Goal: Task Accomplishment & Management: Use online tool/utility

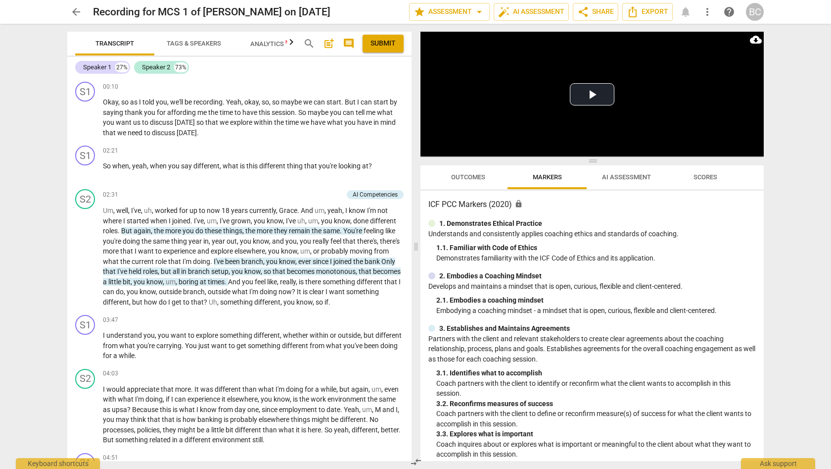
scroll to position [575, 0]
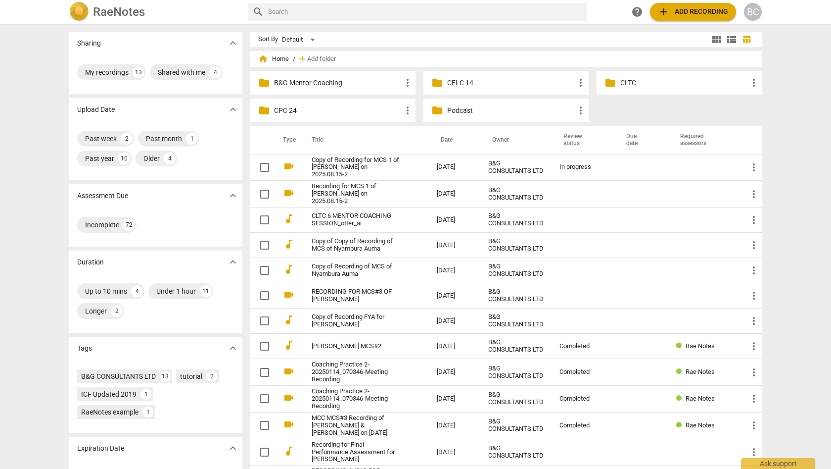
click at [382, 144] on th "Title" at bounding box center [364, 140] width 129 height 28
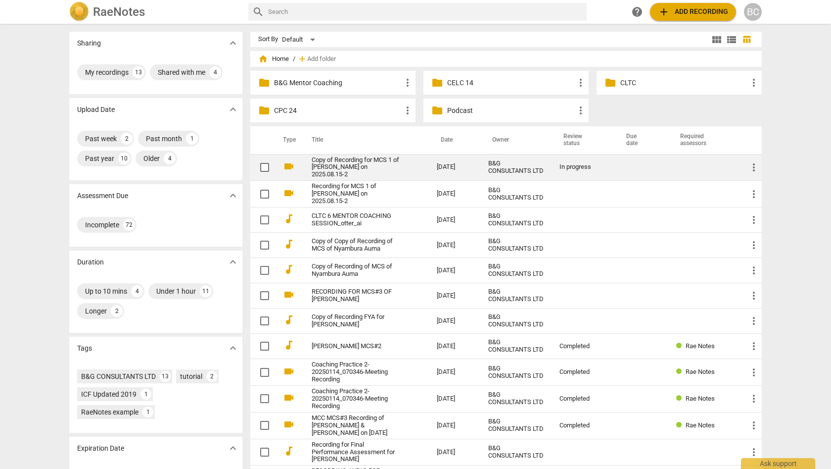
click at [361, 165] on link "Copy of Recording for MCS 1 of [PERSON_NAME] on 2025.08.15-2" at bounding box center [357, 167] width 90 height 22
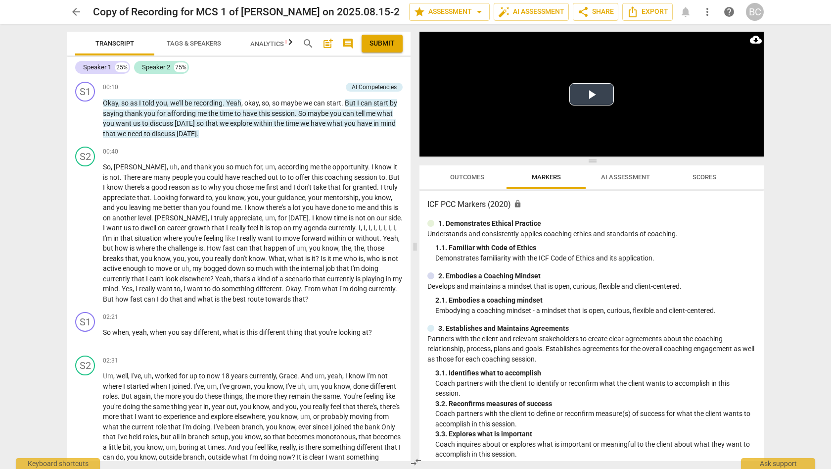
click at [590, 95] on button "Play Video" at bounding box center [592, 94] width 45 height 22
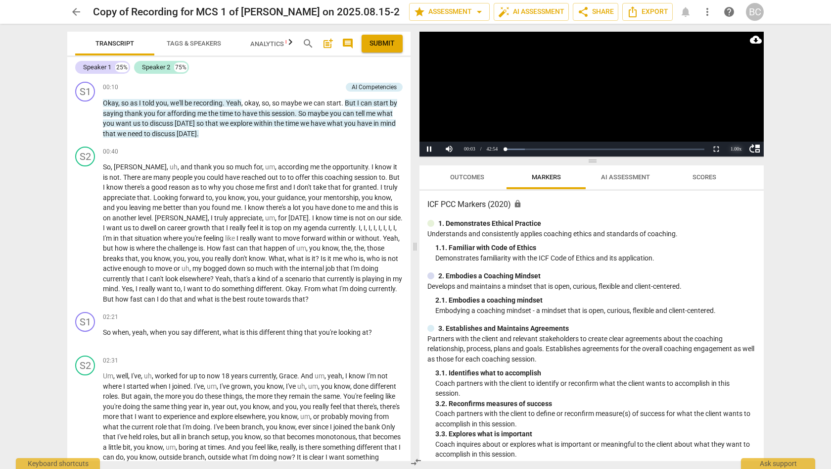
click at [735, 147] on div "1.00 x" at bounding box center [736, 149] width 20 height 15
click at [739, 124] on li "1.5x" at bounding box center [736, 125] width 20 height 11
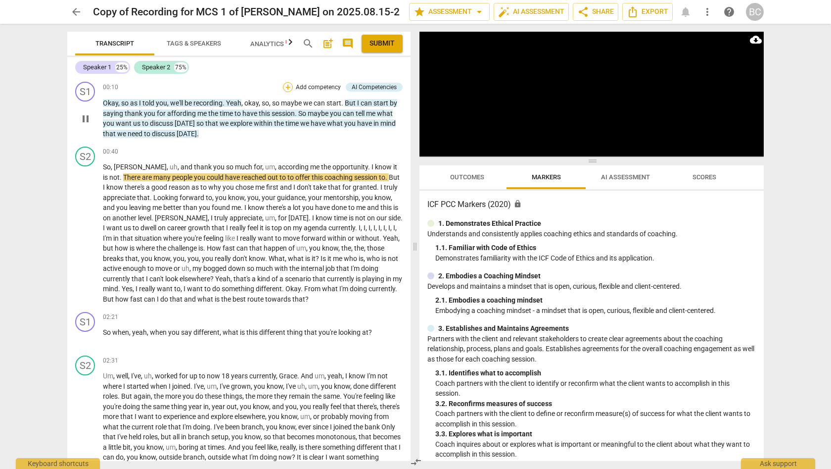
click at [286, 89] on div "+" at bounding box center [288, 87] width 10 height 10
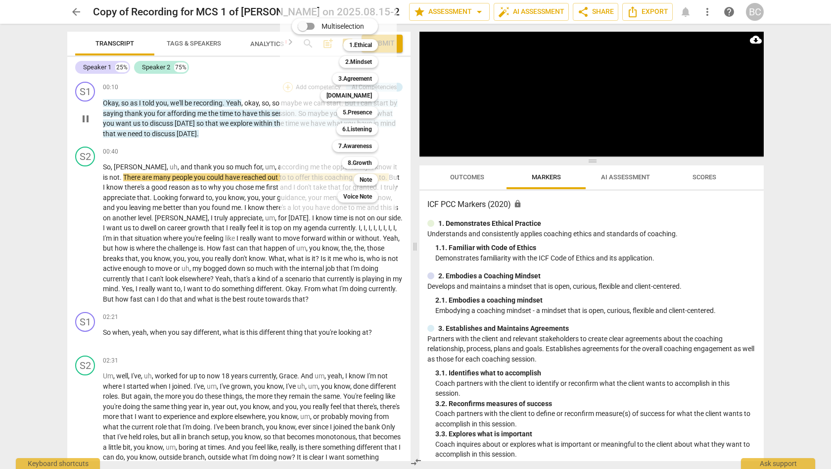
click at [286, 89] on div "Multiselection m 1.Ethical 1 2.Mindset 2 3.Agreement 3 [DOMAIN_NAME] 4 5.Presen…" at bounding box center [338, 110] width 117 height 205
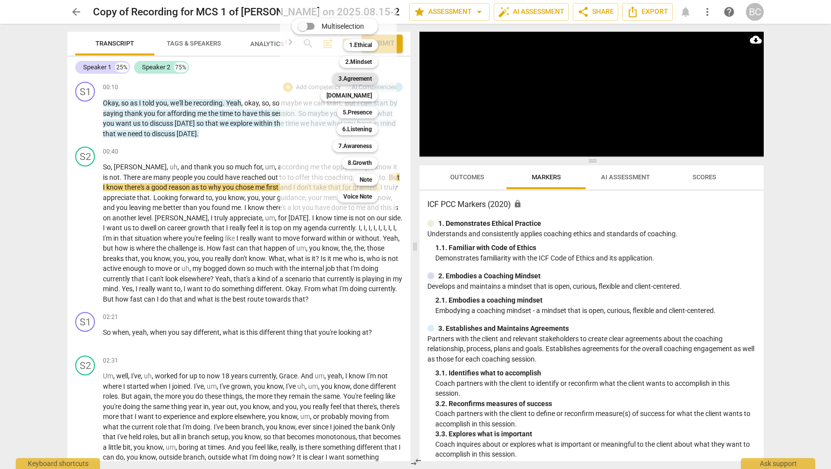
click at [362, 77] on b "3.Agreement" at bounding box center [355, 79] width 34 height 12
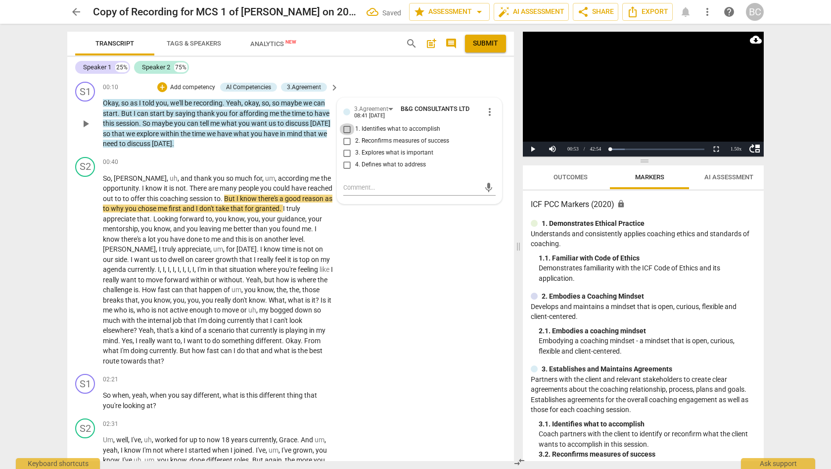
click at [346, 128] on input "1. Identifies what to accomplish" at bounding box center [347, 129] width 16 height 12
checkbox input "true"
click at [87, 121] on span "play_arrow" at bounding box center [86, 124] width 12 height 12
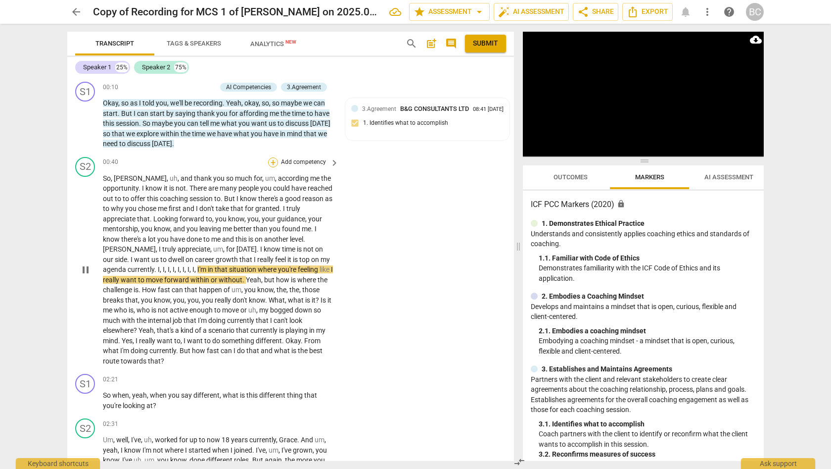
click at [273, 160] on div "+" at bounding box center [273, 162] width 10 height 10
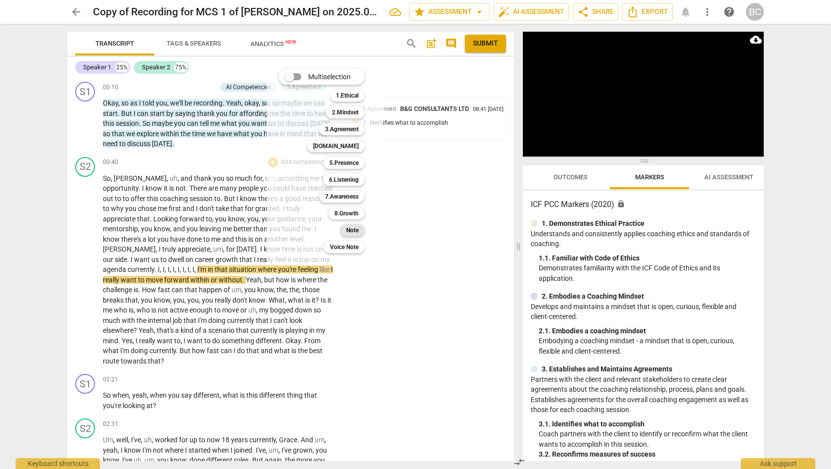
click at [353, 232] on b "Note" at bounding box center [352, 230] width 12 height 12
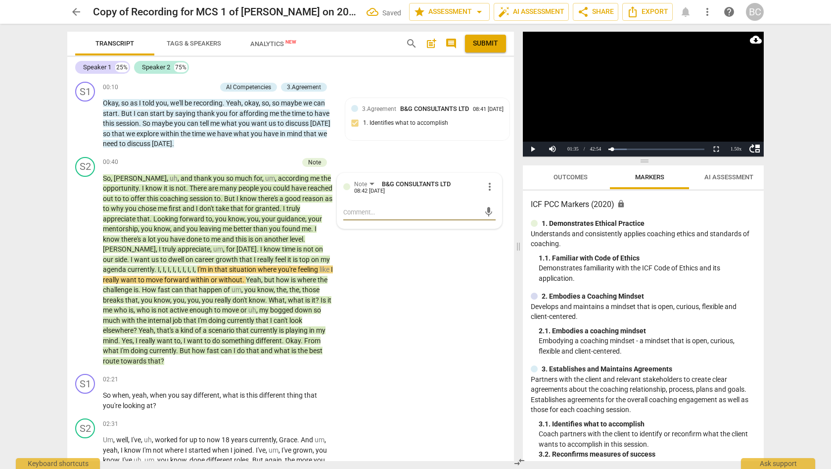
type textarea "N"
type textarea "Ne"
type textarea "Nee"
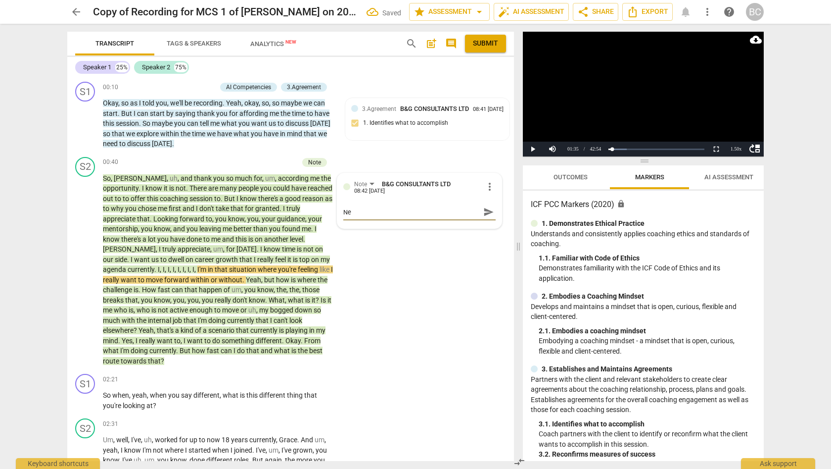
type textarea "Nee"
type textarea "Need"
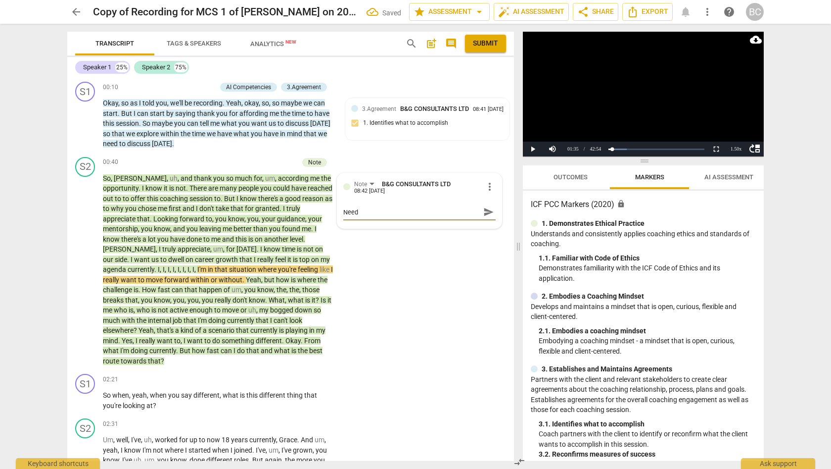
type textarea "Need t"
type textarea "Need to"
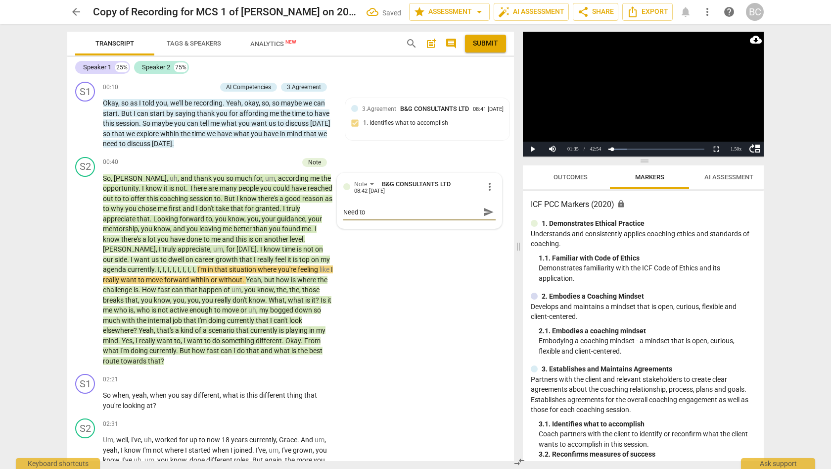
type textarea "Need to"
type textarea "Need to c"
type textarea "Need to cl"
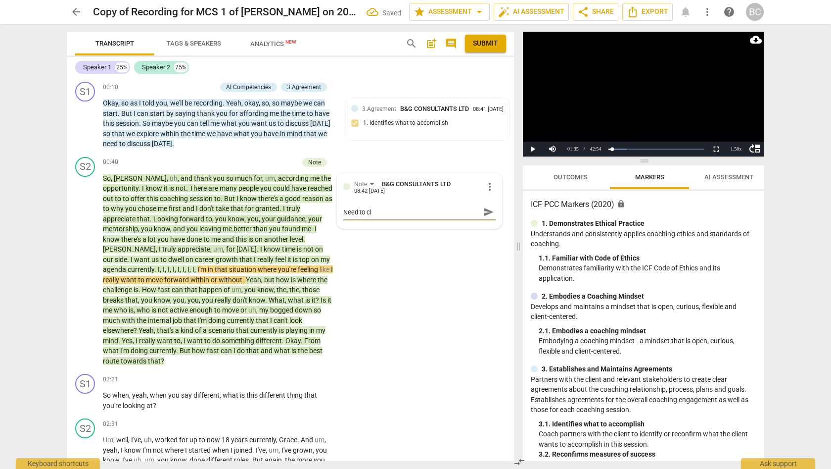
type textarea "Need to cla"
type textarea "Need to clar"
type textarea "Need to clari"
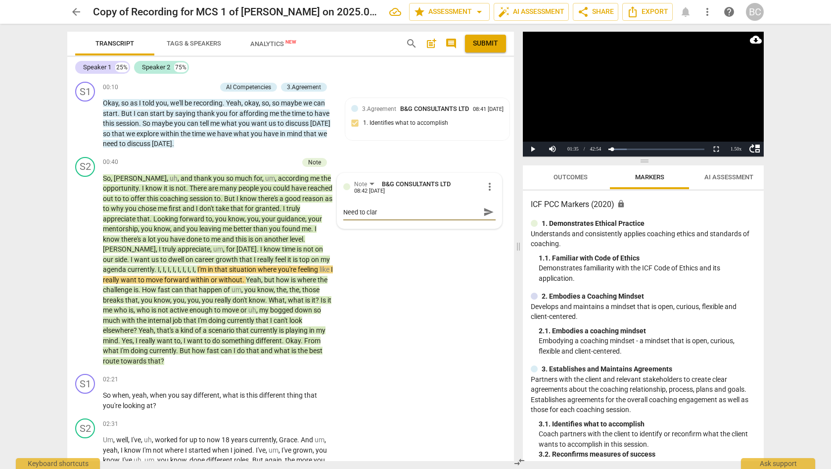
type textarea "Need to clari"
type textarea "Need to clarif"
type textarea "Need to clarify"
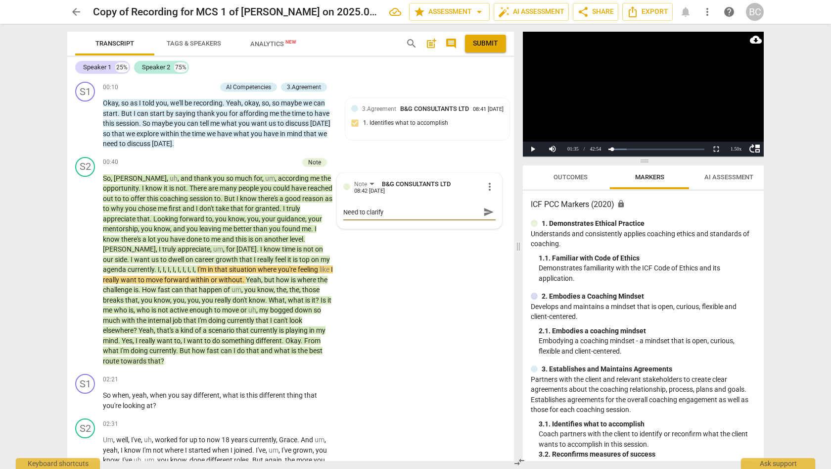
type textarea "Need to clarify"
type textarea "Need to clarify t"
type textarea "Need to clarify th"
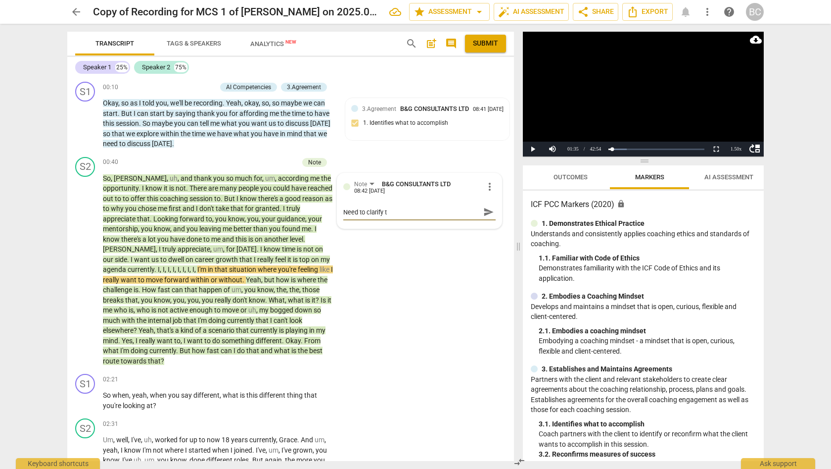
type textarea "Need to clarify th"
type textarea "Need to clarify the"
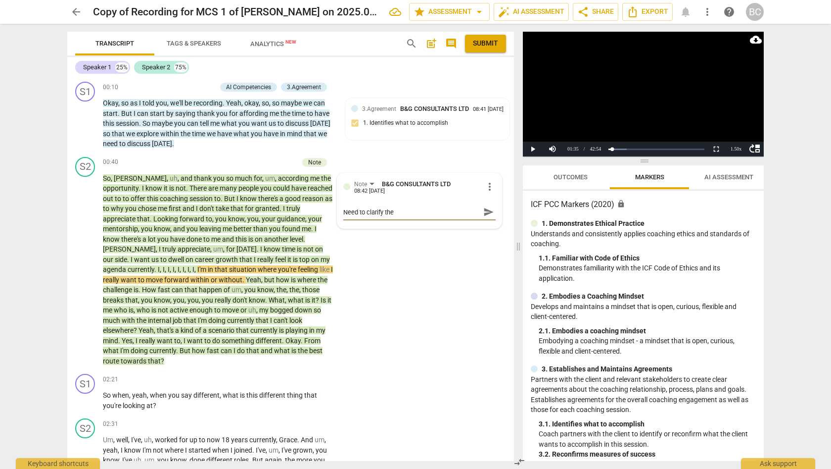
type textarea "Need to clarify the c"
type textarea "Need to clarify the co"
type textarea "Need to clarify the coa"
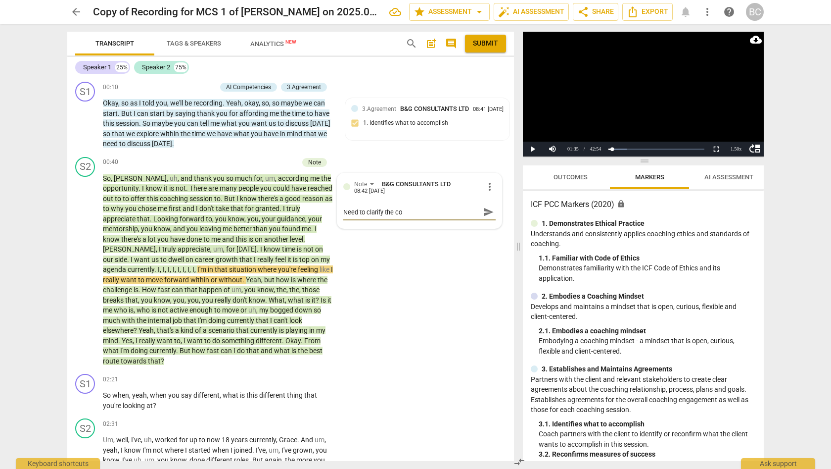
type textarea "Need to clarify the coa"
type textarea "Need to clarify the coac"
type textarea "Need to clarify the coach"
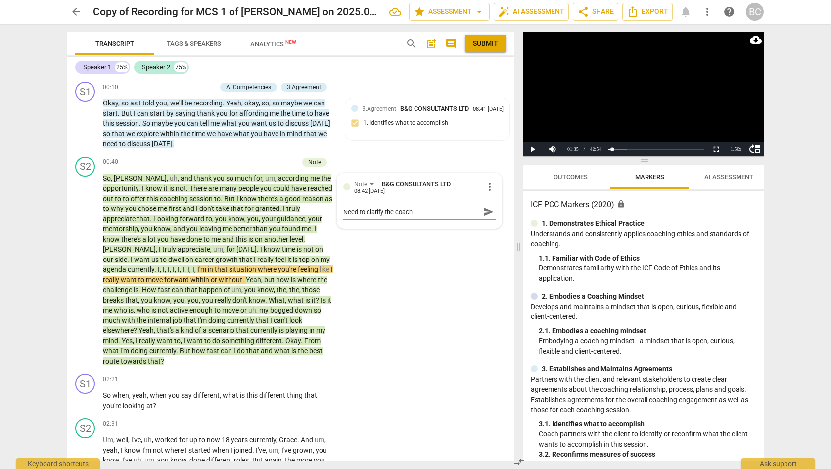
type textarea "Need to clarify the coach'"
type textarea "Need to clarify the coach's"
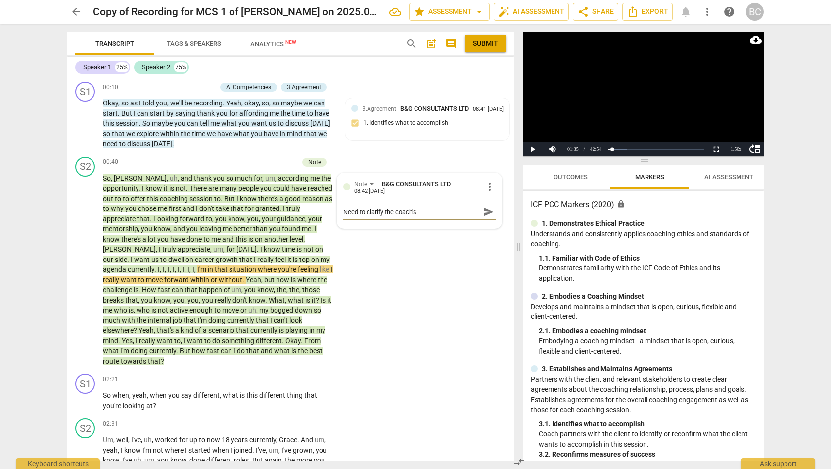
type textarea "Need to clarify the coach's"
type textarea "Need to clarify the coach's r"
type textarea "Need to clarify the coach's ro"
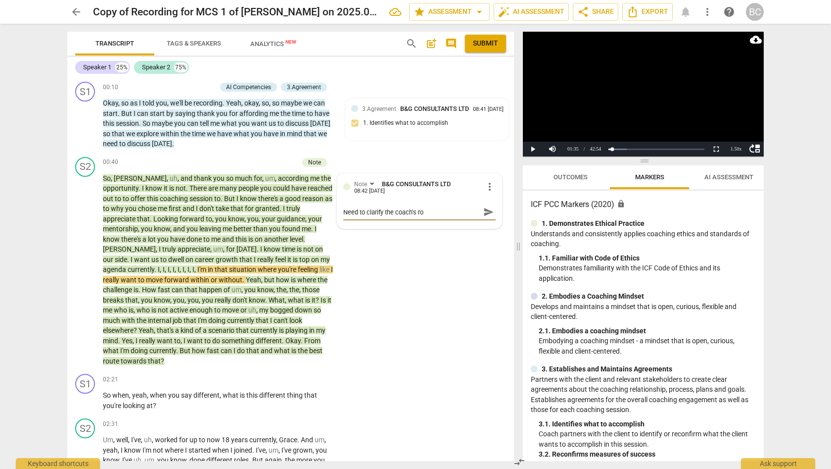
type textarea "Need to clarify the coach's rol"
type textarea "Need to clarify the coach's role"
type textarea "Need to clarify the coach's role."
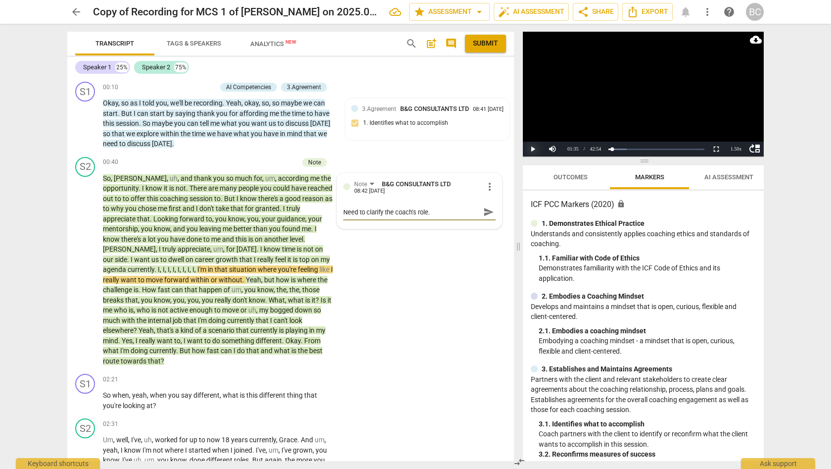
type textarea "Need to clarify the coach's role."
click at [534, 149] on button "Play" at bounding box center [533, 149] width 20 height 15
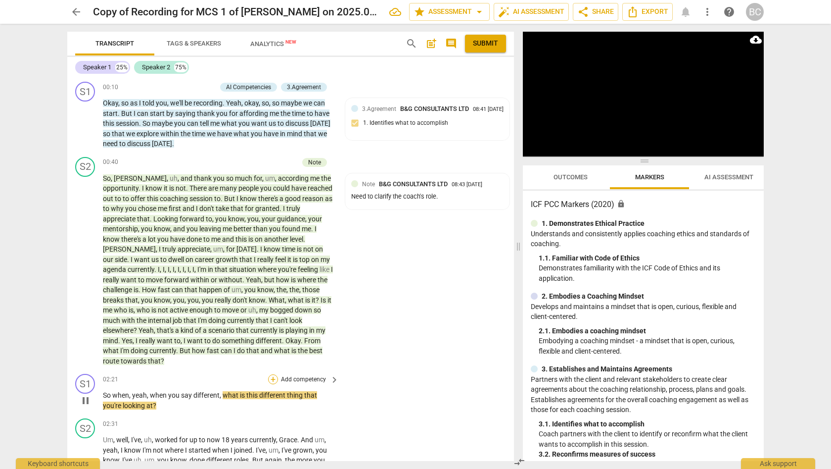
click at [274, 374] on div "+" at bounding box center [273, 379] width 10 height 10
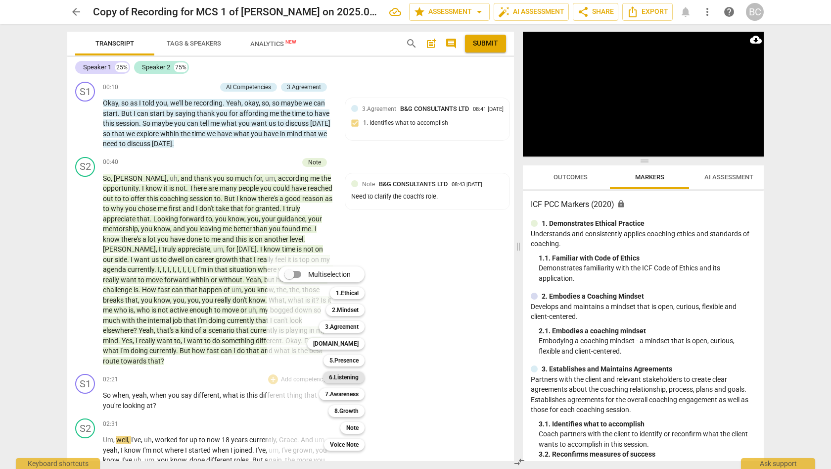
click at [348, 377] on b "6.Listening" at bounding box center [344, 377] width 30 height 12
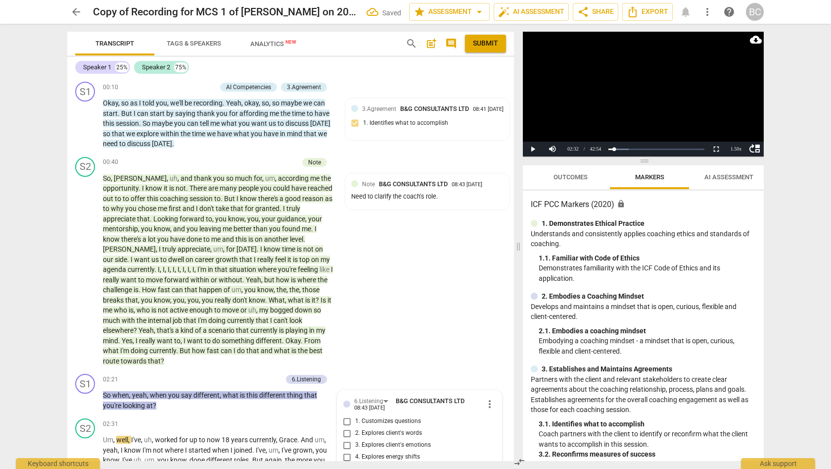
scroll to position [230, 0]
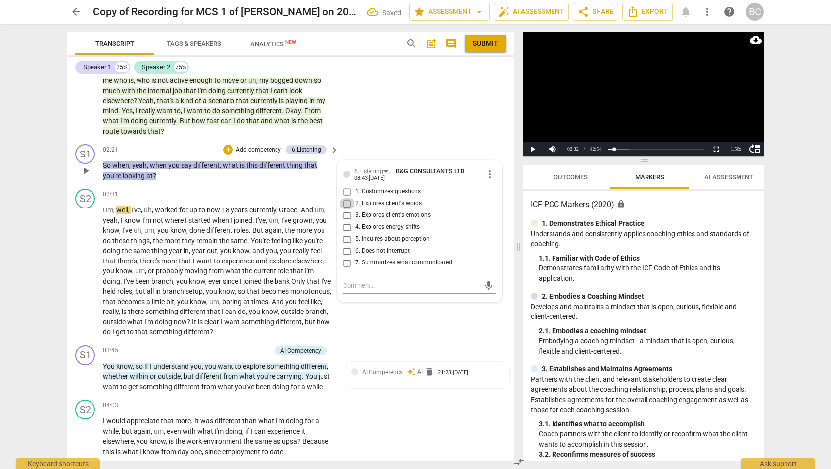
click at [348, 197] on input "2. Explores client's words" at bounding box center [347, 203] width 16 height 12
checkbox input "true"
click at [358, 281] on textarea at bounding box center [411, 285] width 137 height 9
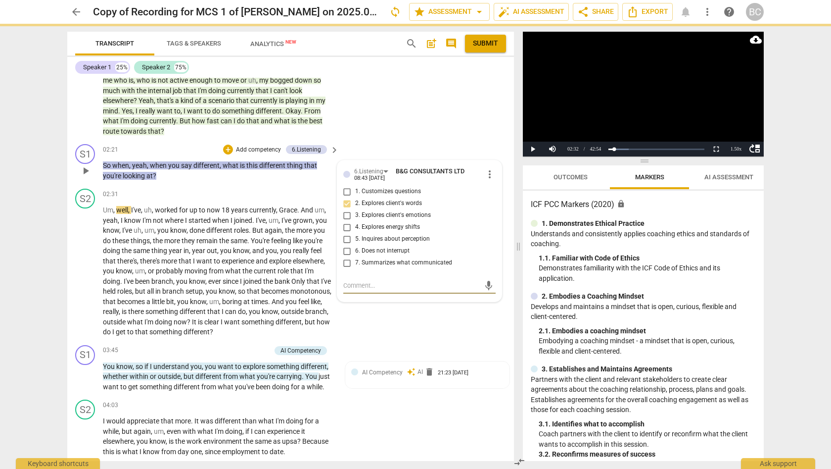
type textarea "D"
type textarea "Di"
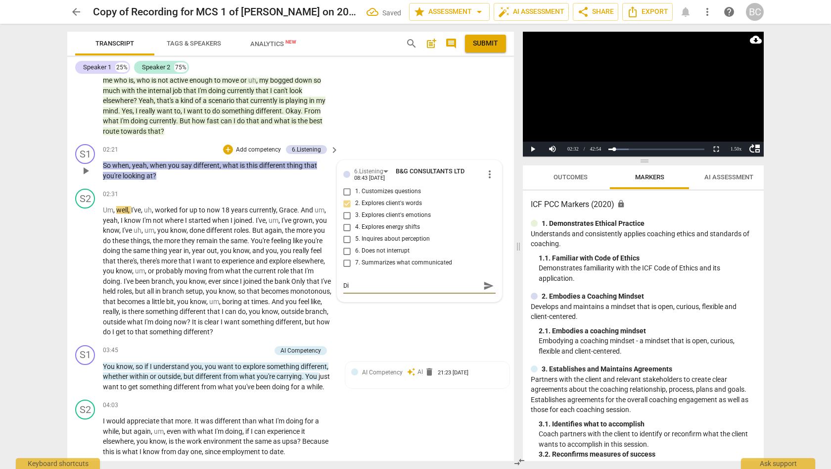
type textarea "Dif"
type textarea "Diff"
type textarea "Diffe"
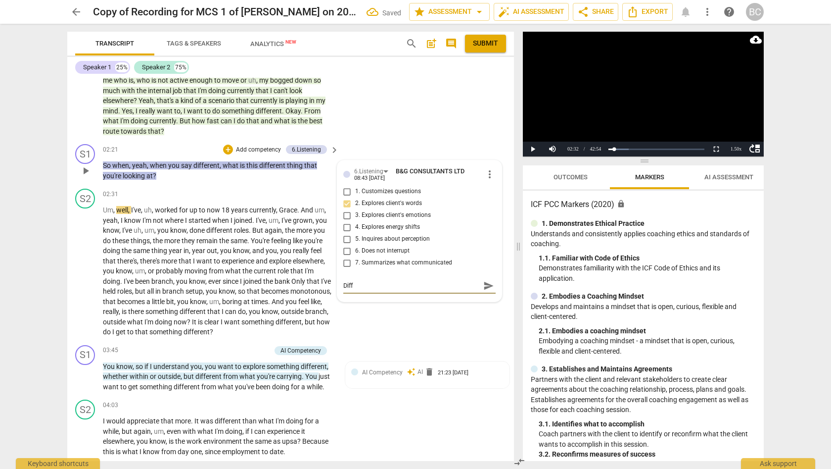
type textarea "Diffe"
type textarea "Differ"
type textarea "Differe"
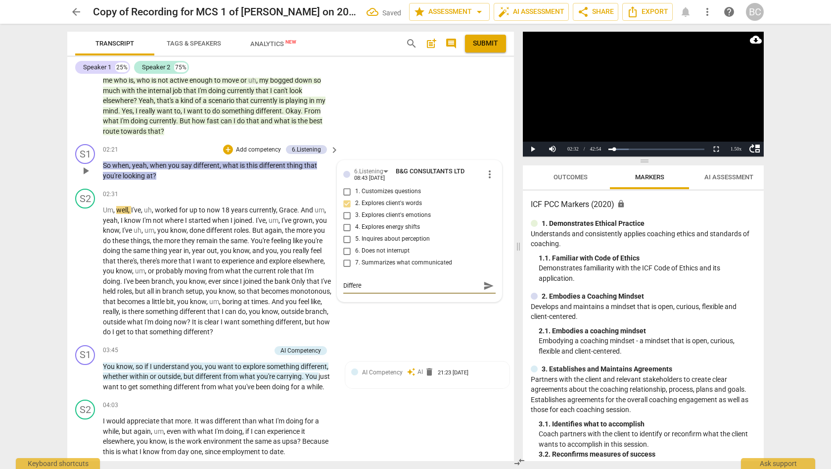
type textarea "Differen"
type textarea "Different"
click at [483, 280] on span "send" at bounding box center [488, 285] width 11 height 11
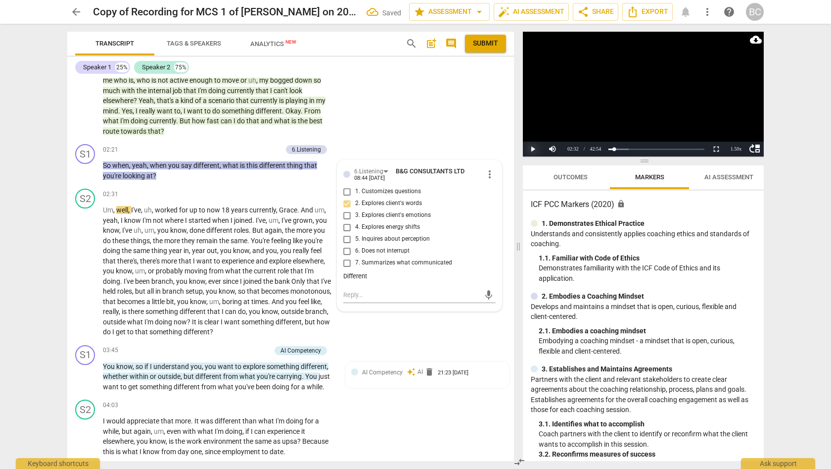
click at [531, 148] on button "Play" at bounding box center [533, 149] width 20 height 15
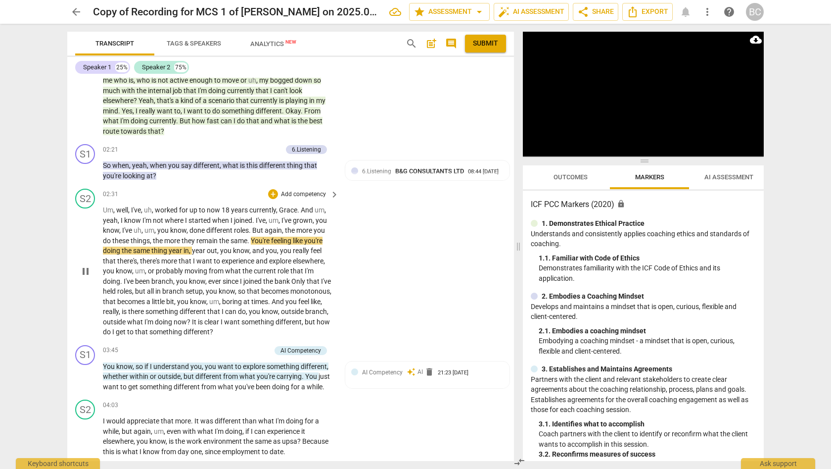
click at [321, 277] on span "I've" at bounding box center [326, 281] width 10 height 8
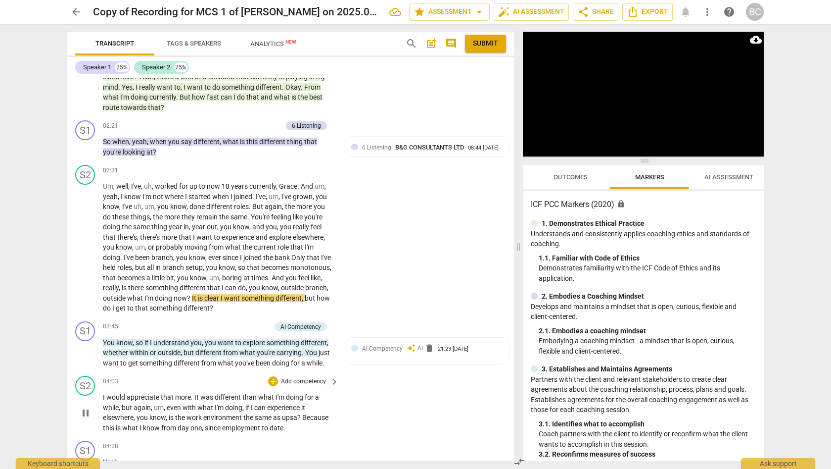
scroll to position [317, 0]
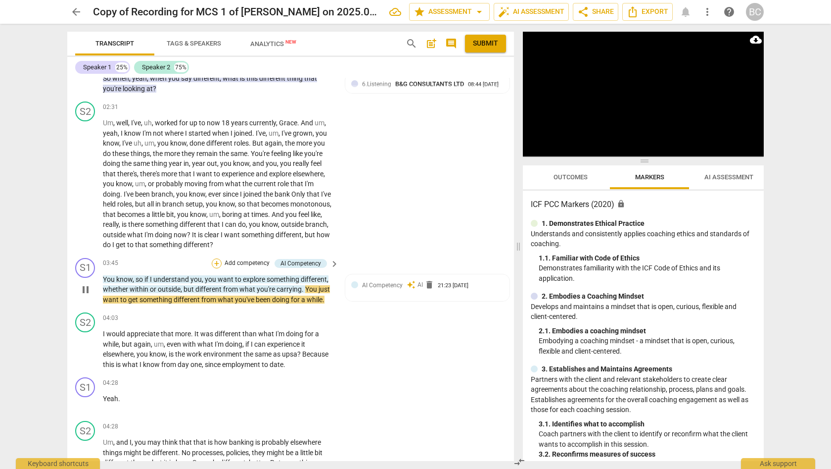
click at [215, 258] on div "+" at bounding box center [217, 263] width 10 height 10
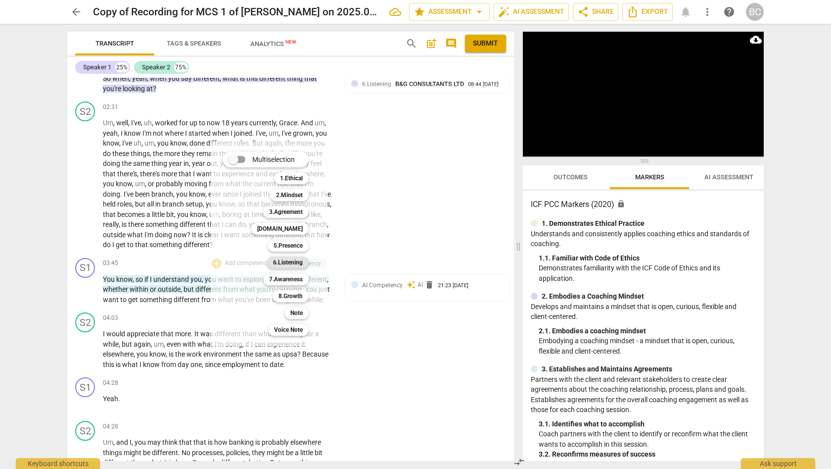
click at [278, 263] on b "6.Listening" at bounding box center [288, 262] width 30 height 12
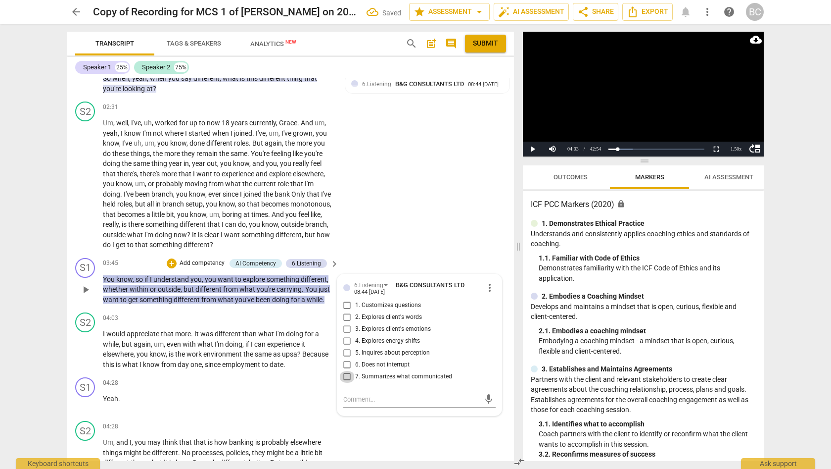
click at [343, 371] on input "7. Summarizes what communicated" at bounding box center [347, 377] width 16 height 12
checkbox input "true"
click at [534, 148] on button "Play" at bounding box center [533, 149] width 20 height 15
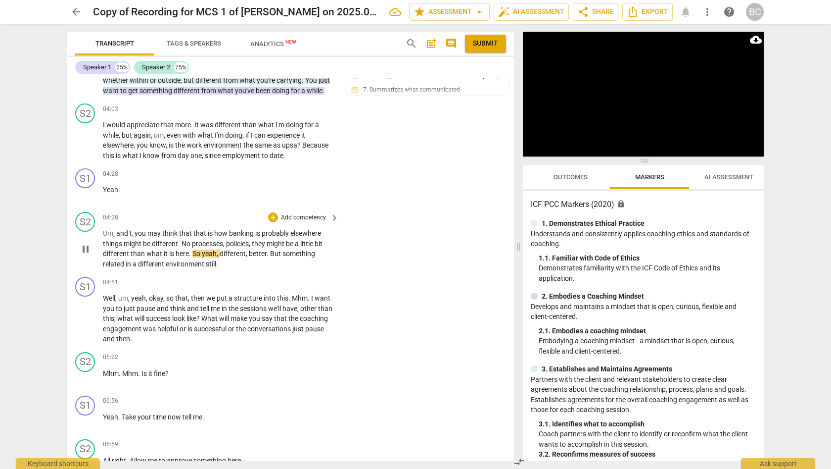
scroll to position [527, 0]
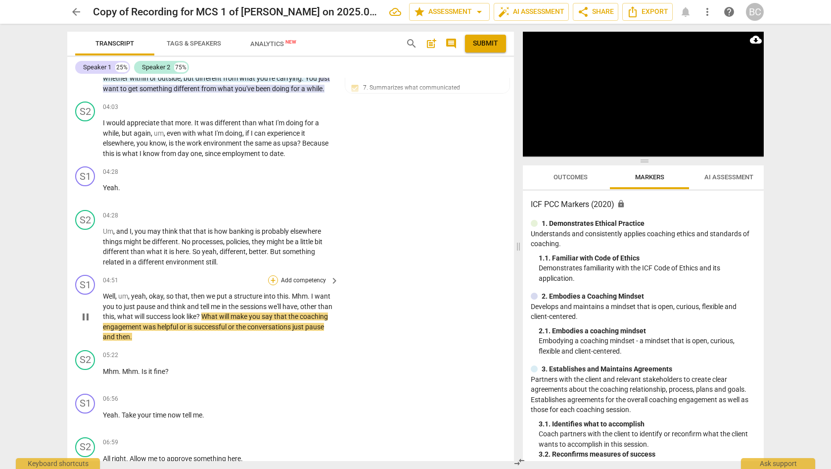
click at [274, 275] on div "+" at bounding box center [273, 280] width 10 height 10
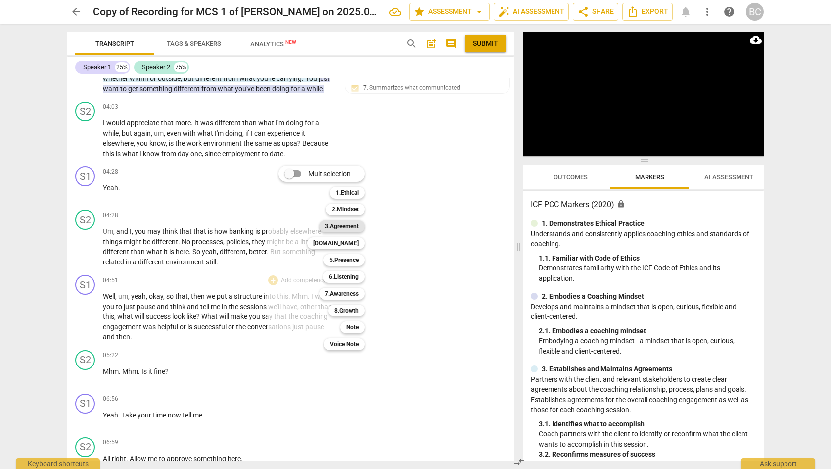
click at [357, 228] on b "3.Agreement" at bounding box center [342, 226] width 34 height 12
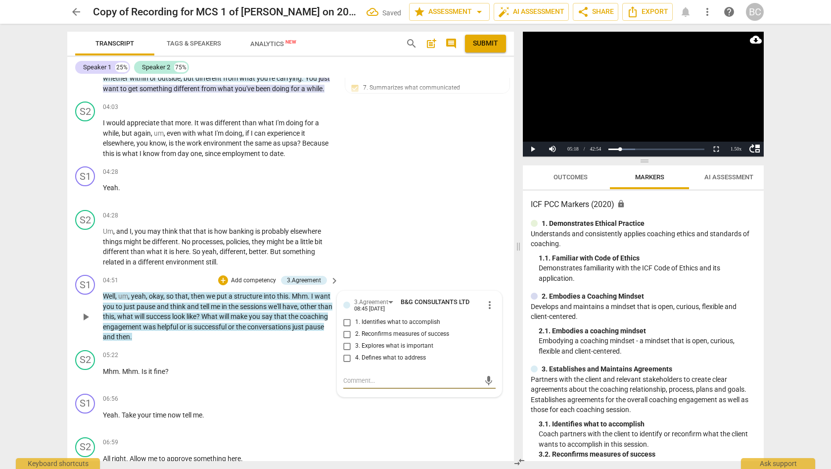
click at [347, 328] on input "2. Reconfirms measures of success" at bounding box center [347, 334] width 16 height 12
checkbox input "true"
click at [87, 370] on span "play_arrow" at bounding box center [86, 376] width 12 height 12
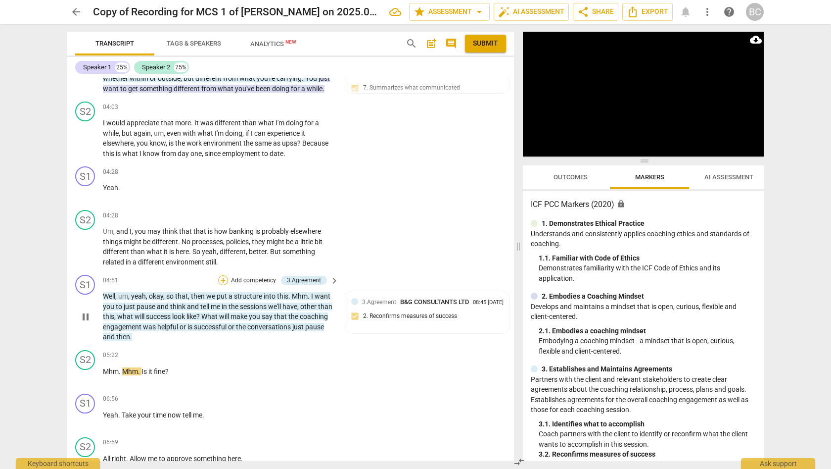
click at [224, 275] on div "+" at bounding box center [223, 280] width 10 height 10
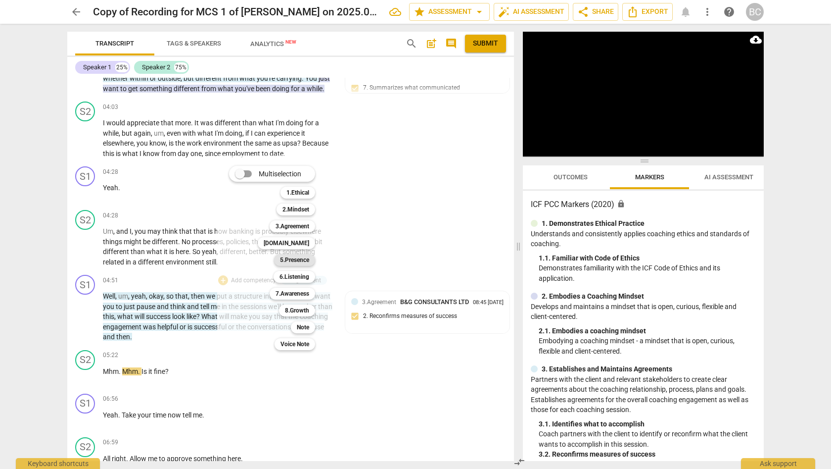
click at [296, 260] on b "5.Presence" at bounding box center [294, 260] width 29 height 12
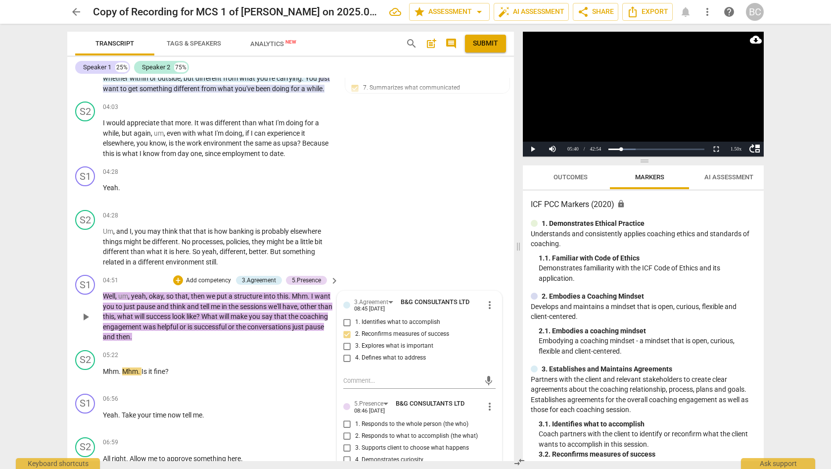
click at [346, 466] on input "5. Allows space for silence" at bounding box center [347, 472] width 16 height 12
checkbox input "true"
click at [736, 148] on div "1.50 x" at bounding box center [736, 149] width 20 height 15
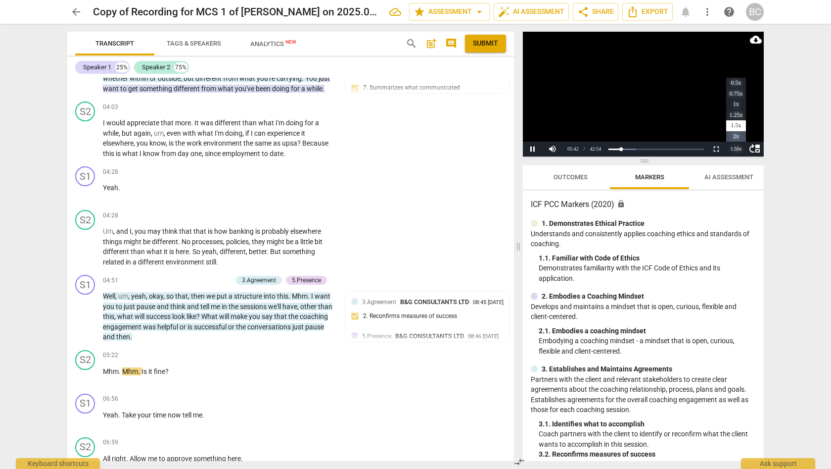
click at [736, 136] on li "2x" at bounding box center [736, 136] width 20 height 11
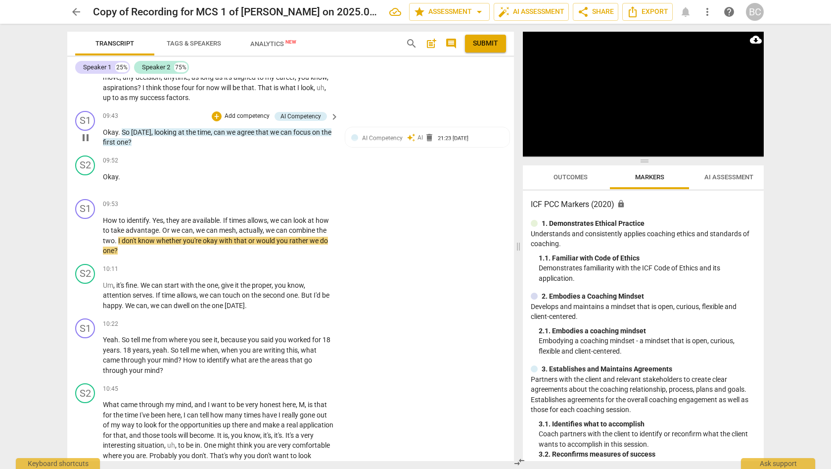
scroll to position [1342, 0]
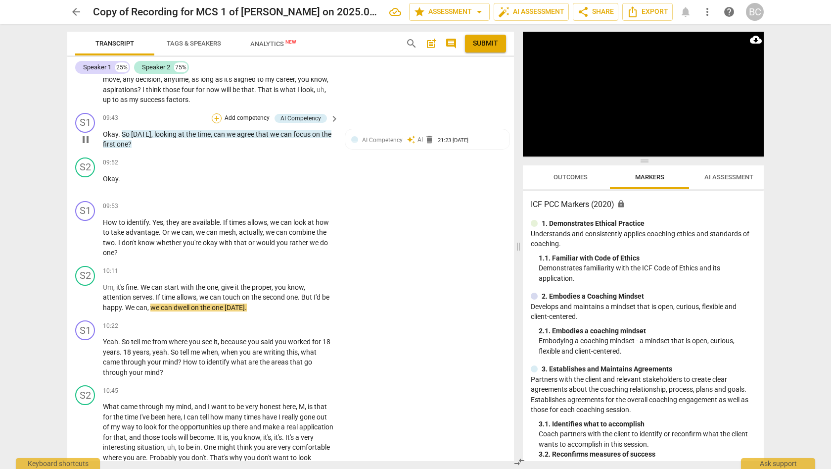
click at [217, 113] on div "+" at bounding box center [217, 118] width 10 height 10
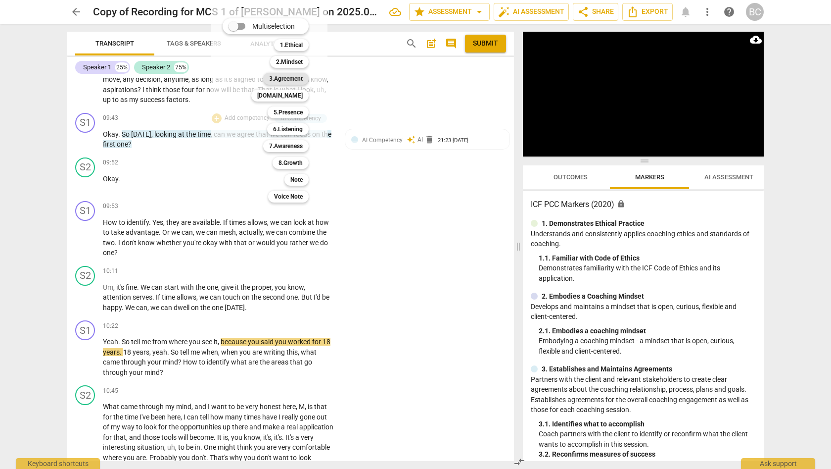
click at [298, 81] on b "3.Agreement" at bounding box center [286, 79] width 34 height 12
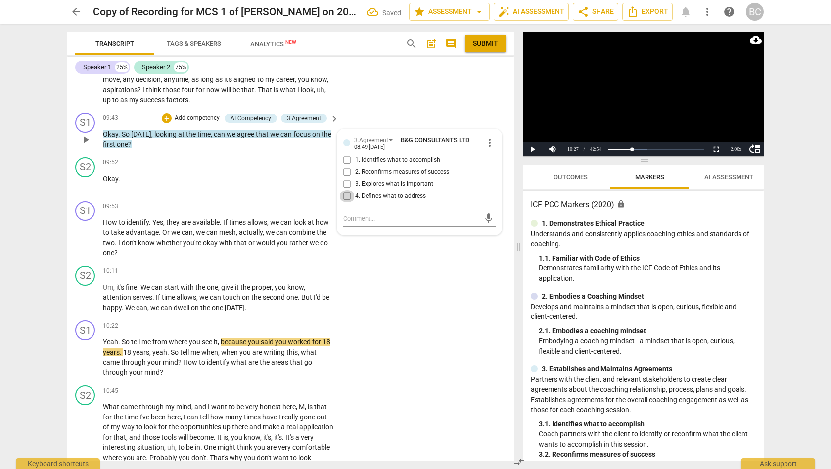
click at [345, 190] on input "4. Defines what to address" at bounding box center [347, 196] width 16 height 12
checkbox input "true"
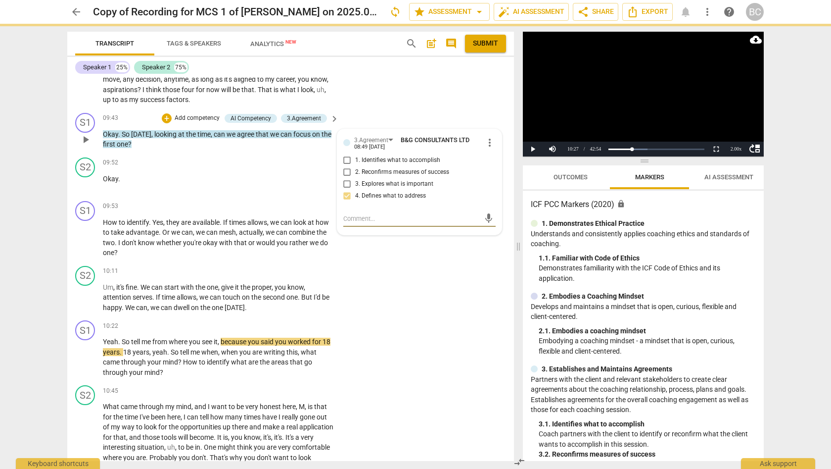
click at [350, 214] on textarea at bounding box center [411, 218] width 137 height 9
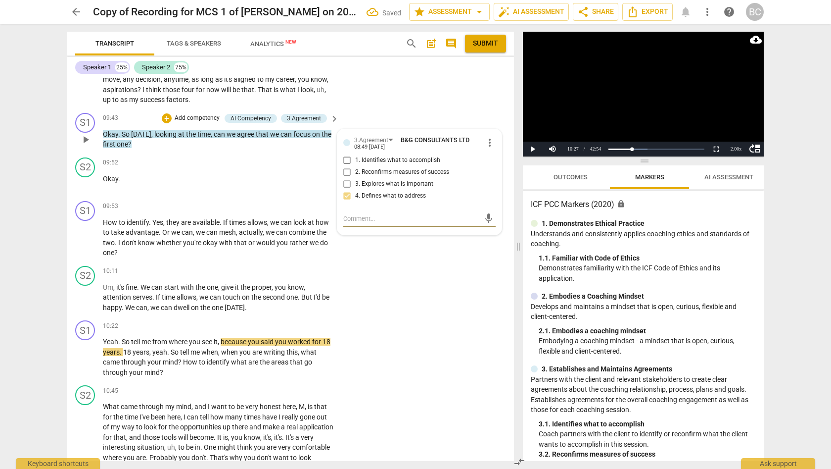
type textarea "D"
type textarea "Di"
type textarea "Dir"
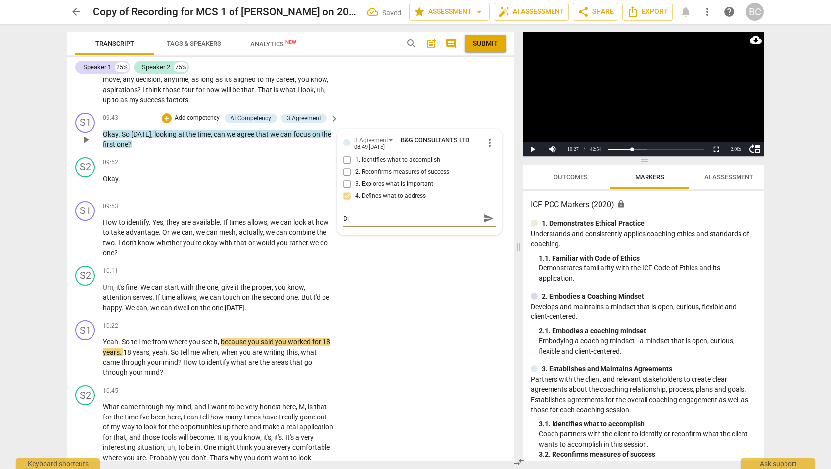
type textarea "Dir"
type textarea "Dire"
type textarea "Direc"
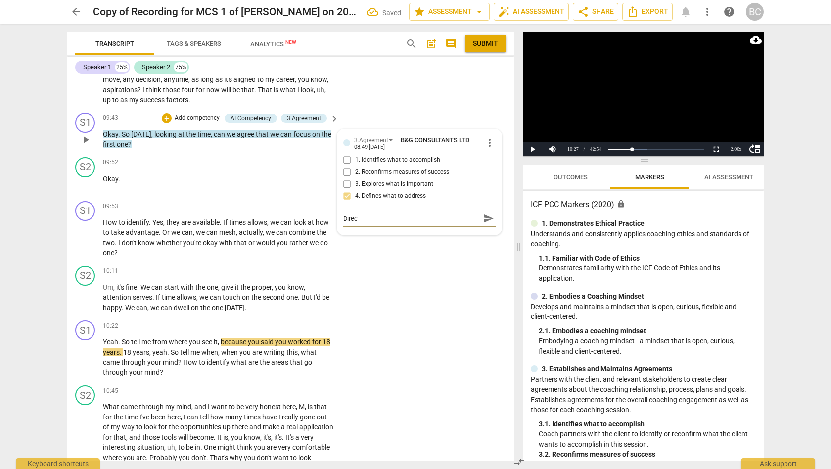
type textarea "Direct"
type textarea "Directe"
type textarea "Directed"
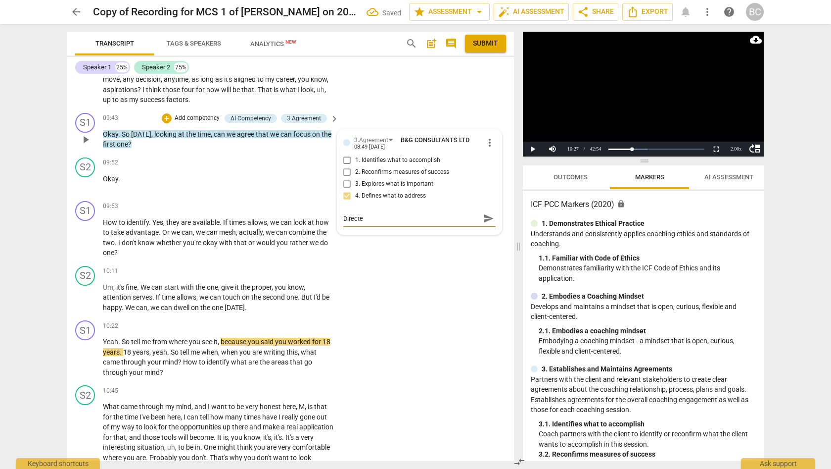
type textarea "Directed"
type textarea "Directed t"
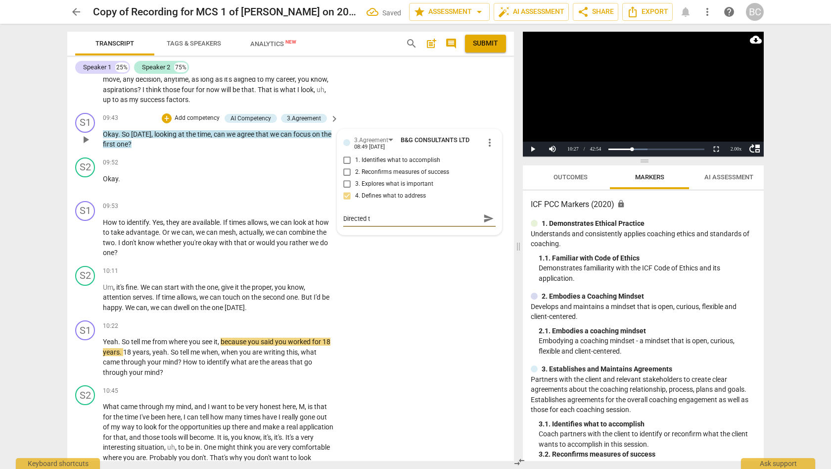
type textarea "Directed th"
type textarea "Directed the"
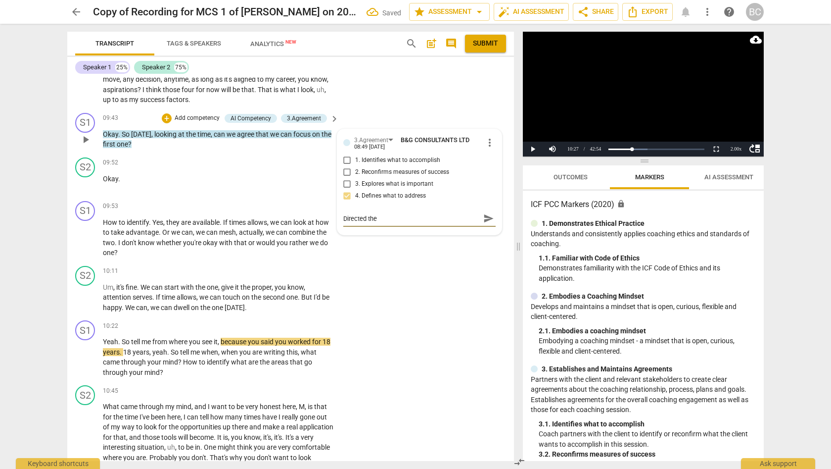
type textarea "Directed the"
type textarea "Directed th"
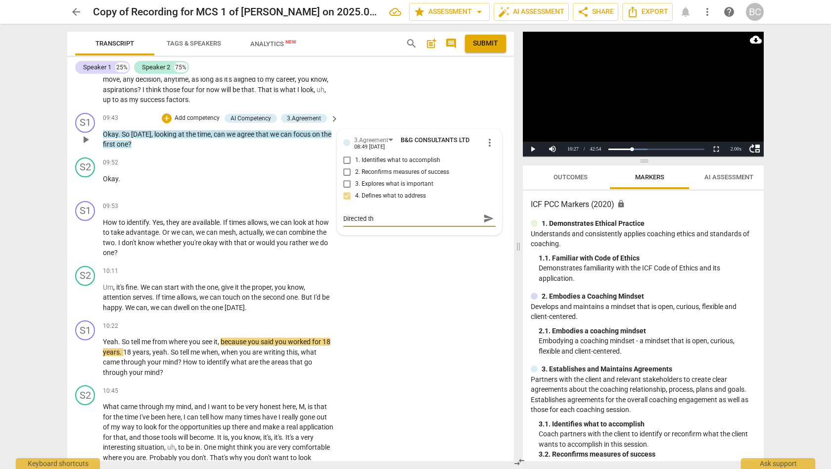
type textarea "Directed t"
type textarea "Directed"
type textarea "Directed a"
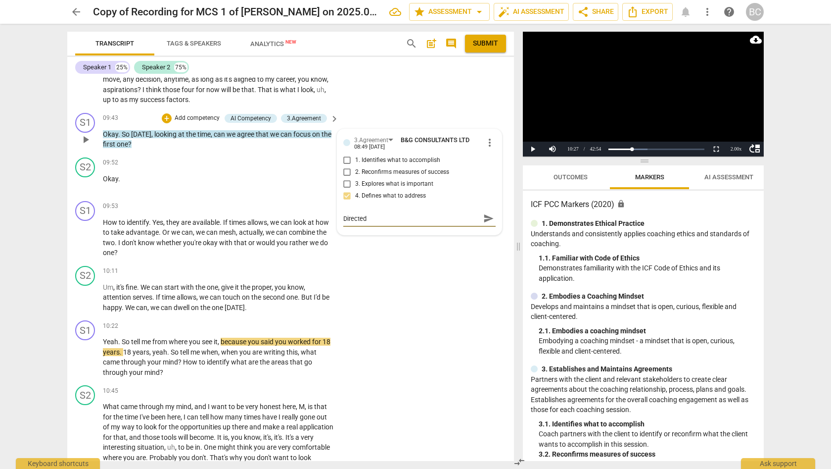
type textarea "Directed a"
type textarea "Directed an"
type textarea "Directed and"
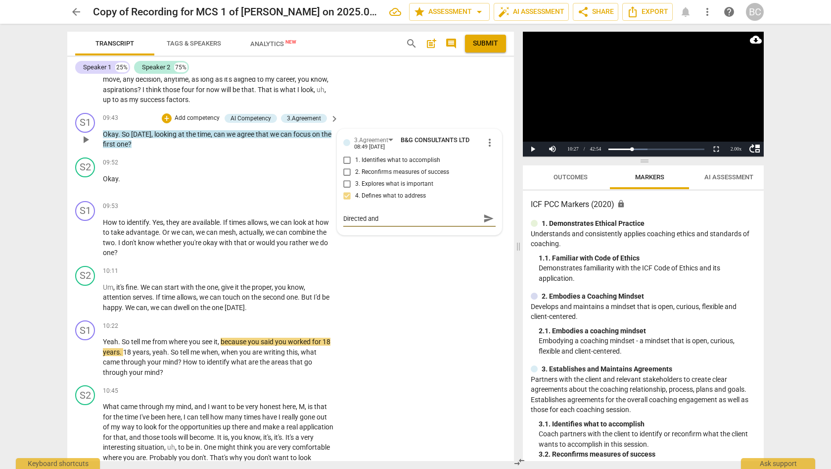
type textarea "Directed and"
type textarea "Directed and n"
type textarea "Directed and no"
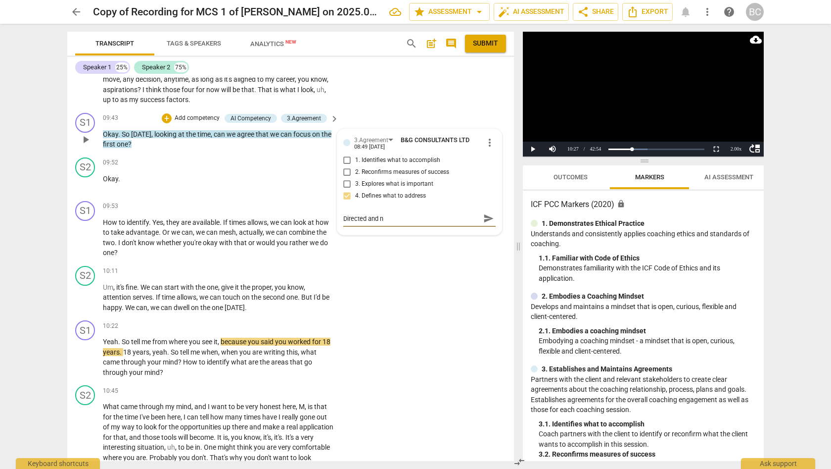
type textarea "Directed and no"
type textarea "Directed and not"
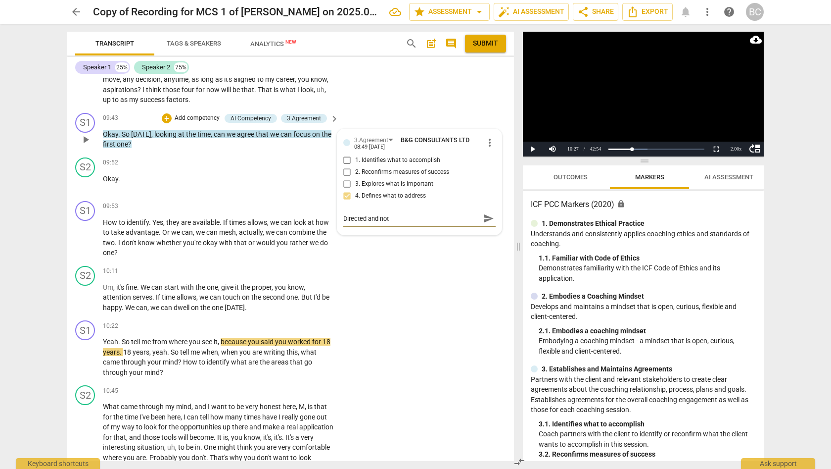
type textarea "Directed and not a"
type textarea "Directed and not as"
type textarea "Directed and not ask"
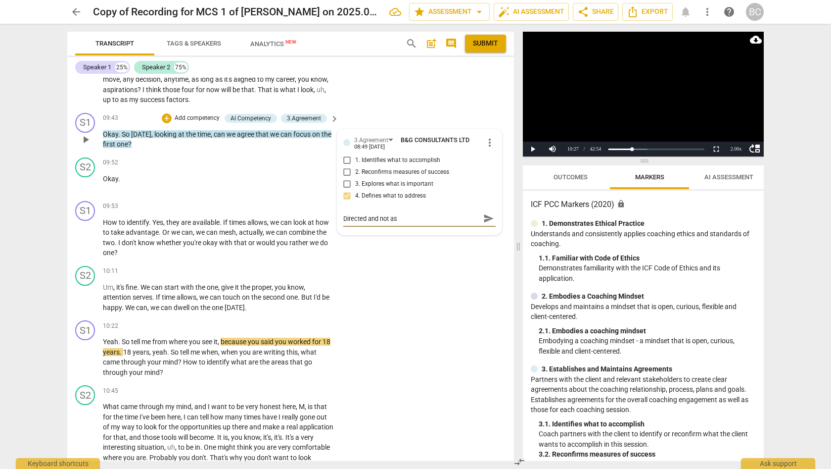
type textarea "Directed and not ask"
type textarea "Directed and not aske"
type textarea "Directed and not asked"
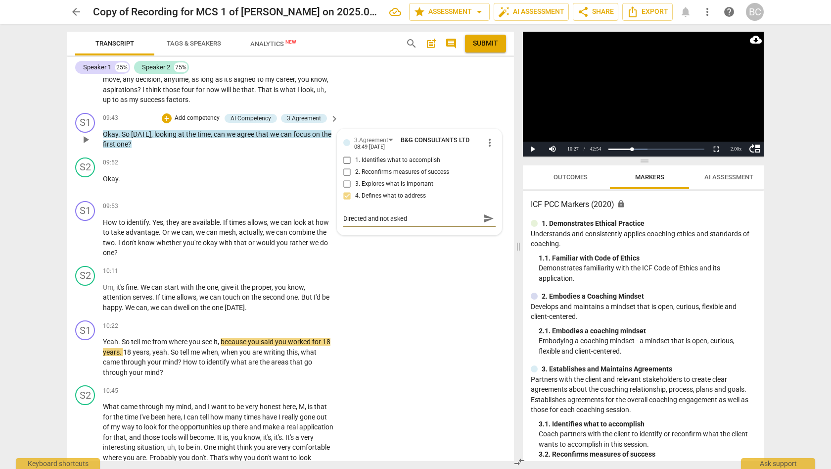
type textarea "Directed and not asked"
type textarea "Directed and not asked t"
type textarea "Directed and not asked [PERSON_NAME]"
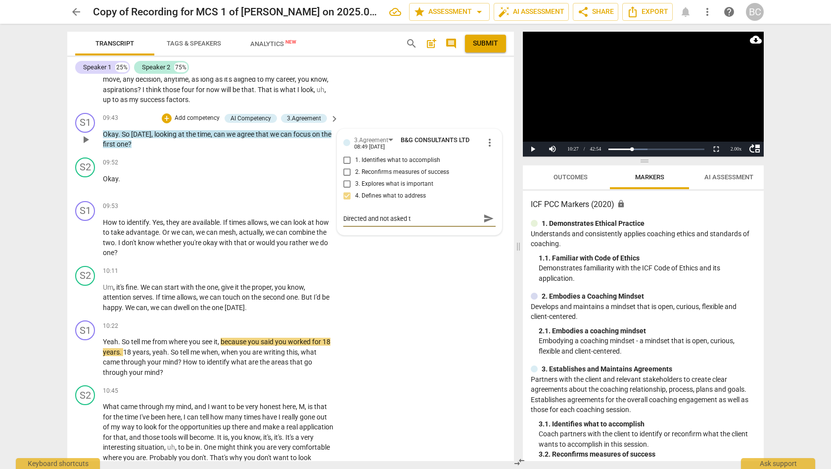
type textarea "Directed and not asked [PERSON_NAME]"
type textarea "Directed and not asked the"
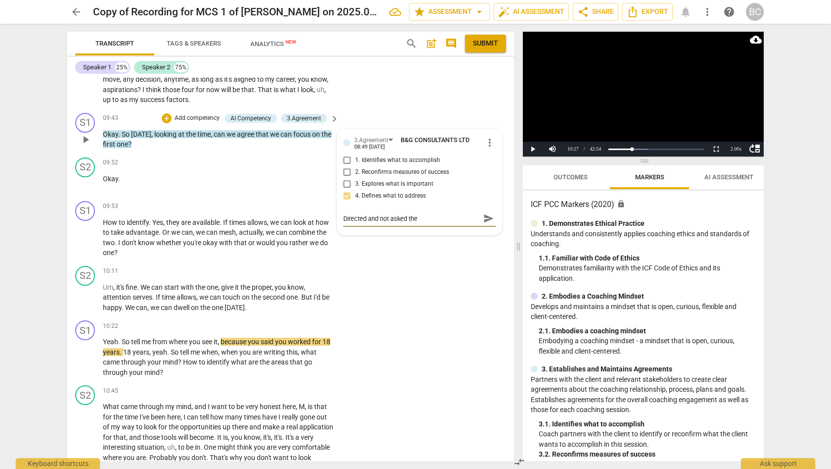
type textarea "Directed and not asked the c"
type textarea "Directed and not asked the cl"
type textarea "Directed and not asked the cli"
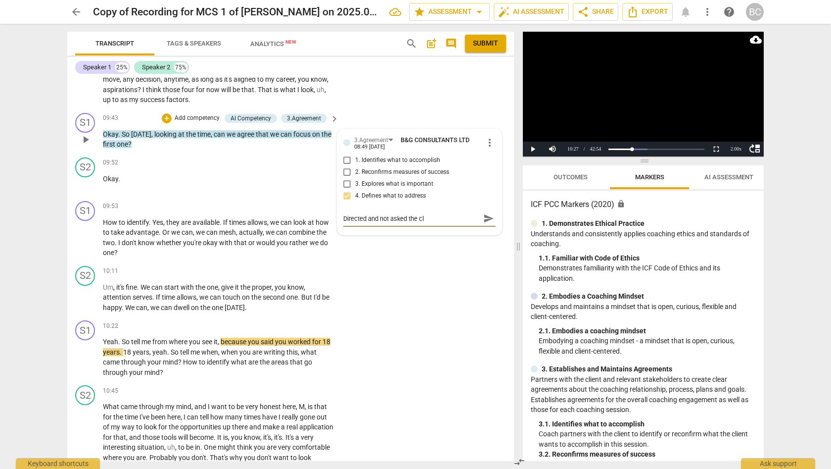
type textarea "Directed and not asked the cli"
type textarea "Directed and not asked the clie"
type textarea "Directed and not asked the clien"
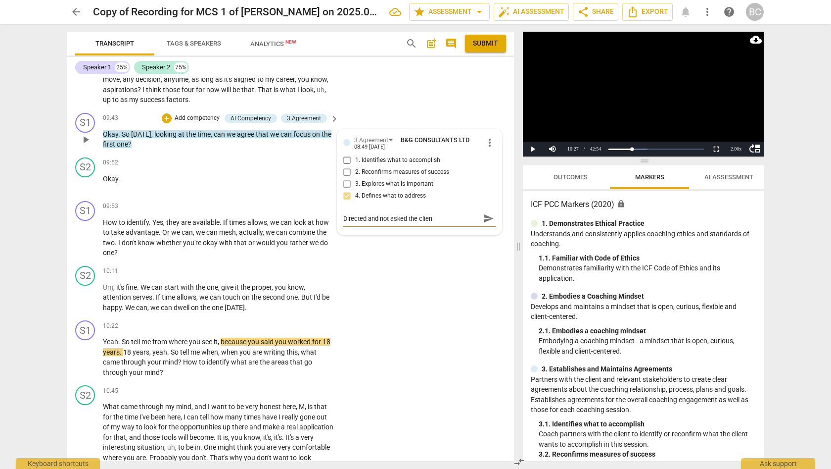
type textarea "Directed and not asked the client"
type textarea "Directed and not asked the client t"
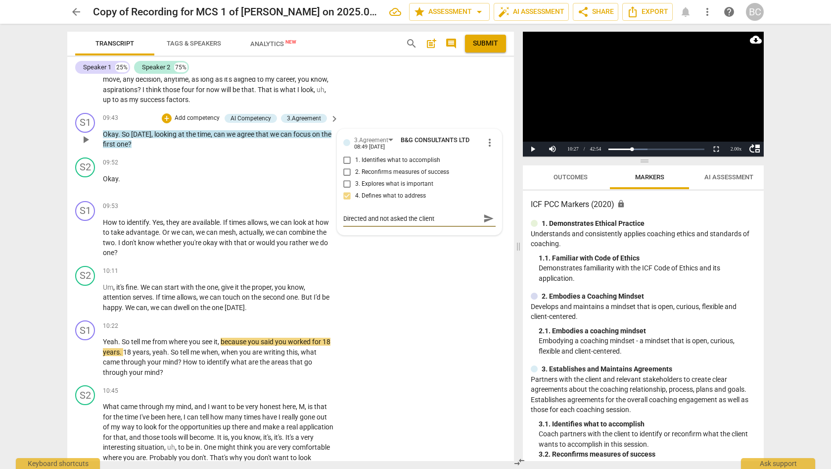
type textarea "Directed and not asked the client t"
type textarea "Directed and not asked the client to"
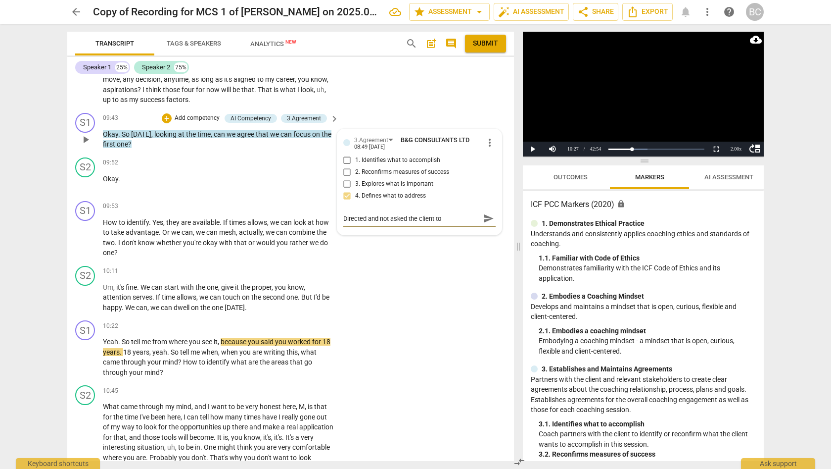
type textarea "Directed and not asked the client to c"
type textarea "Directed and not asked the client to ch"
type textarea "Directed and not asked the client to cho"
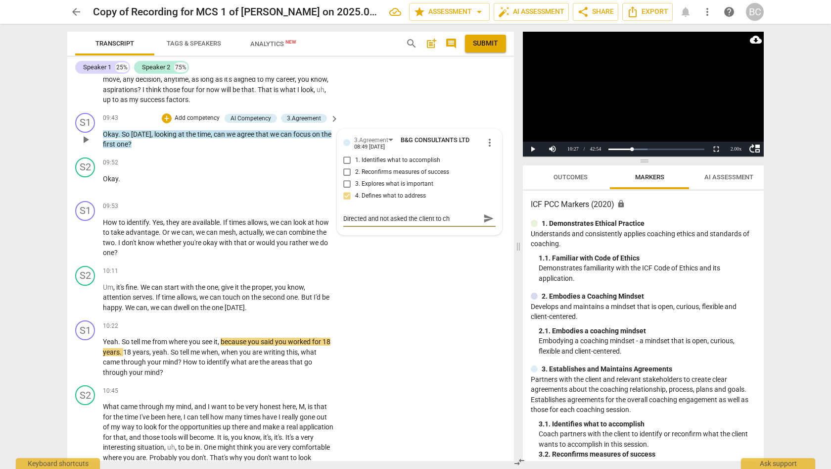
type textarea "Directed and not asked the client to cho"
type textarea "Directed and not asked the client to choo"
type textarea "Directed and not asked the client to choos"
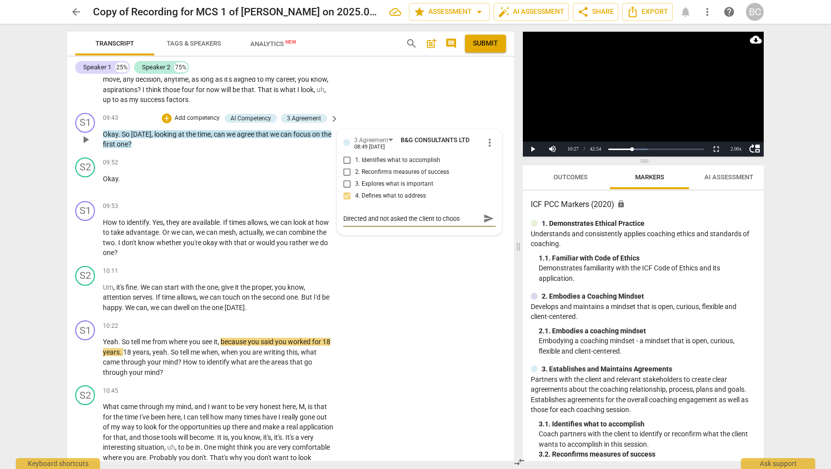
type textarea "Directed and not asked the client to choose"
type textarea "Directed and not asked the client to choose w"
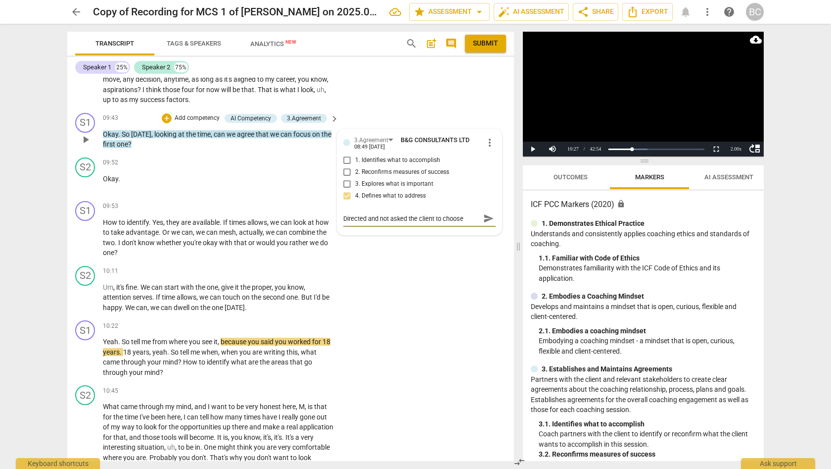
type textarea "Directed and not asked the client to choose w"
type textarea "Directed and not asked the client to choose wh"
click at [483, 218] on span "send" at bounding box center [488, 223] width 11 height 11
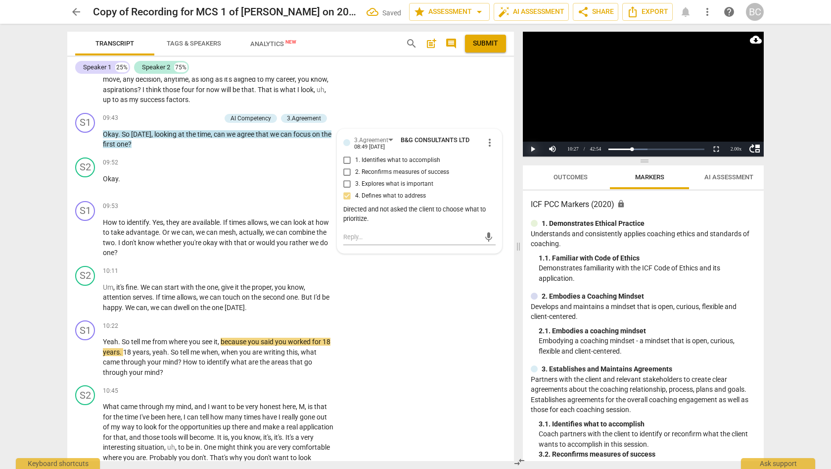
click at [534, 150] on button "Play" at bounding box center [533, 149] width 20 height 15
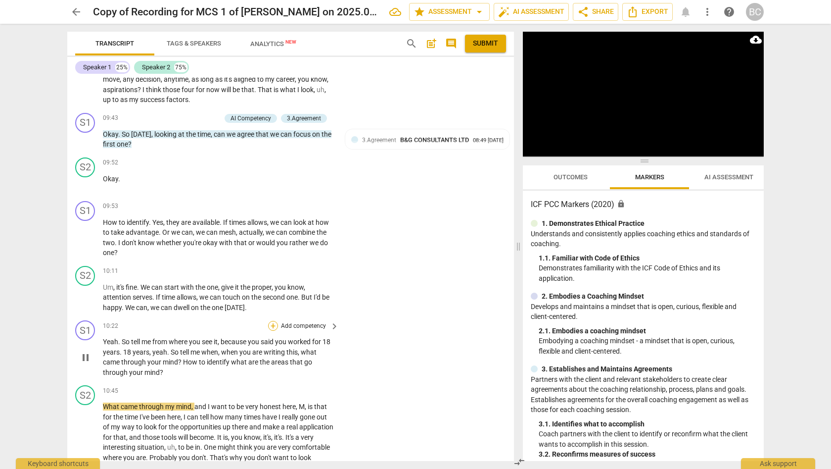
click at [274, 321] on div "+" at bounding box center [273, 326] width 10 height 10
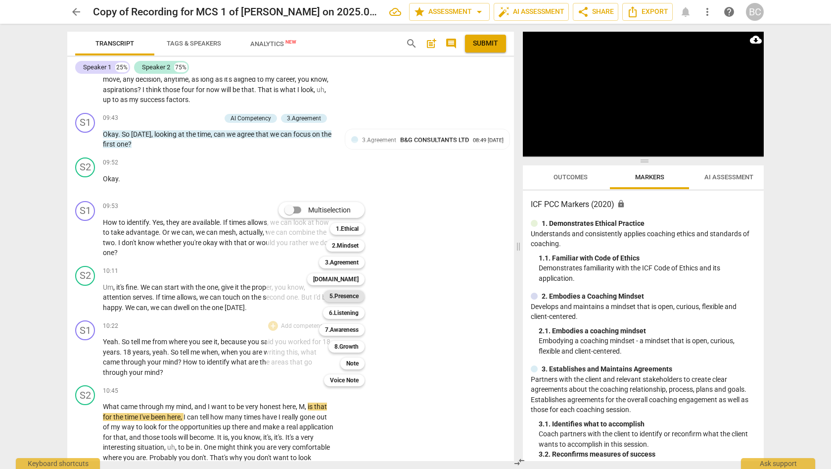
click at [349, 298] on b "5.Presence" at bounding box center [344, 296] width 29 height 12
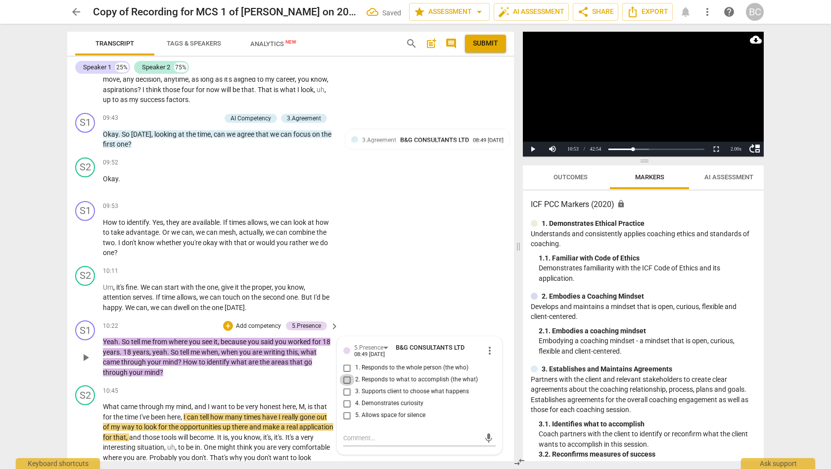
click at [346, 374] on input "2. Responds to what to accomplish (the what)" at bounding box center [347, 380] width 16 height 12
click at [229, 321] on div "+" at bounding box center [228, 326] width 10 height 10
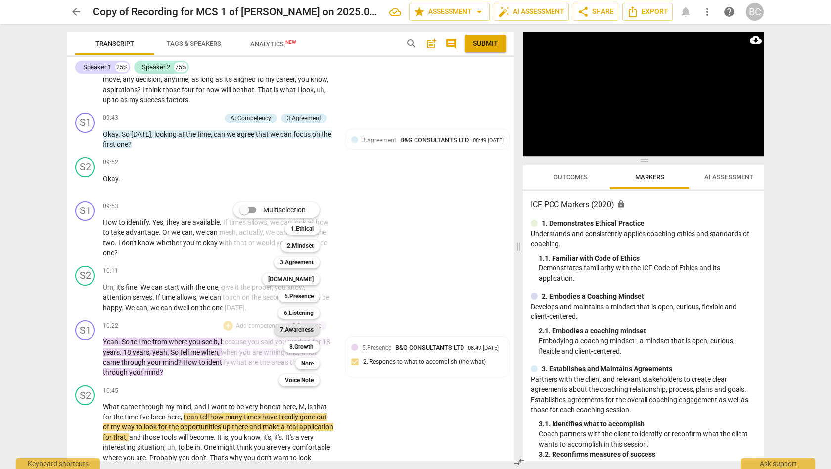
click at [297, 330] on b "7.Awareness" at bounding box center [297, 330] width 34 height 12
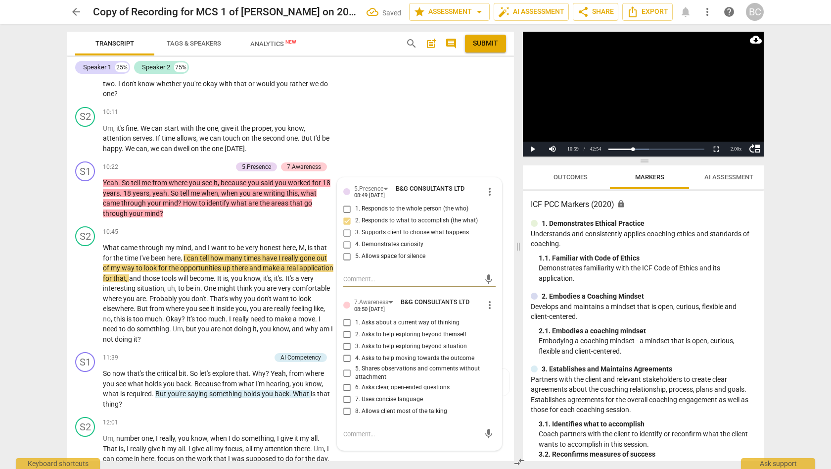
scroll to position [1533, 0]
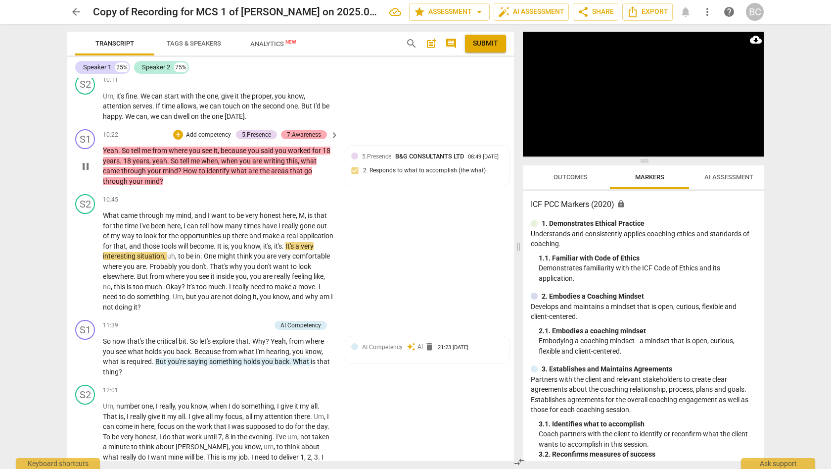
click at [298, 130] on div "7.Awareness" at bounding box center [304, 134] width 34 height 9
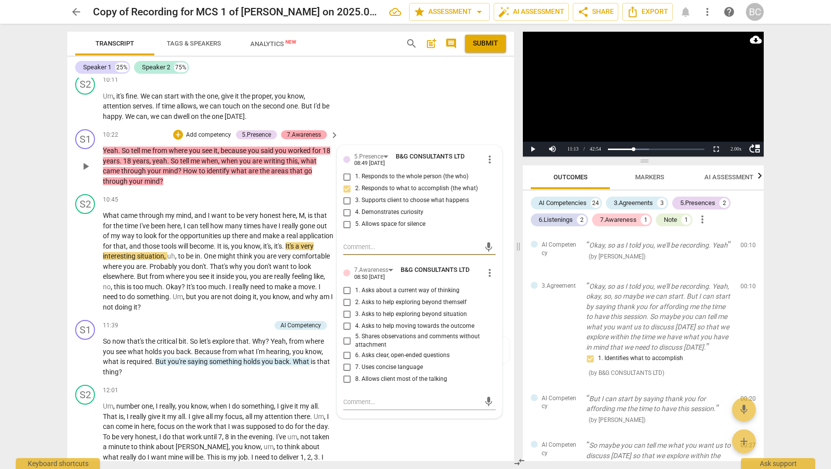
scroll to position [1226, 0]
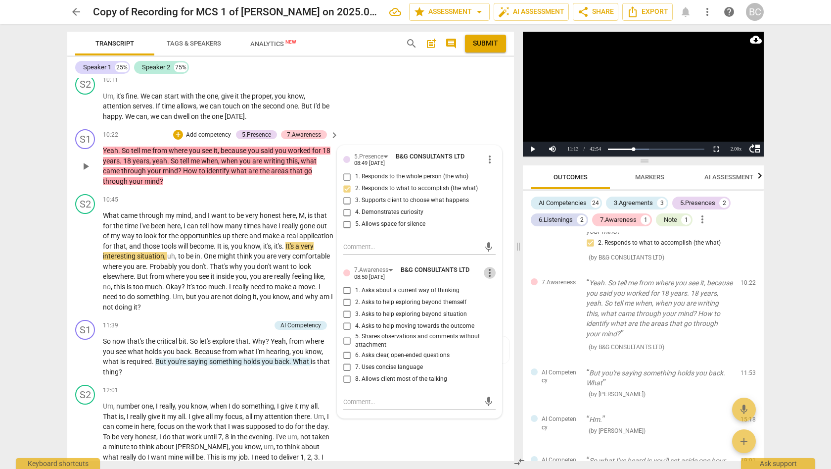
click at [488, 267] on span "more_vert" at bounding box center [490, 273] width 12 height 12
click at [497, 257] on li "Delete" at bounding box center [497, 258] width 34 height 19
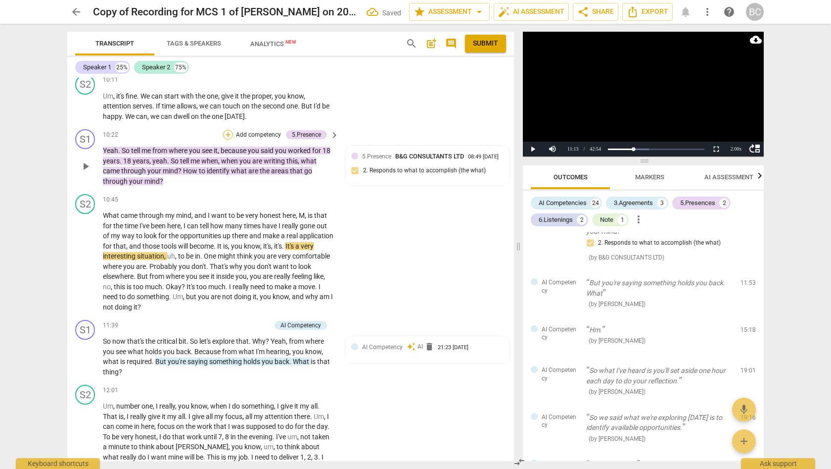
click at [227, 130] on div "+" at bounding box center [228, 135] width 10 height 10
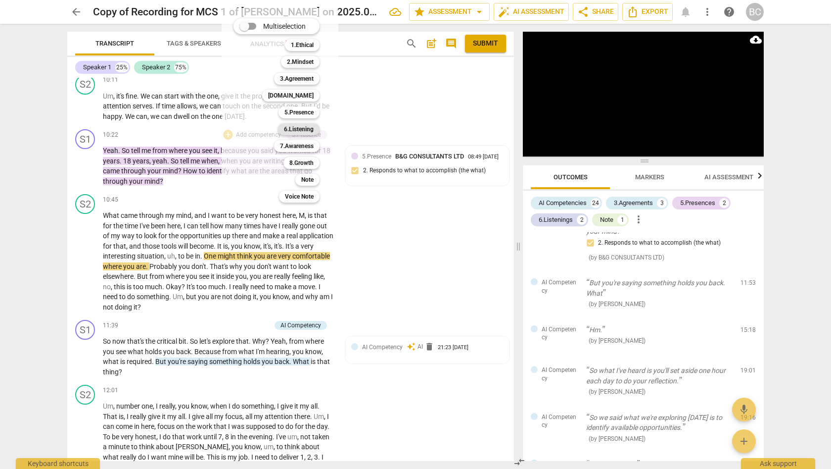
click at [306, 128] on b "6.Listening" at bounding box center [299, 129] width 30 height 12
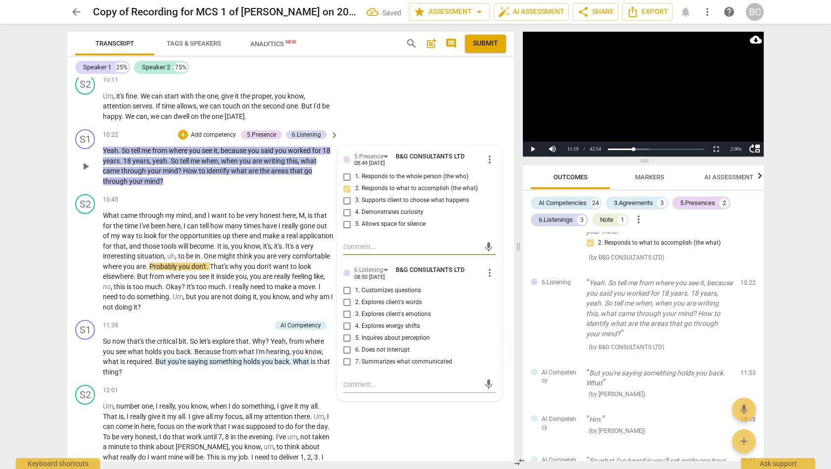
click at [346, 332] on input "5. Inquires about perception" at bounding box center [347, 338] width 16 height 12
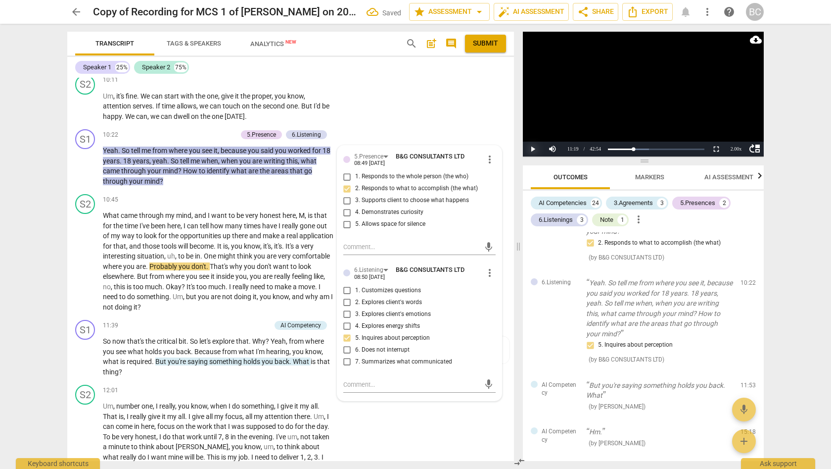
click at [533, 146] on button "Play" at bounding box center [533, 149] width 20 height 15
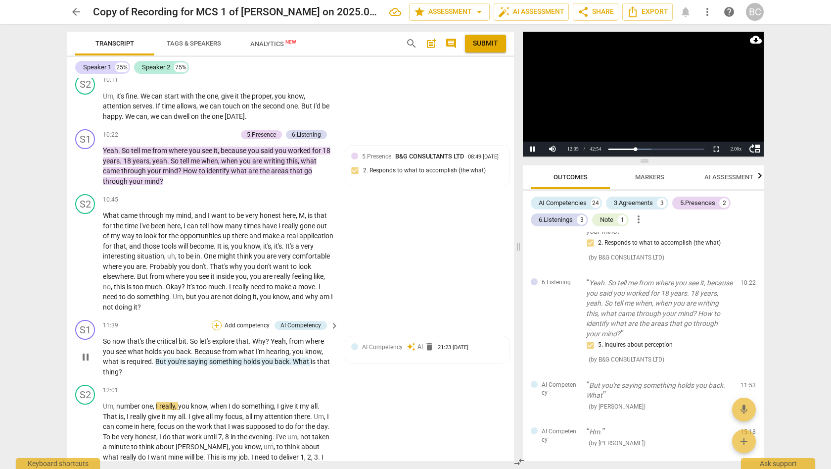
click at [217, 320] on div "+" at bounding box center [217, 325] width 10 height 10
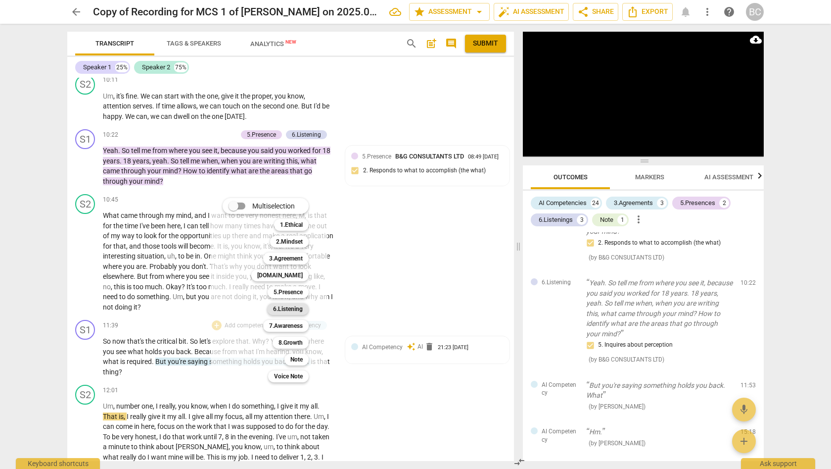
click at [292, 307] on b "6.Listening" at bounding box center [288, 309] width 30 height 12
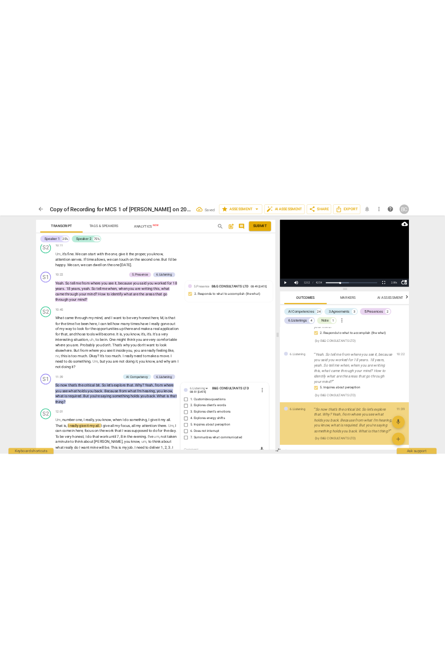
scroll to position [1327, 0]
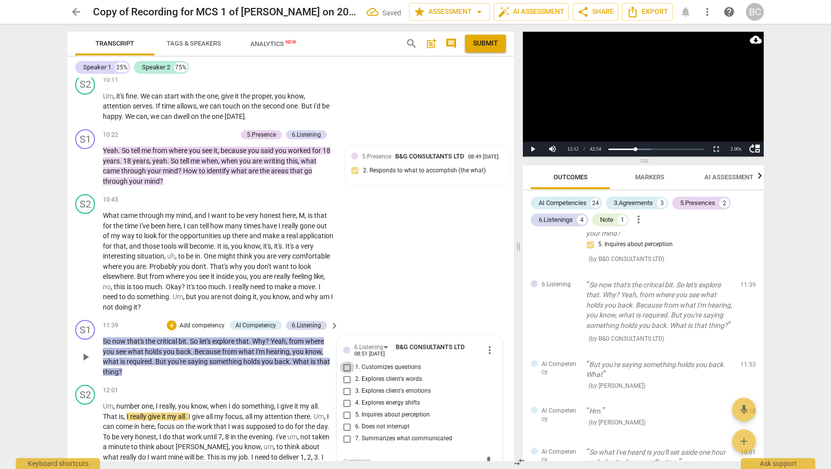
click at [347, 361] on input "1. Customizes questions" at bounding box center [347, 367] width 16 height 12
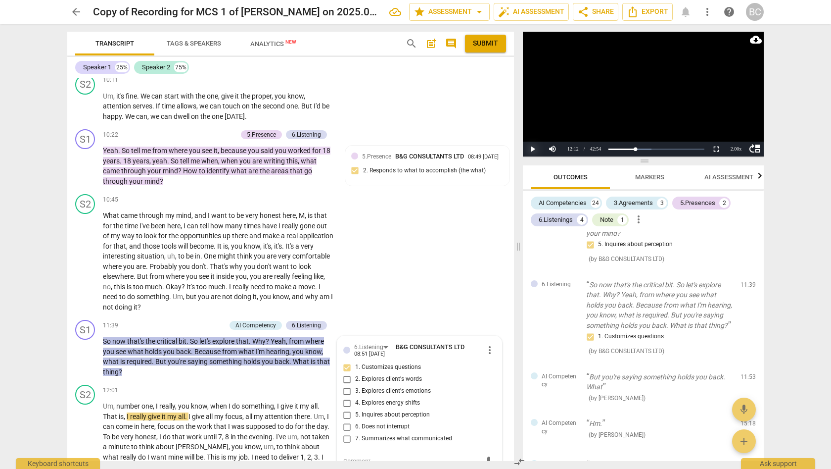
click at [533, 148] on button "Play" at bounding box center [533, 149] width 20 height 15
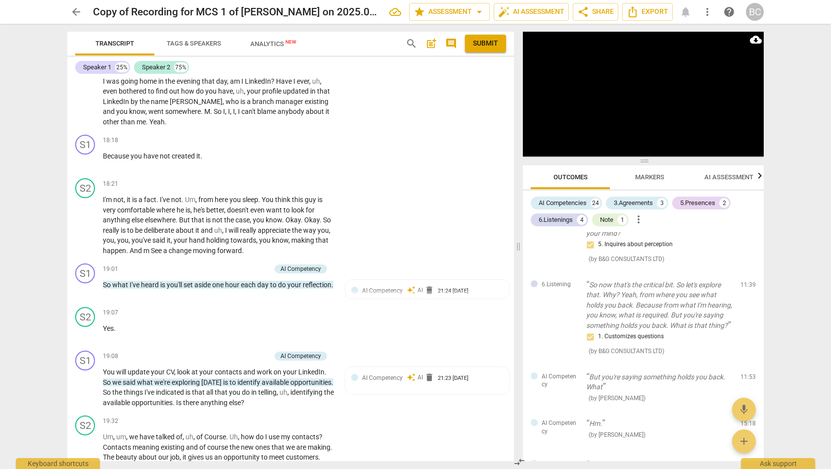
scroll to position [2119, 0]
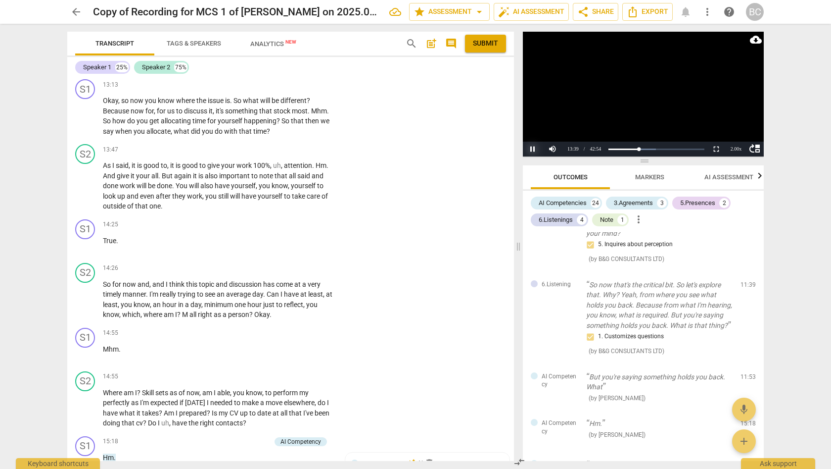
click at [533, 149] on button "Pause" at bounding box center [533, 149] width 20 height 15
click at [533, 150] on button "Play" at bounding box center [533, 149] width 20 height 15
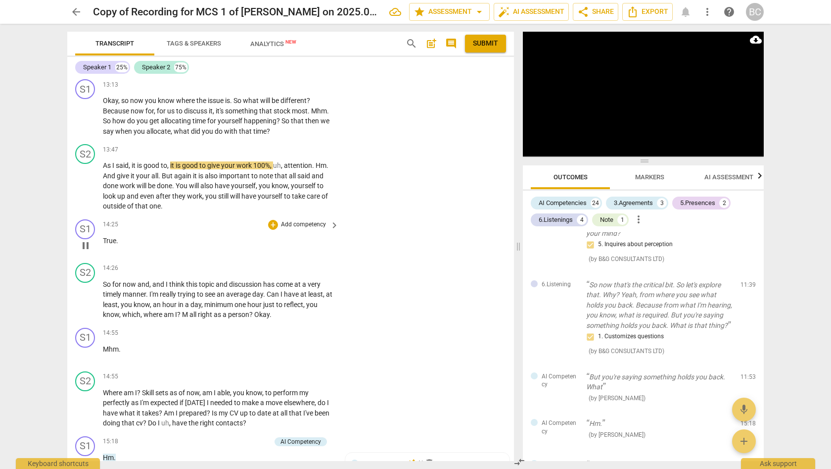
click at [510, 215] on div "S1 play_arrow pause 14:25 + Add competency keyboard_arrow_right True ." at bounding box center [290, 237] width 447 height 44
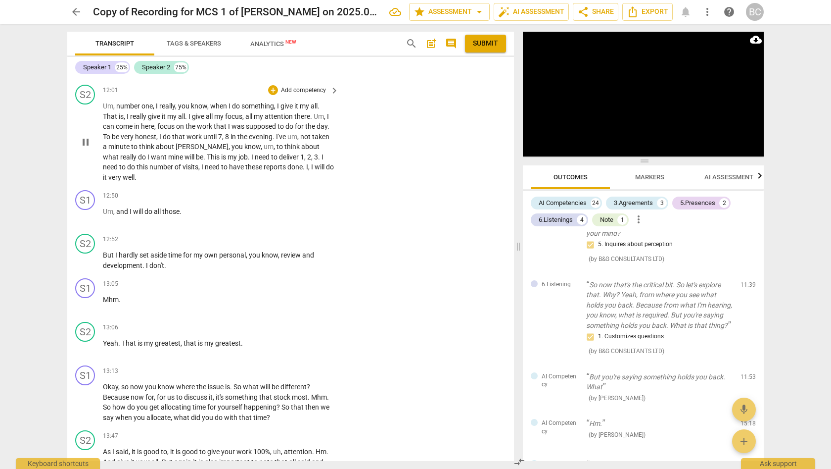
scroll to position [1831, 0]
click at [119, 105] on p "Um , number one , I really , you know , when I do something , I give it my all …" at bounding box center [218, 143] width 231 height 81
click at [112, 135] on span "To" at bounding box center [107, 139] width 9 height 8
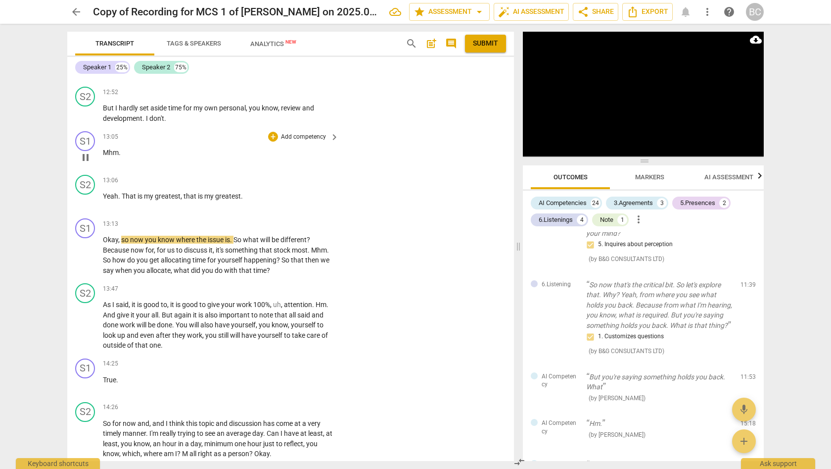
scroll to position [1991, 0]
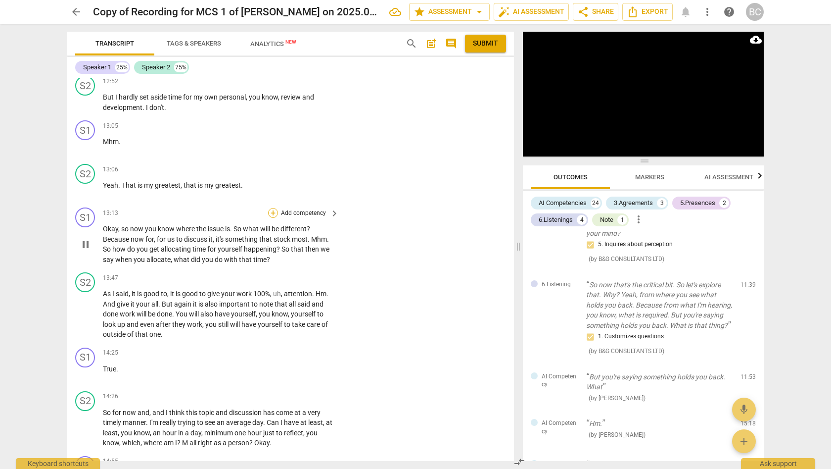
click at [272, 208] on div "+" at bounding box center [273, 213] width 10 height 10
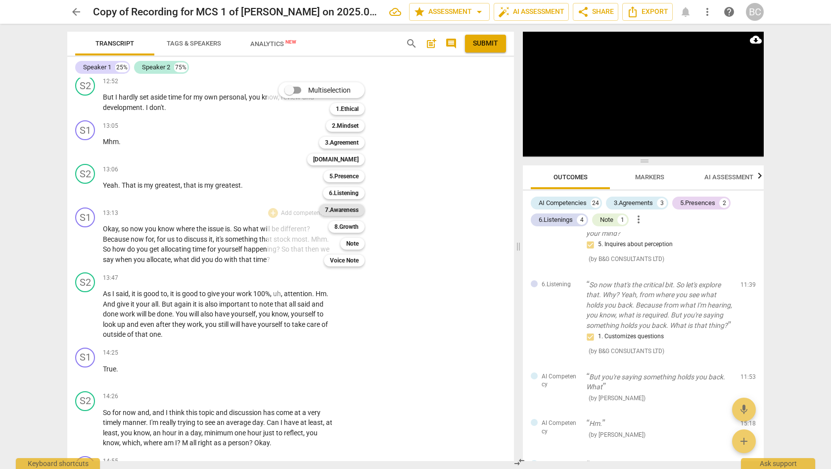
click at [339, 209] on b "7.Awareness" at bounding box center [342, 210] width 34 height 12
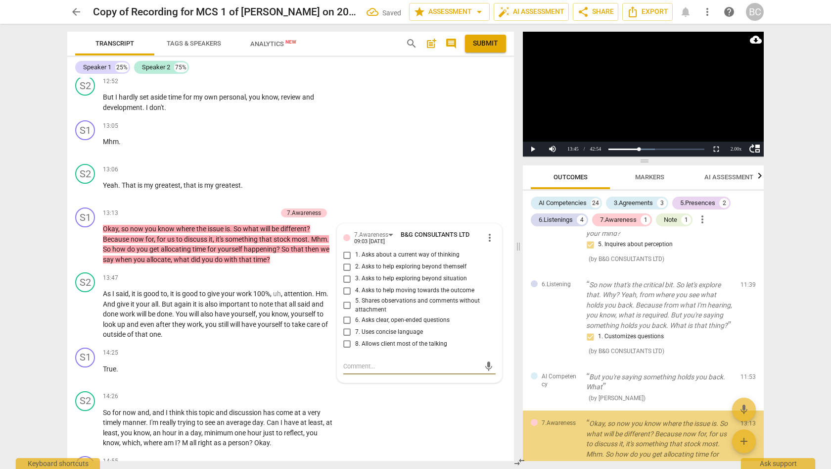
scroll to position [1473, 0]
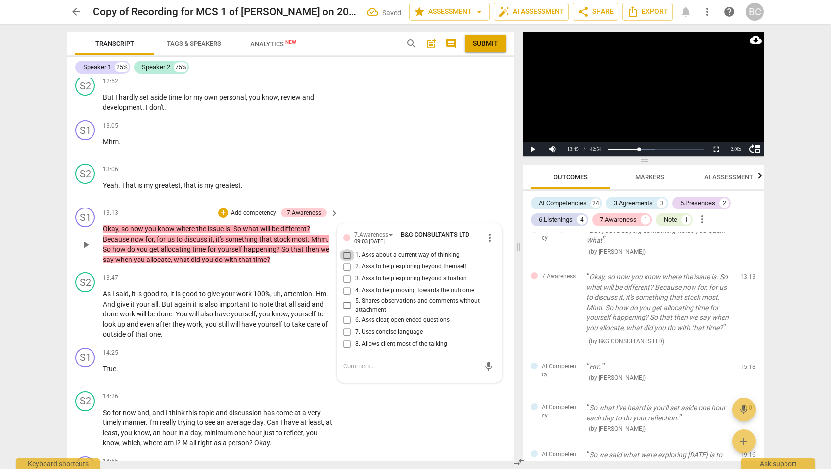
click at [346, 249] on input "1. Asks about a current way of thinking" at bounding box center [347, 255] width 16 height 12
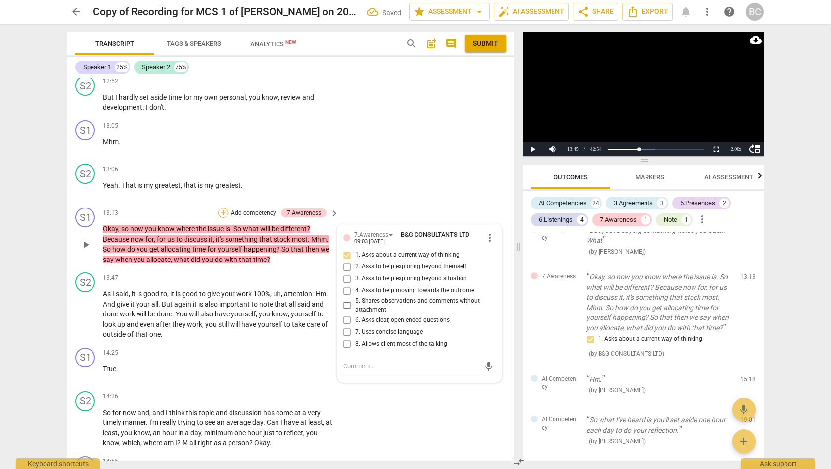
click at [223, 208] on div "+" at bounding box center [223, 213] width 10 height 10
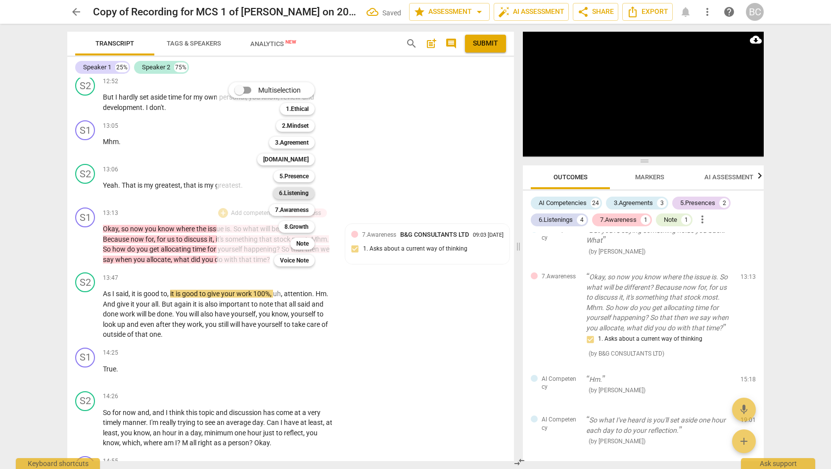
click at [308, 194] on b "6.Listening" at bounding box center [294, 193] width 30 height 12
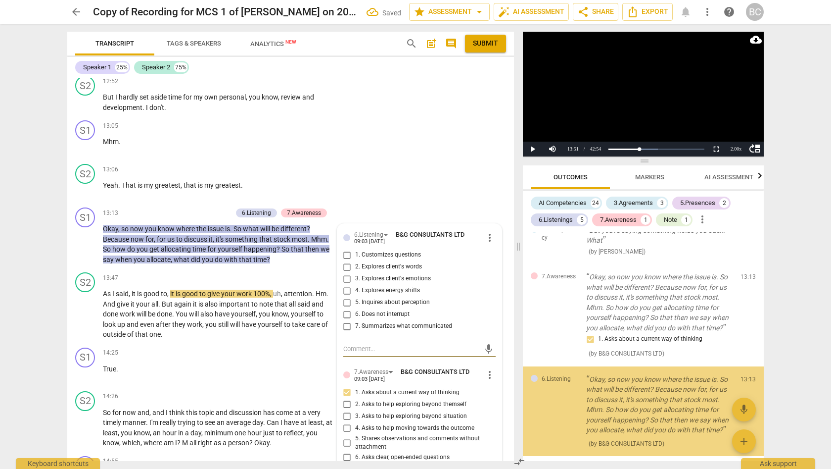
scroll to position [1574, 0]
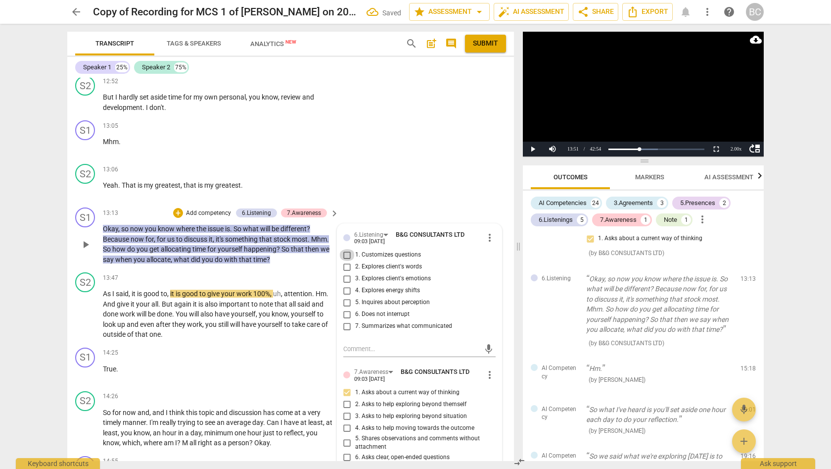
click at [345, 249] on input "1. Customizes questions" at bounding box center [347, 255] width 16 height 12
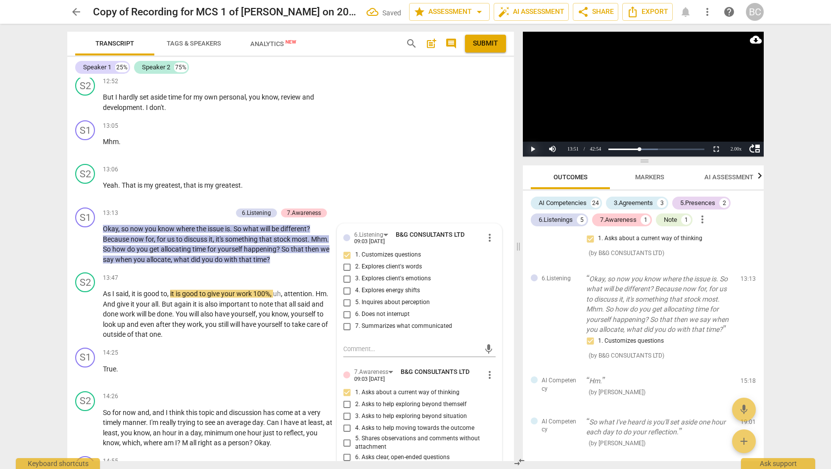
click at [532, 150] on button "Play" at bounding box center [533, 149] width 20 height 15
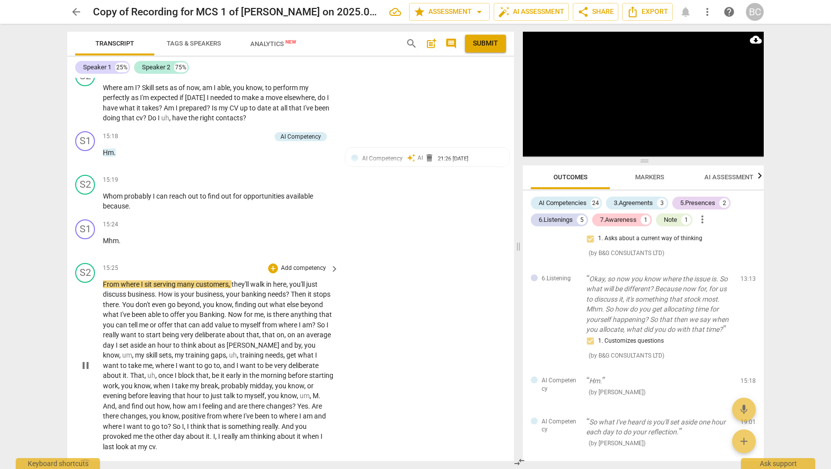
scroll to position [2464, 0]
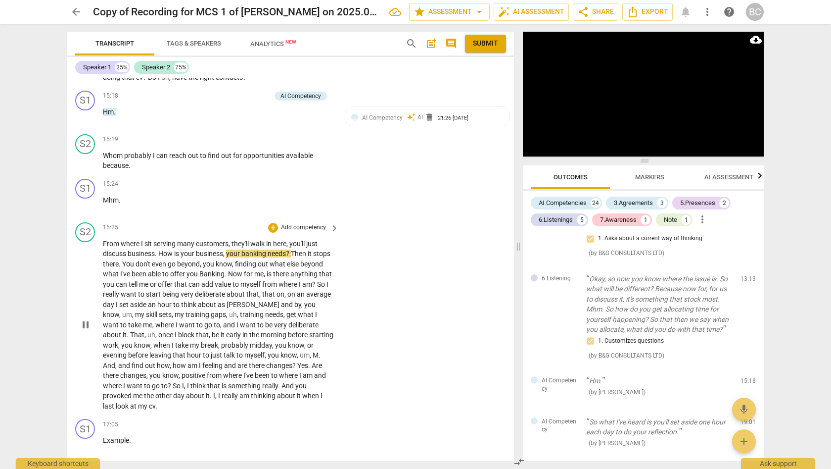
click at [178, 382] on span "So" at bounding box center [177, 386] width 9 height 8
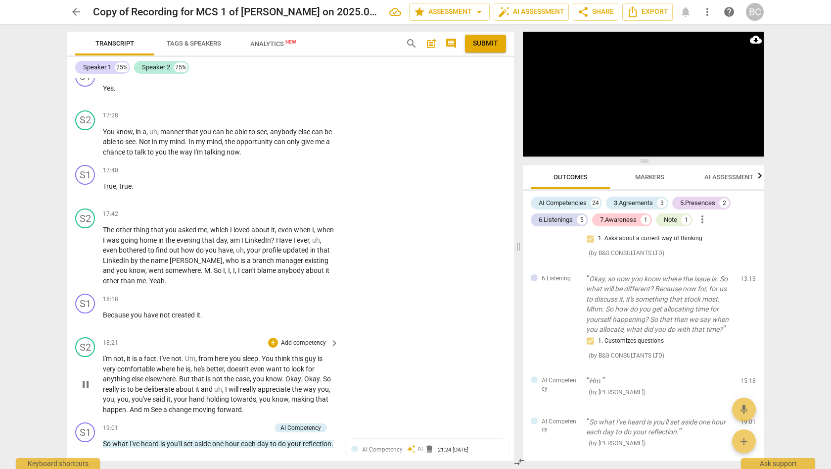
scroll to position [2918, 0]
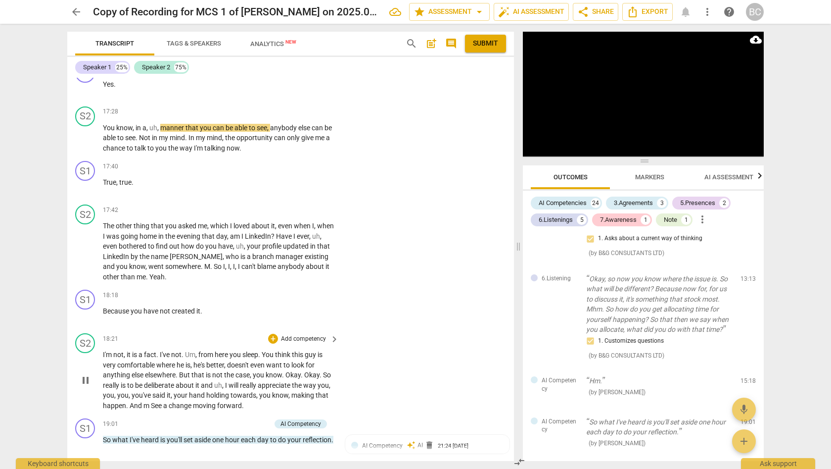
click at [184, 371] on span "But" at bounding box center [185, 375] width 12 height 8
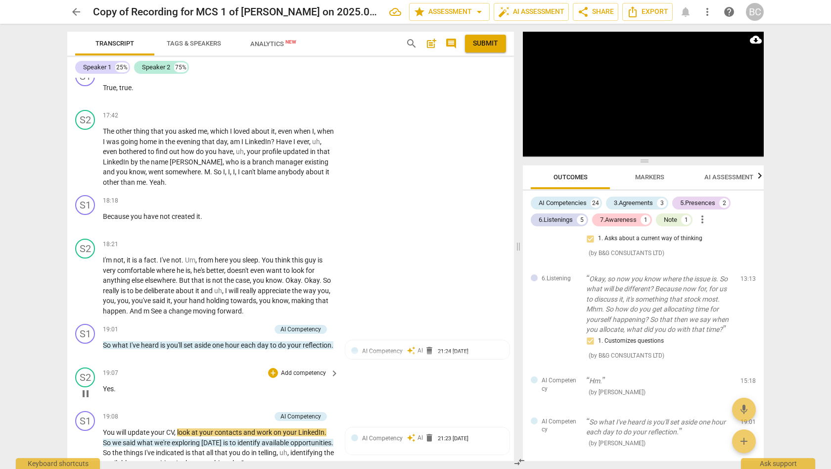
scroll to position [3015, 0]
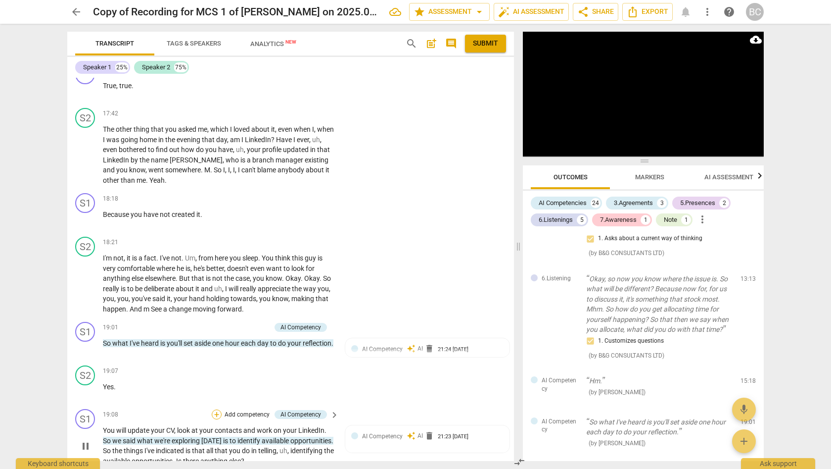
click at [219, 409] on div "+" at bounding box center [217, 414] width 10 height 10
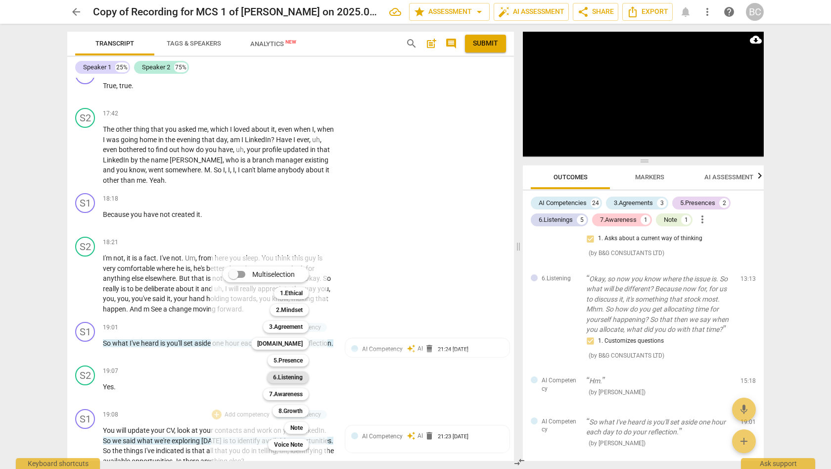
click at [294, 377] on b "6.Listening" at bounding box center [288, 377] width 30 height 12
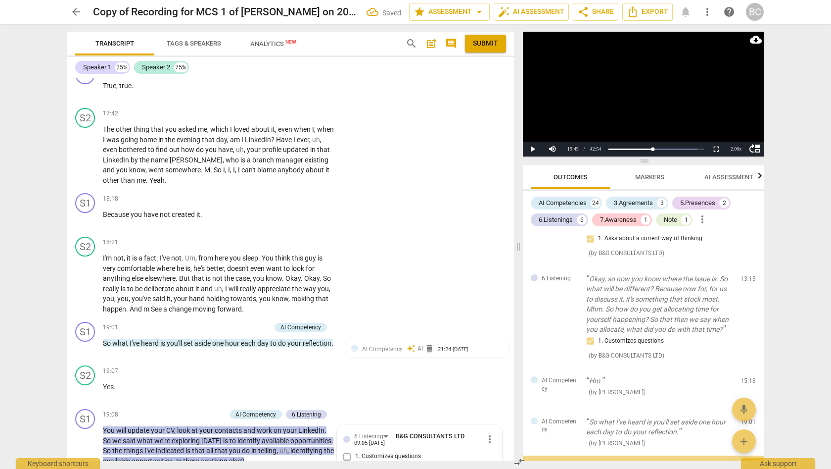
scroll to position [1765, 0]
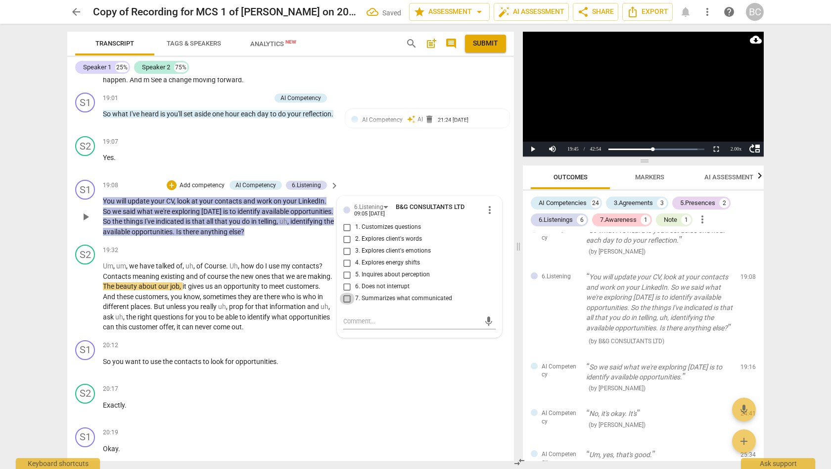
click at [346, 292] on input "7. Summarizes what communicated" at bounding box center [347, 298] width 16 height 12
click at [346, 221] on input "1. Customizes questions" at bounding box center [347, 227] width 16 height 12
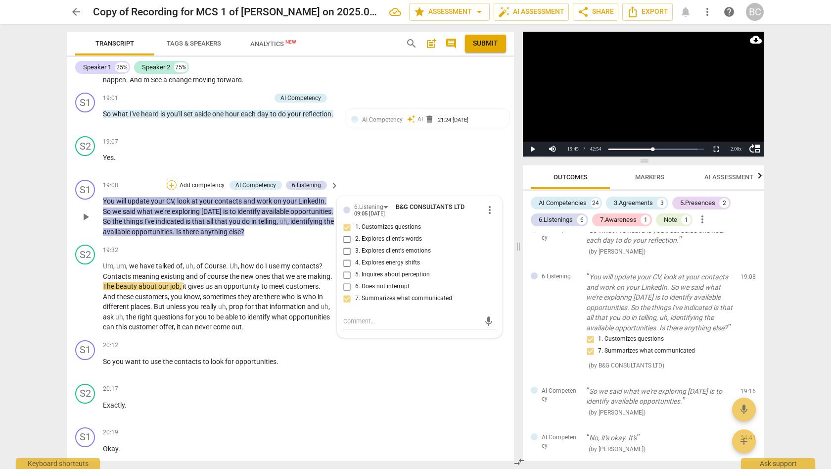
click at [172, 180] on div "+" at bounding box center [172, 185] width 10 height 10
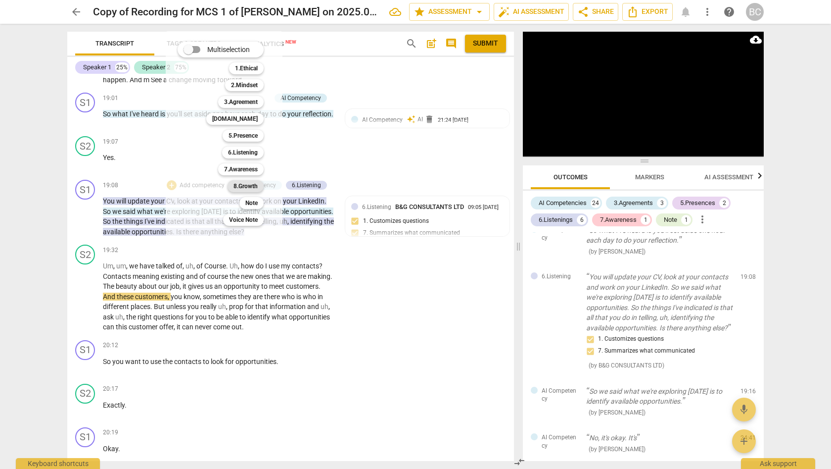
click at [251, 184] on b "8.Growth" at bounding box center [246, 186] width 24 height 12
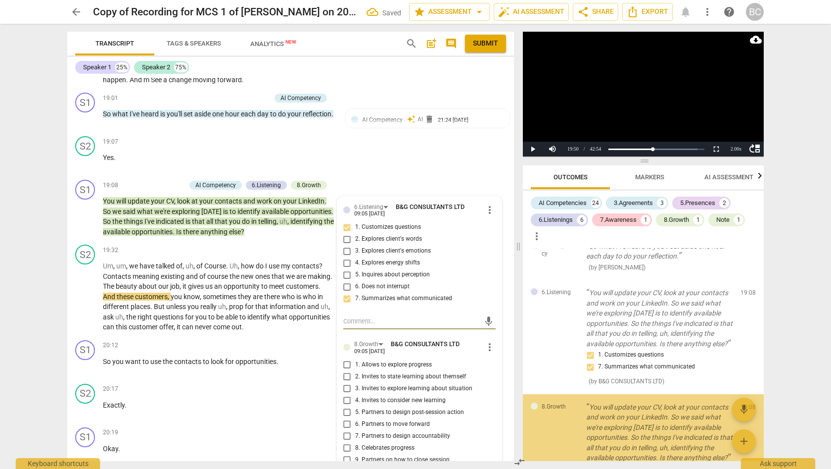
scroll to position [1895, 0]
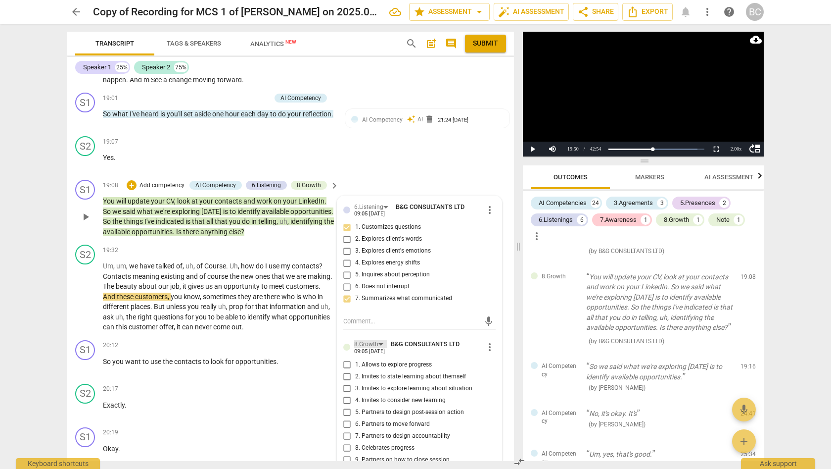
click at [380, 339] on div "8.Growth" at bounding box center [370, 343] width 33 height 8
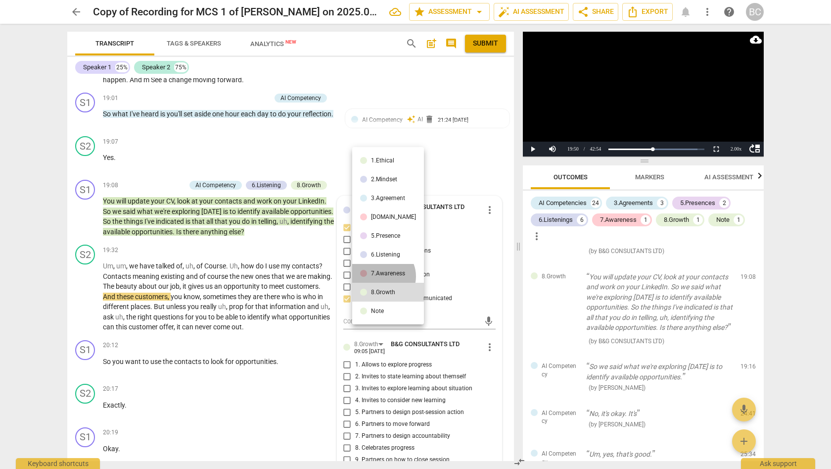
click at [382, 276] on div "7.Awareness" at bounding box center [388, 273] width 34 height 6
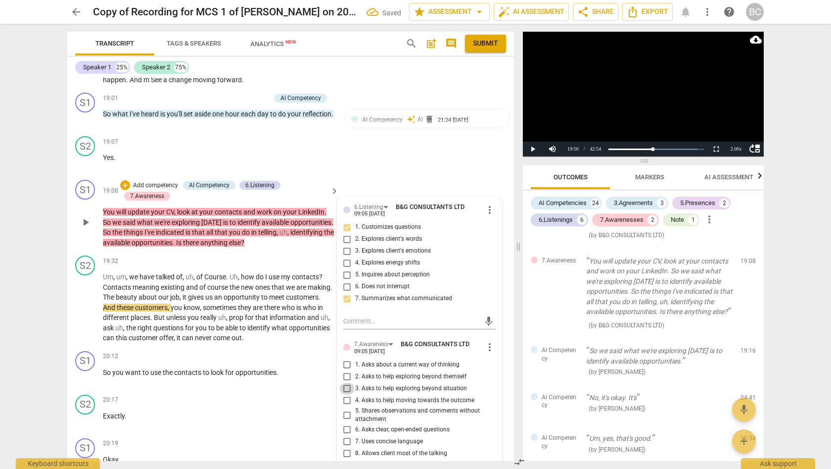
click at [347, 382] on input "3. Asks to help exploring beyond situation" at bounding box center [347, 388] width 16 height 12
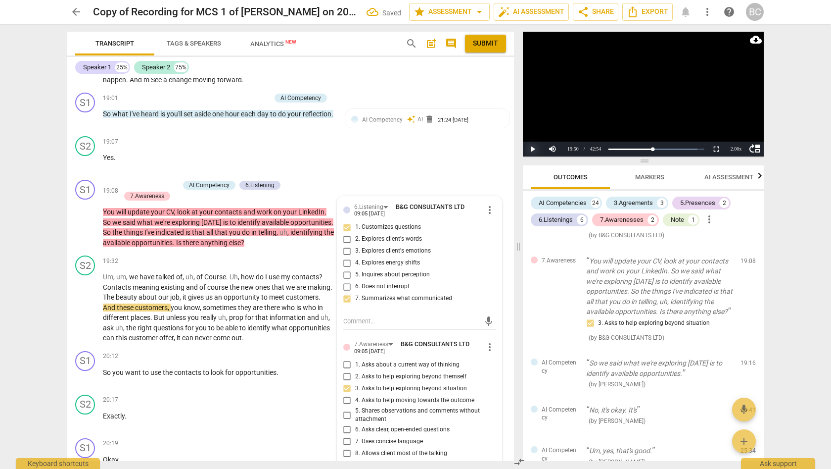
click at [533, 148] on button "Play" at bounding box center [533, 149] width 20 height 15
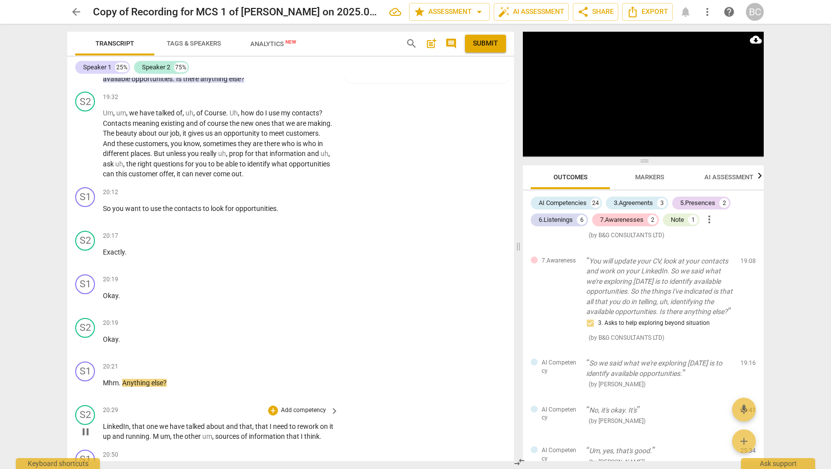
scroll to position [3410, 0]
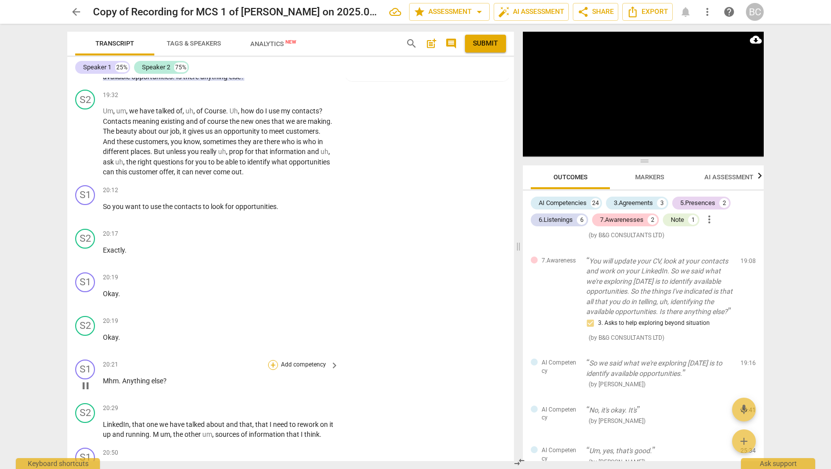
click at [271, 360] on div "+" at bounding box center [273, 365] width 10 height 10
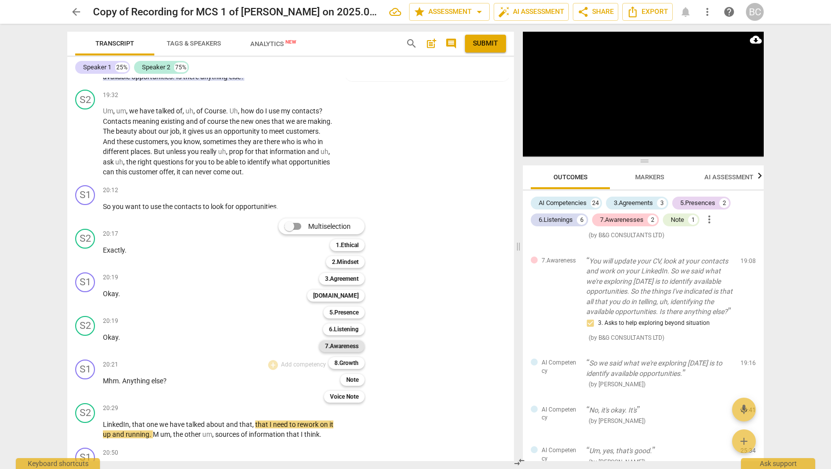
click at [346, 346] on b "7.Awareness" at bounding box center [342, 346] width 34 height 12
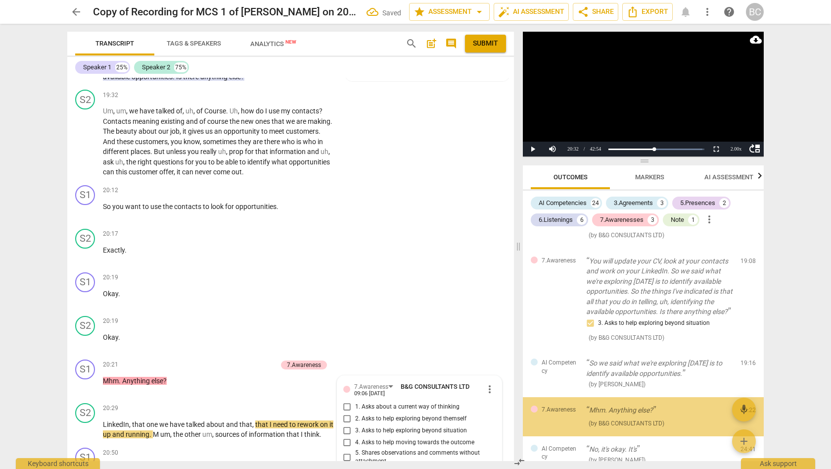
scroll to position [2014, 0]
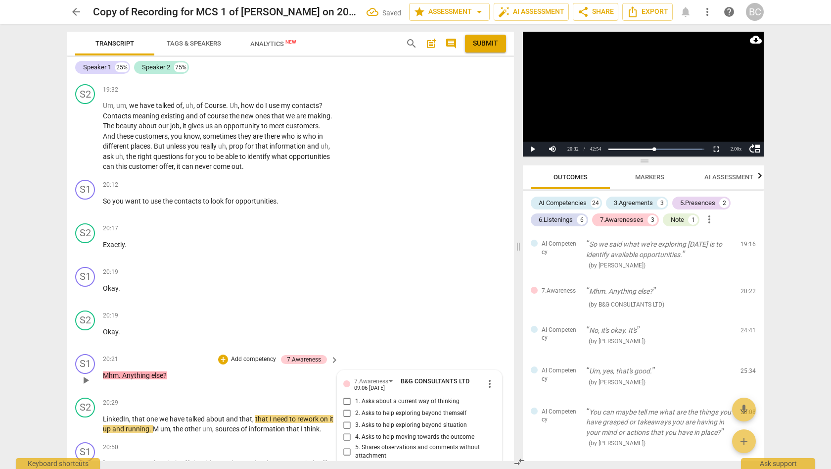
click at [345, 419] on input "3. Asks to help exploring beyond situation" at bounding box center [347, 425] width 16 height 12
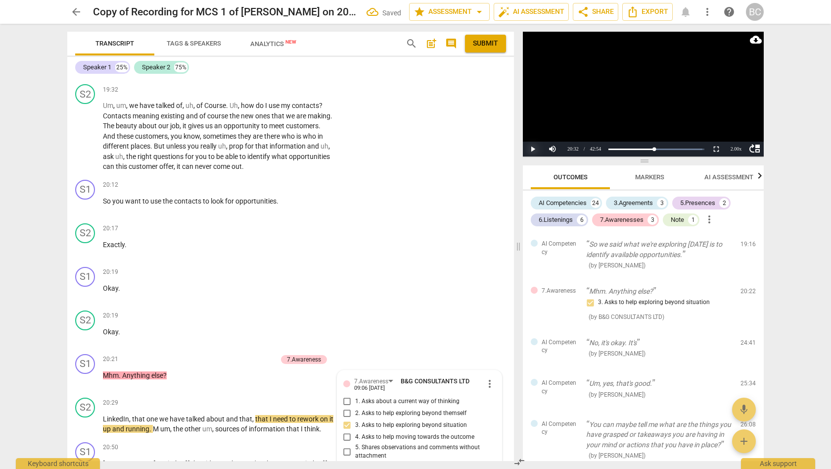
click at [533, 148] on button "Play" at bounding box center [533, 149] width 20 height 15
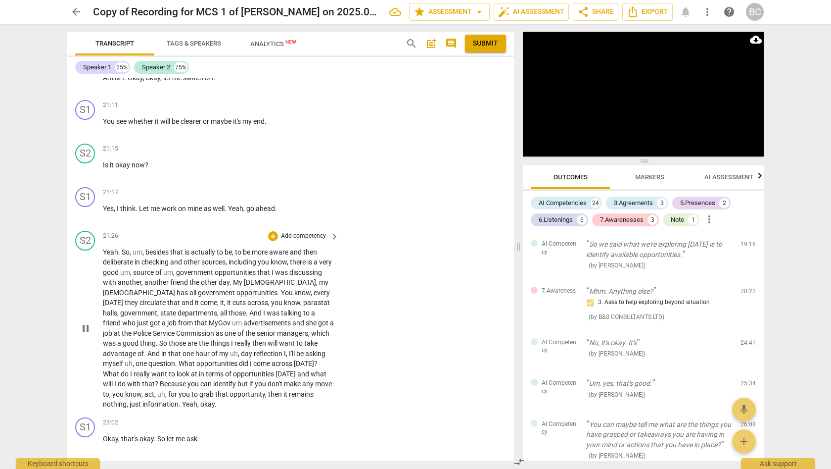
scroll to position [3881, 0]
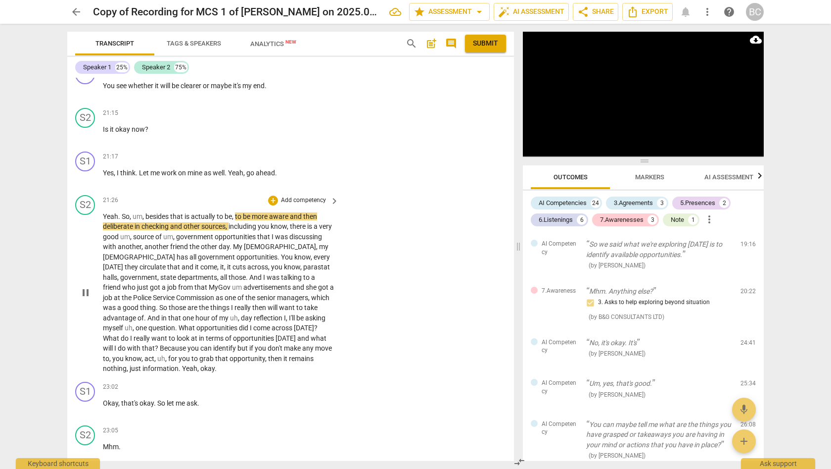
click at [238, 344] on span "but" at bounding box center [244, 348] width 12 height 8
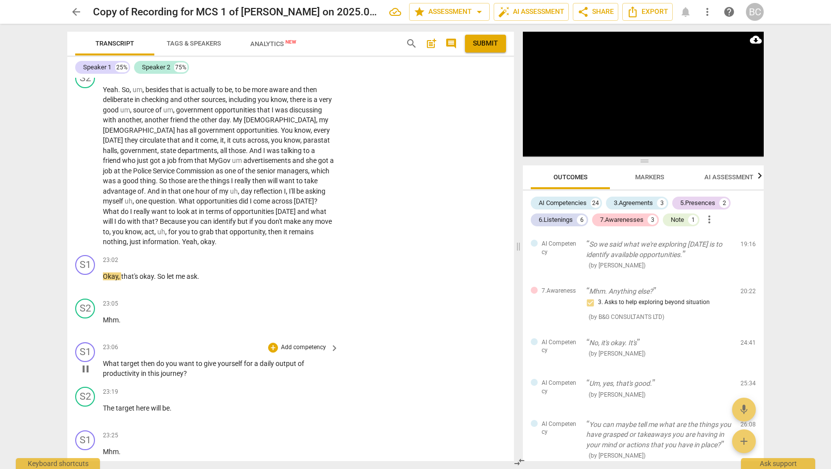
scroll to position [4010, 0]
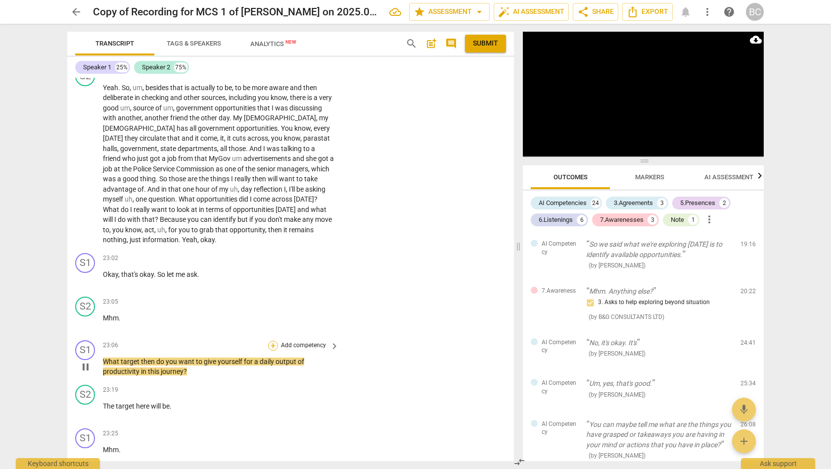
click at [271, 340] on div "+" at bounding box center [273, 345] width 10 height 10
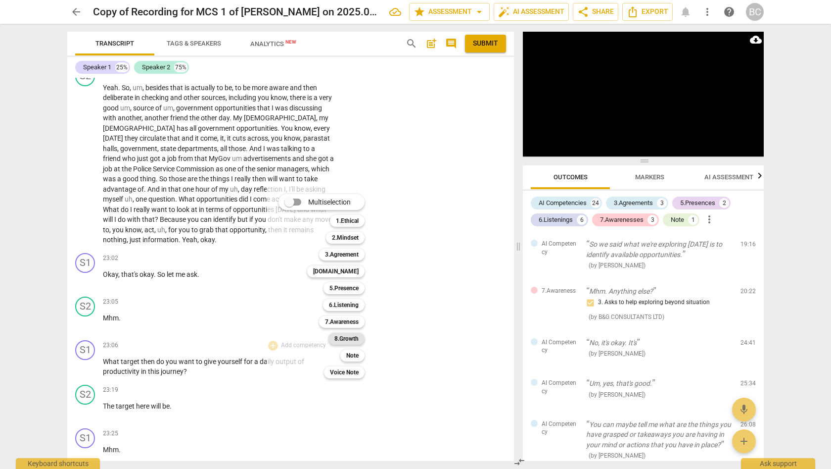
click at [341, 338] on b "8.Growth" at bounding box center [347, 339] width 24 height 12
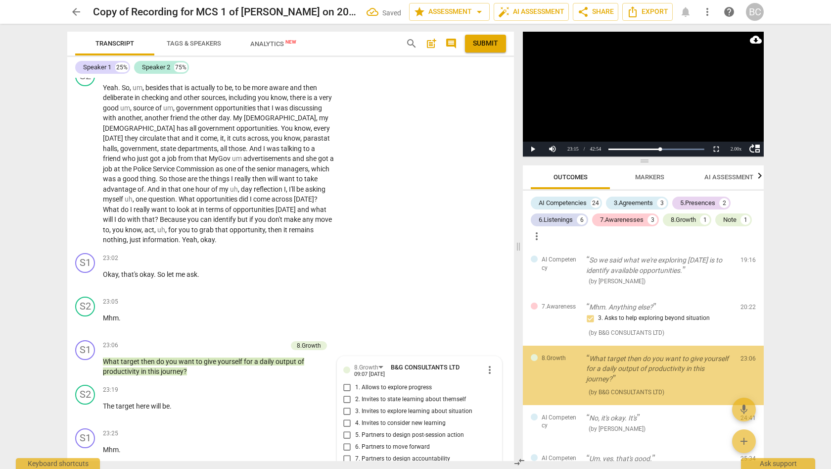
scroll to position [2083, 0]
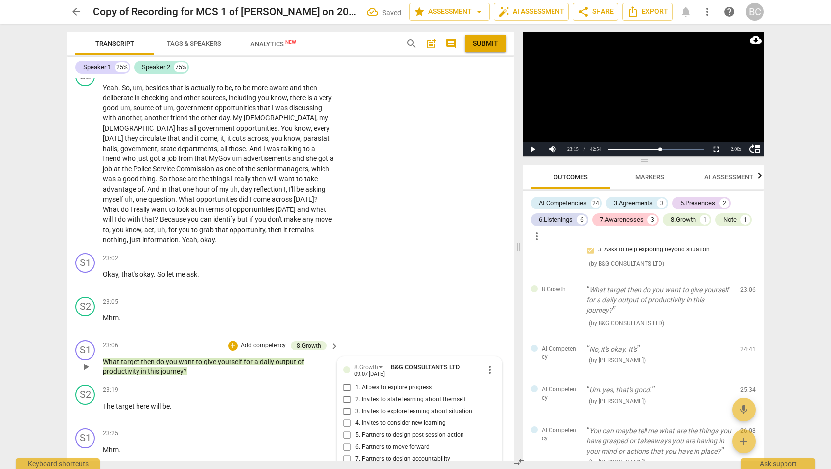
click at [344, 429] on input "5. Partners to design post-session action" at bounding box center [347, 435] width 16 height 12
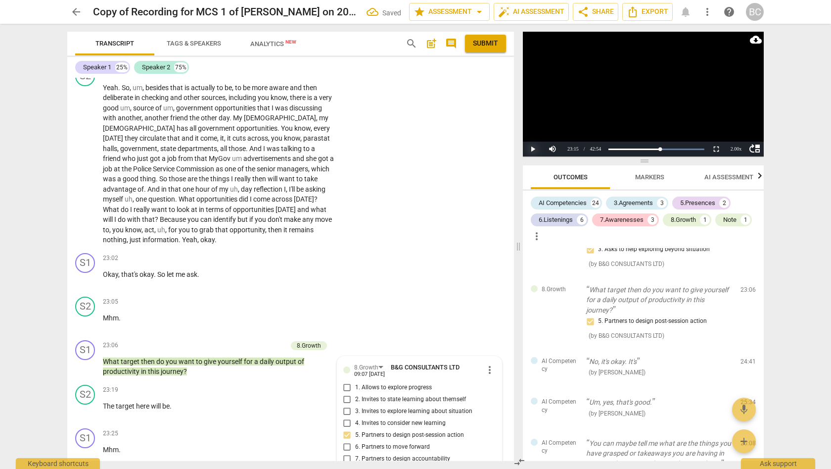
click at [531, 149] on button "Play" at bounding box center [533, 149] width 20 height 15
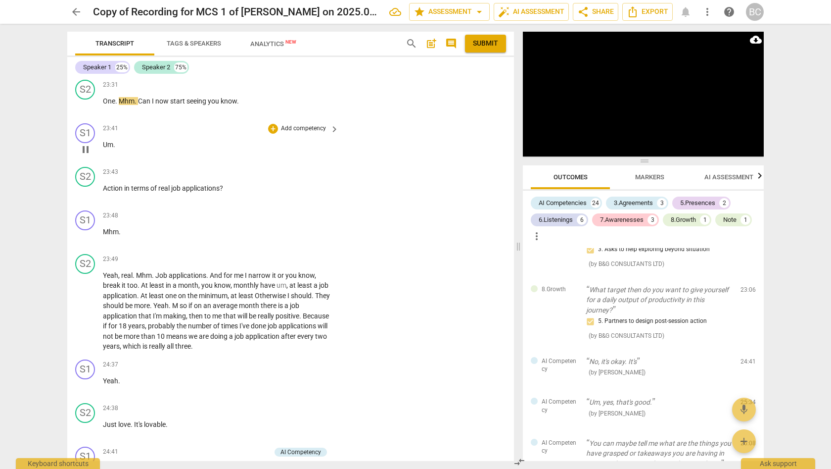
scroll to position [4457, 0]
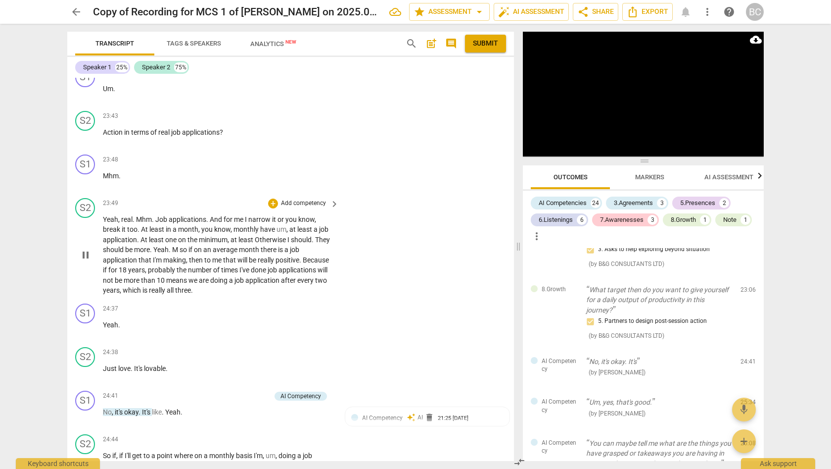
click at [309, 256] on span "Because" at bounding box center [316, 260] width 26 height 8
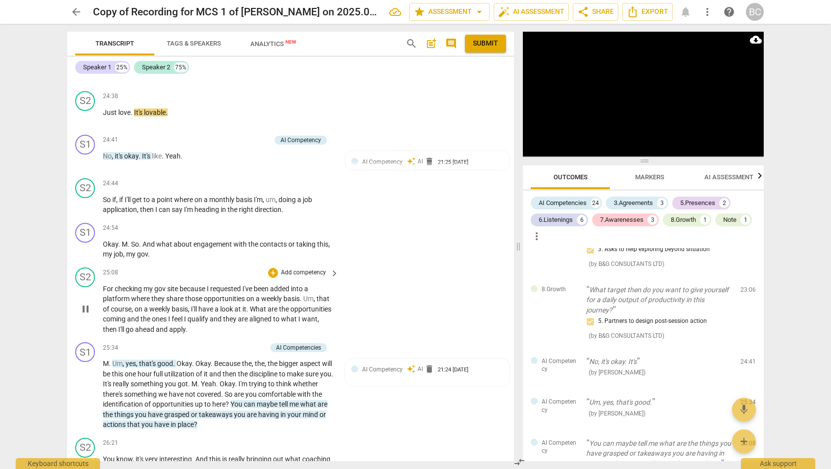
scroll to position [4730, 0]
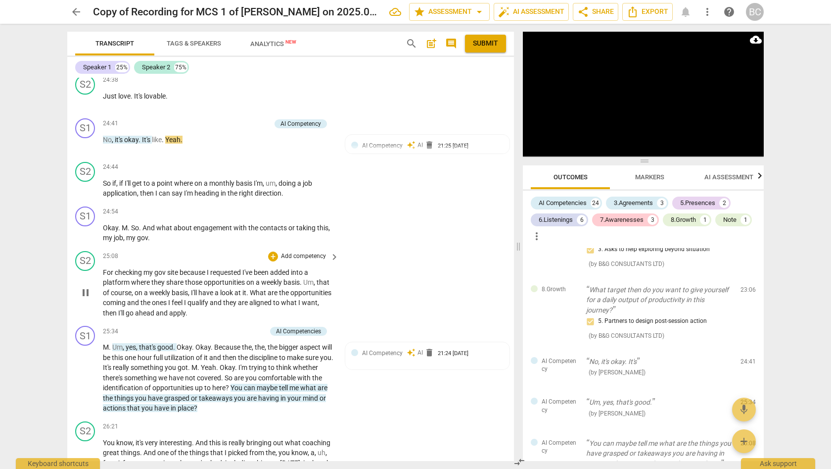
click at [256, 288] on span "What" at bounding box center [259, 292] width 18 height 8
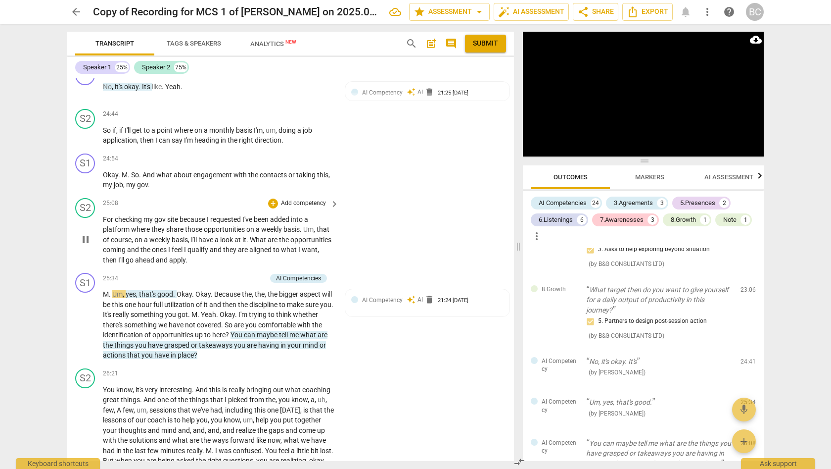
scroll to position [4805, 0]
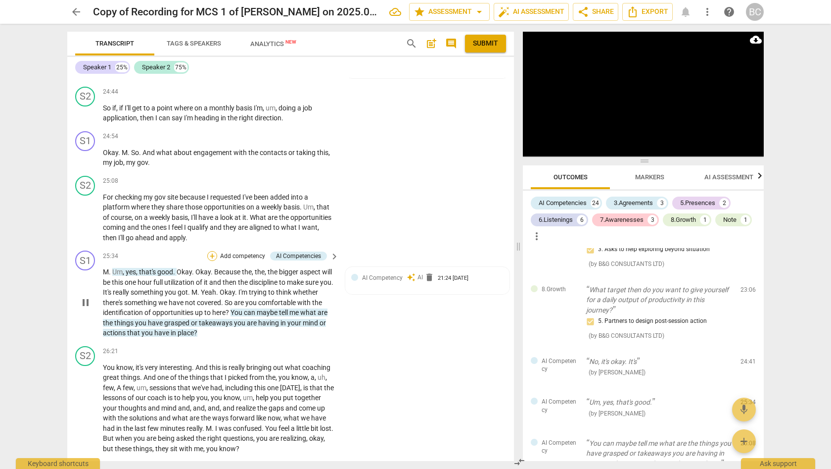
click at [212, 251] on div "+" at bounding box center [212, 256] width 10 height 10
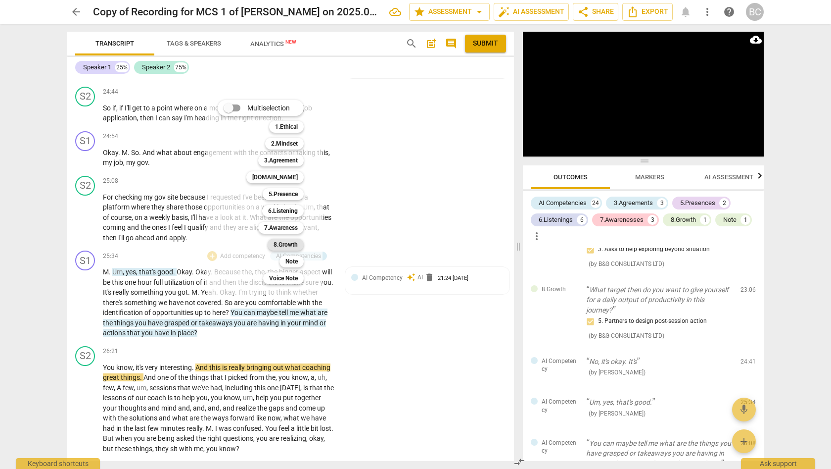
click at [292, 245] on b "8.Growth" at bounding box center [286, 245] width 24 height 12
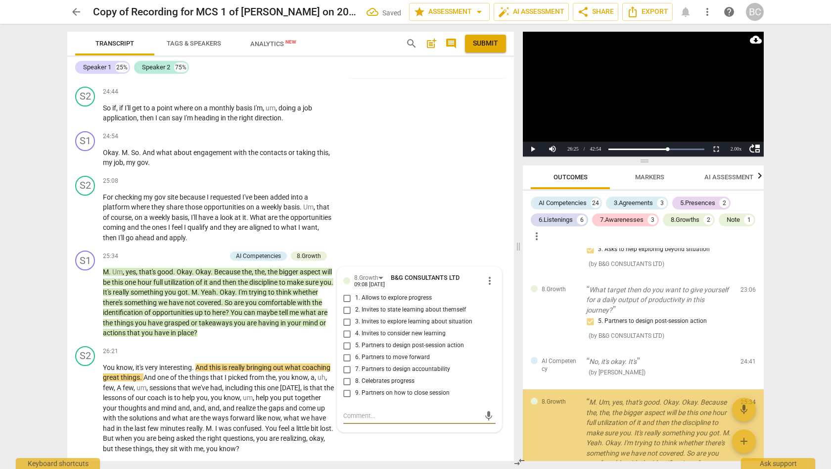
scroll to position [2233, 0]
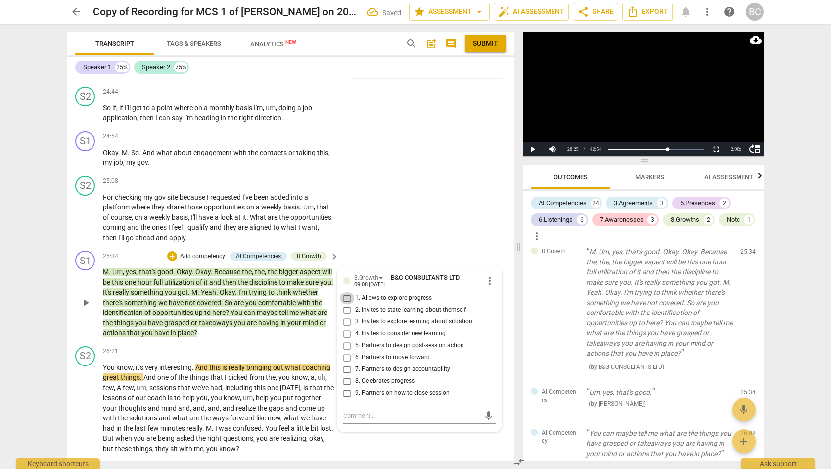
click at [345, 292] on input "1. Allows to explore progress" at bounding box center [347, 298] width 16 height 12
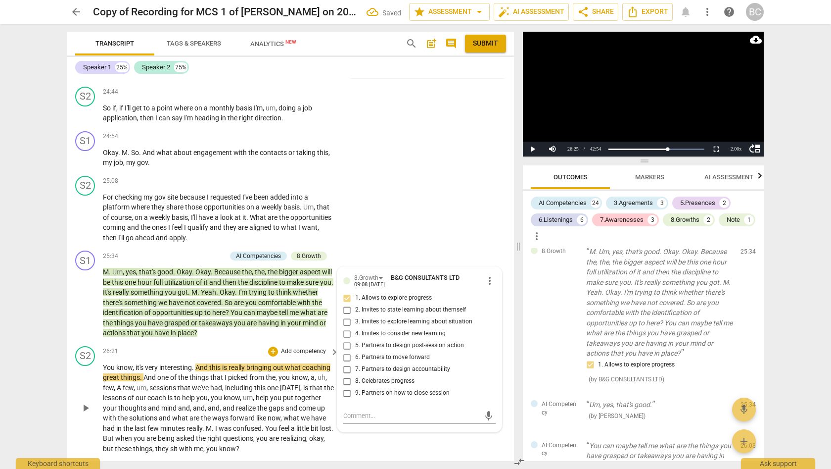
click at [87, 402] on span "play_arrow" at bounding box center [86, 408] width 12 height 12
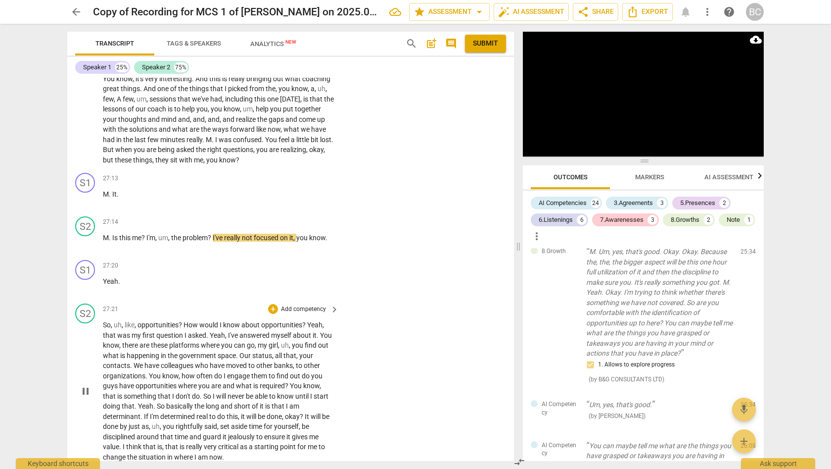
scroll to position [5121, 0]
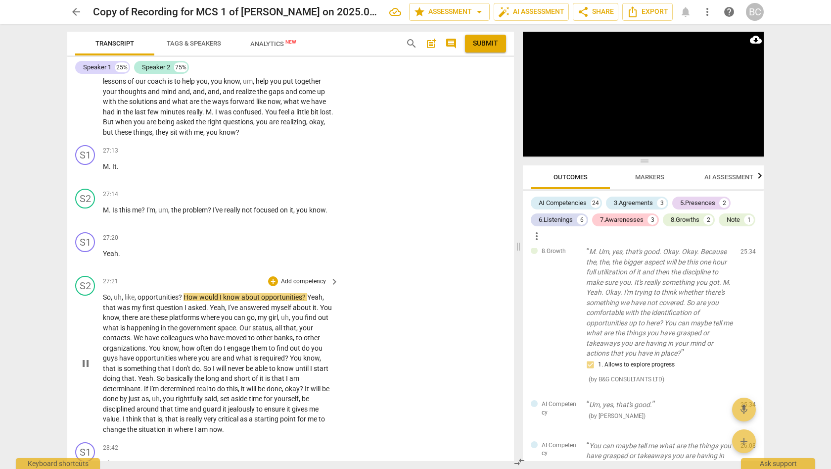
click at [311, 384] on span "It" at bounding box center [308, 388] width 6 height 8
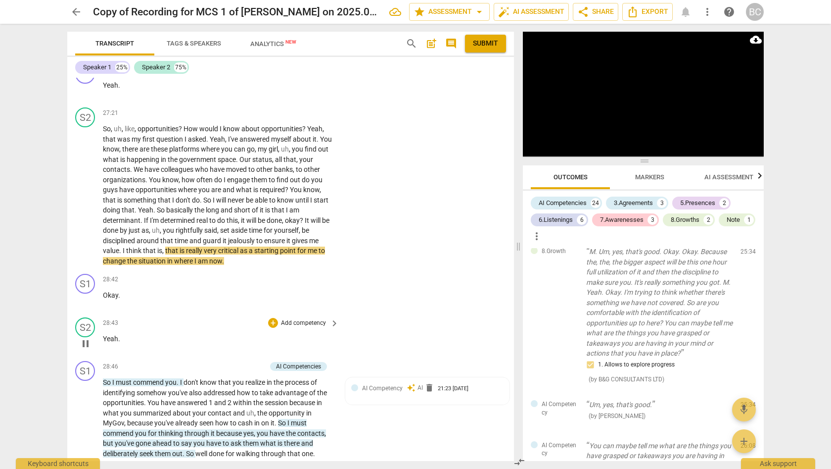
scroll to position [5304, 0]
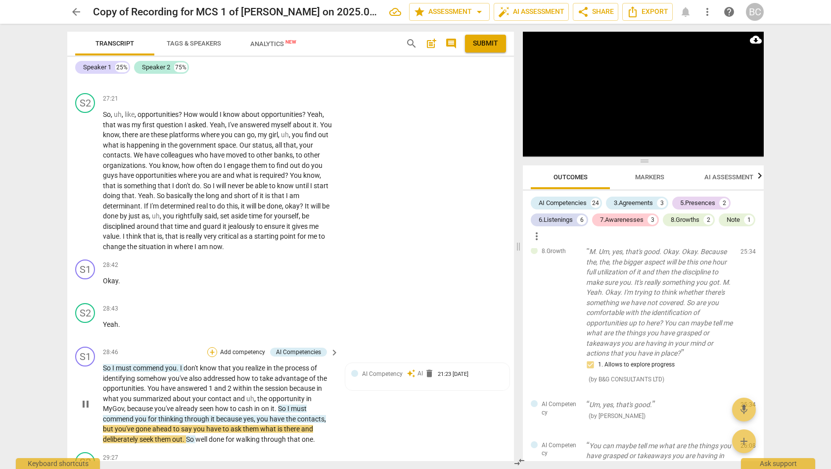
click at [213, 347] on div "+" at bounding box center [212, 352] width 10 height 10
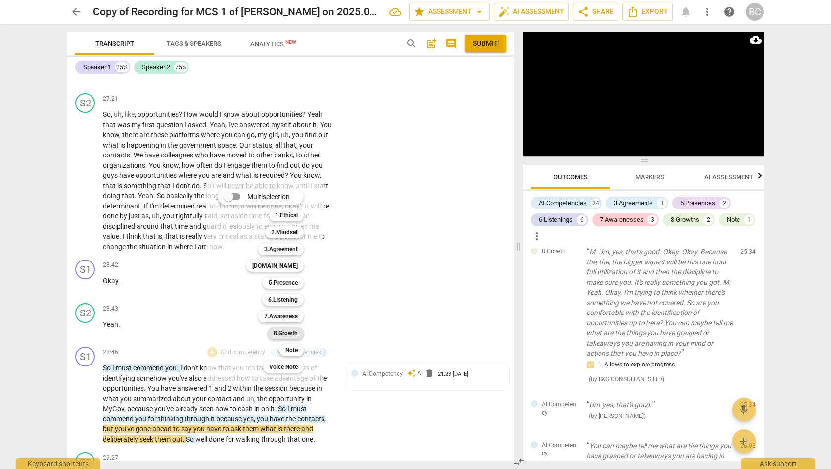
click at [288, 334] on b "8.Growth" at bounding box center [286, 333] width 24 height 12
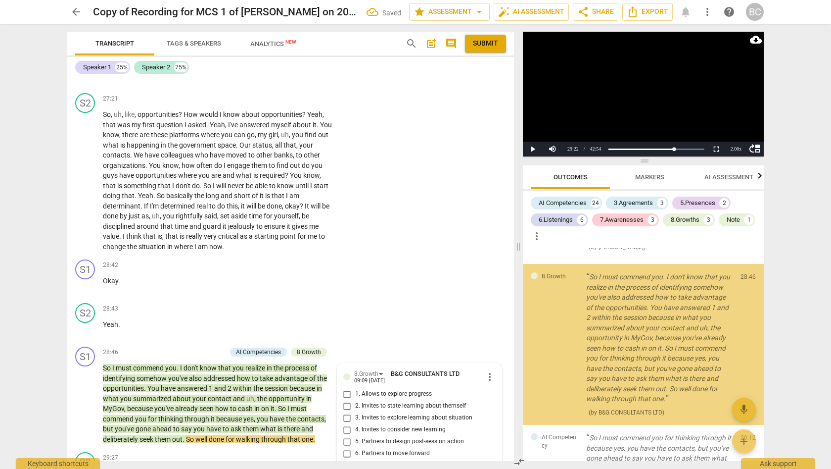
scroll to position [2539, 0]
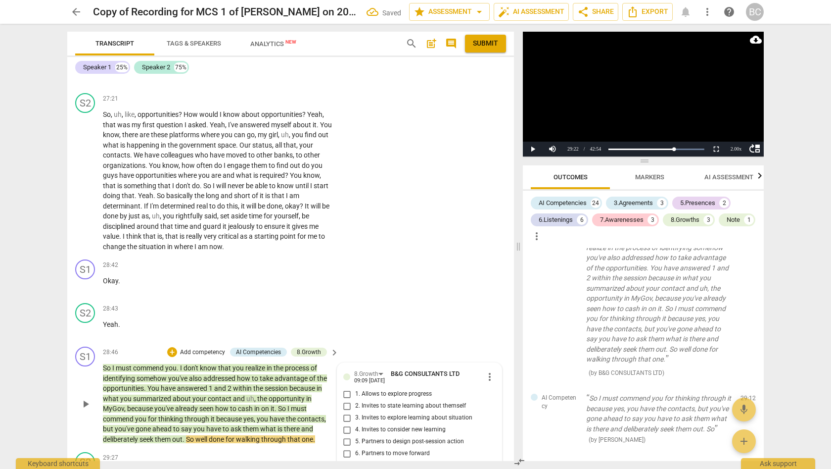
click at [347, 468] on input "8. Celebrates progress" at bounding box center [347, 477] width 16 height 12
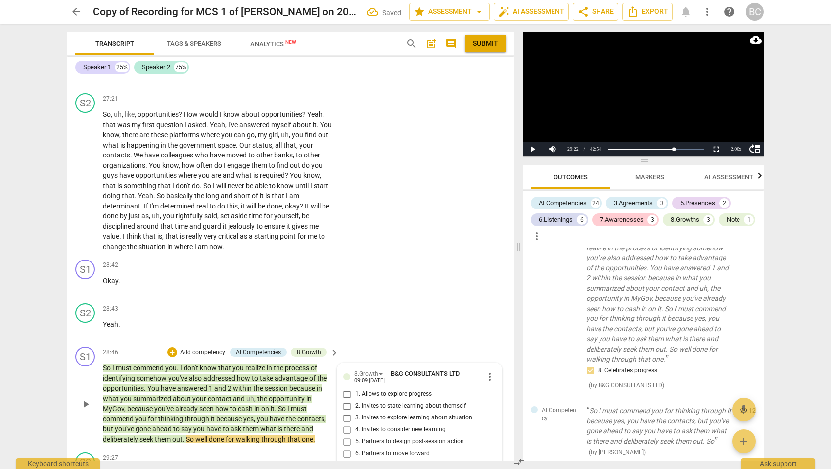
click at [86, 398] on span "play_arrow" at bounding box center [86, 404] width 12 height 12
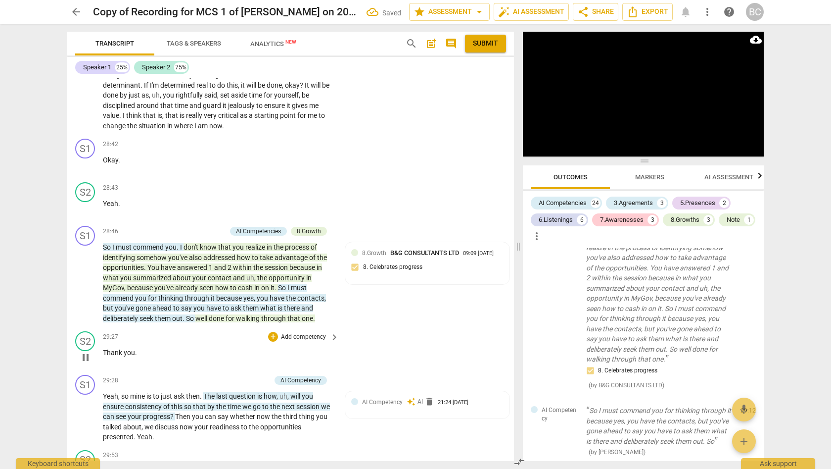
scroll to position [5457, 0]
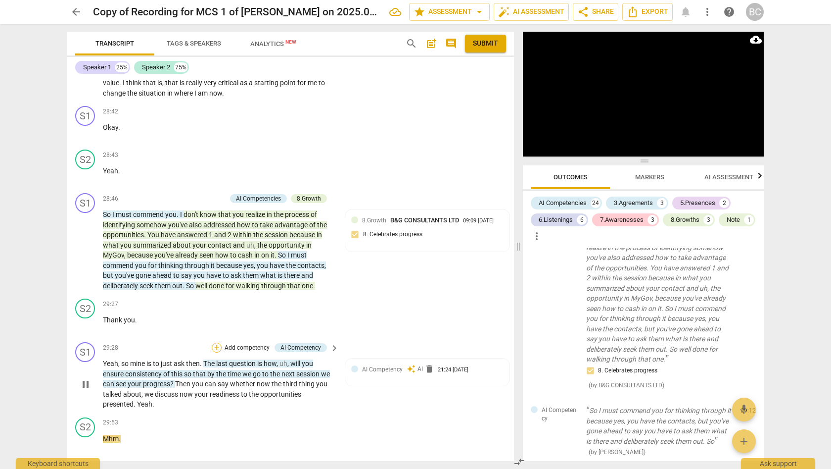
click at [217, 342] on div "+" at bounding box center [217, 347] width 10 height 10
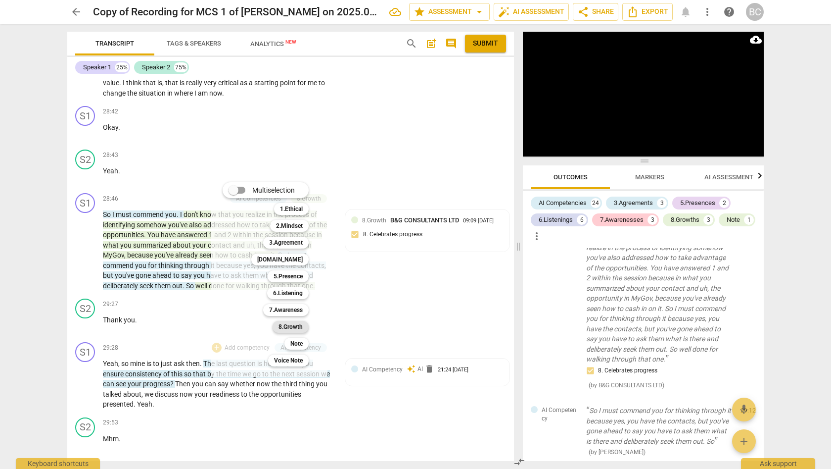
click at [292, 324] on b "8.Growth" at bounding box center [291, 327] width 24 height 12
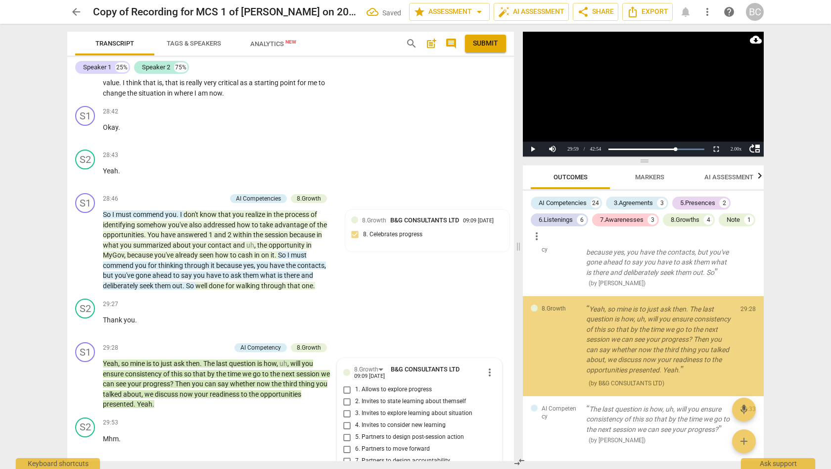
scroll to position [2760, 0]
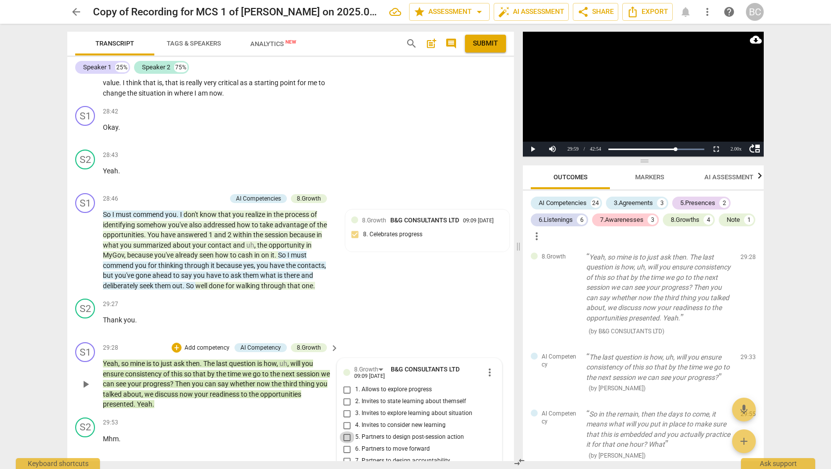
click at [345, 431] on input "5. Partners to design post-session action" at bounding box center [347, 437] width 16 height 12
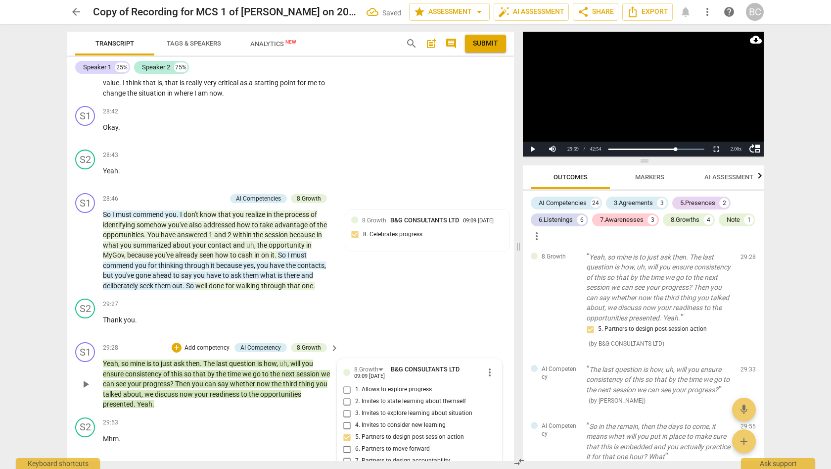
click at [87, 378] on span "play_arrow" at bounding box center [86, 384] width 12 height 12
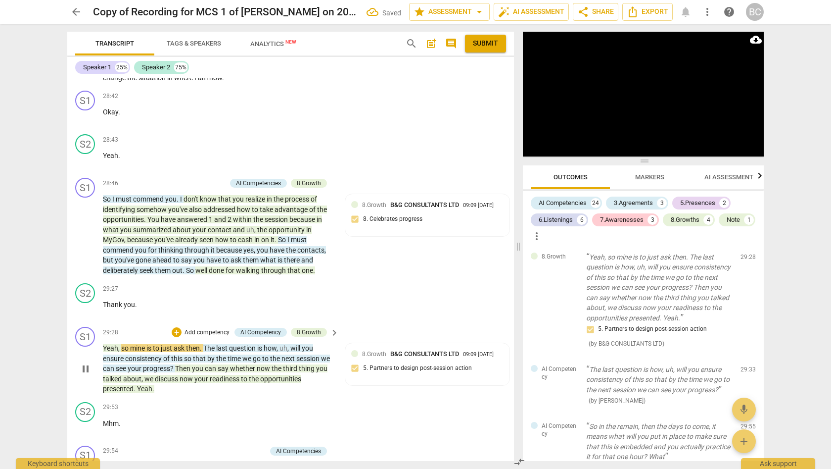
scroll to position [5474, 0]
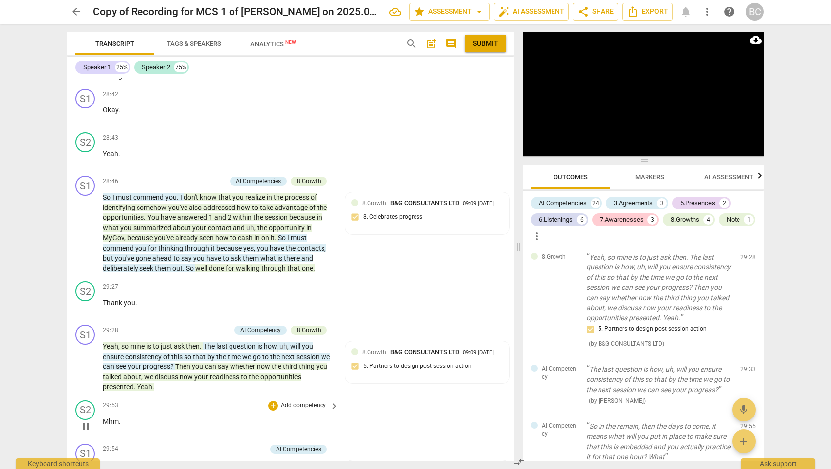
drag, startPoint x: 109, startPoint y: 321, endPoint x: 159, endPoint y: 322, distance: 50.0
click at [149, 322] on div "S1 play_arrow pause 00:10 + Add competency AI Competencies 3.Agreement keyboard…" at bounding box center [290, 269] width 447 height 383
click at [212, 444] on div "+" at bounding box center [212, 449] width 10 height 10
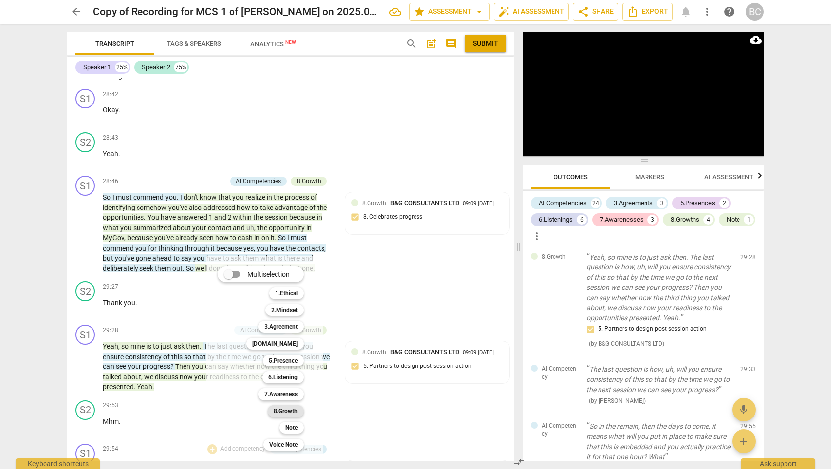
click at [287, 409] on b "8.Growth" at bounding box center [286, 411] width 24 height 12
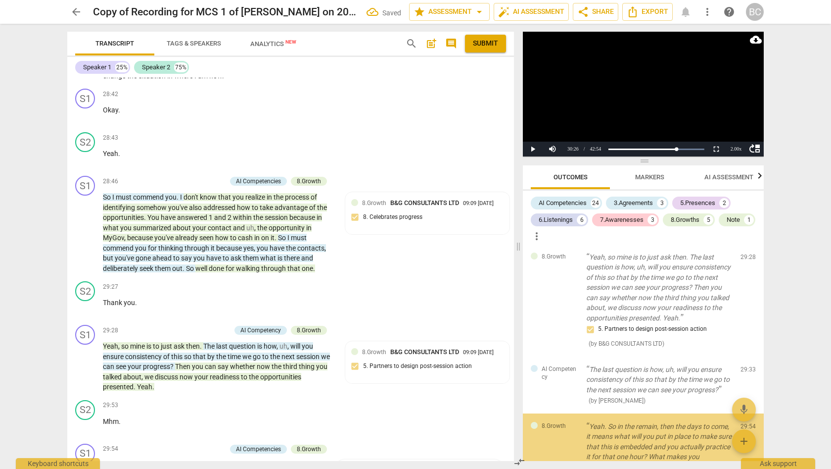
scroll to position [2941, 0]
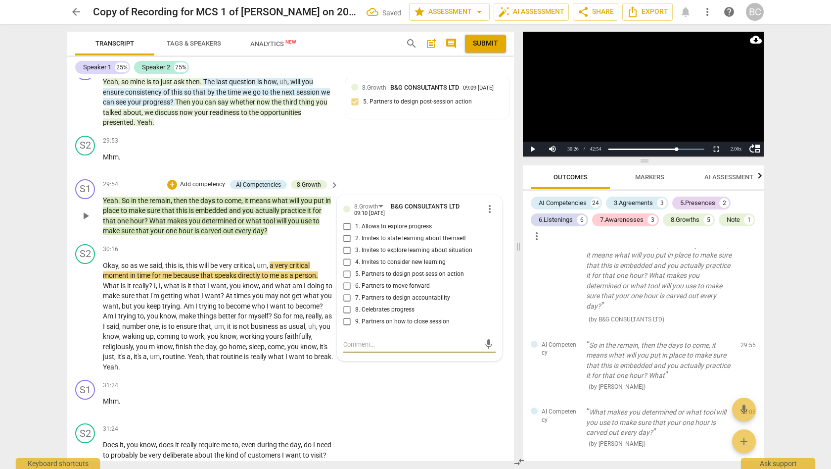
click at [346, 268] on input "5. Partners to design post-session action" at bounding box center [347, 274] width 16 height 12
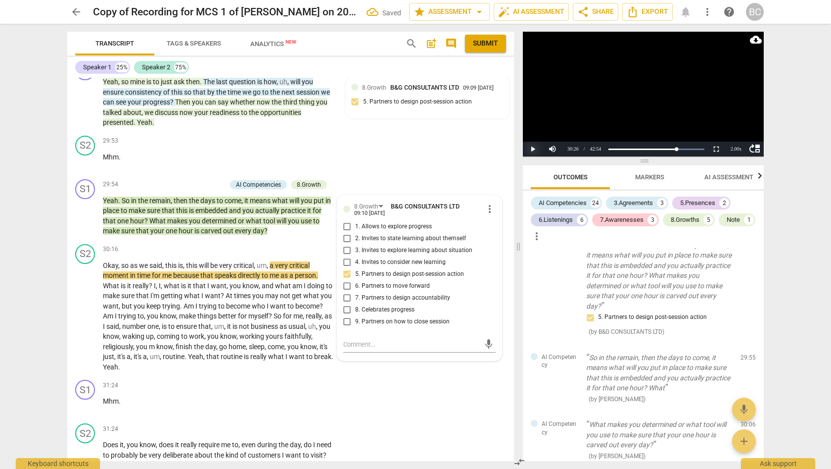
click at [532, 149] on button "Play" at bounding box center [533, 149] width 20 height 15
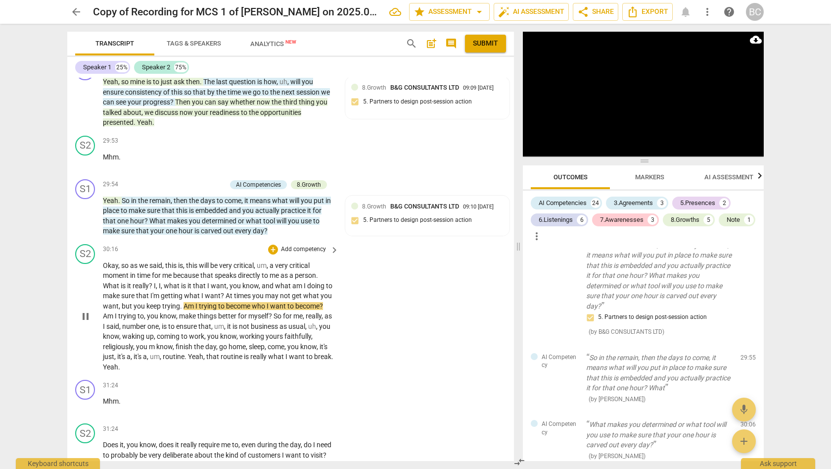
click at [119, 332] on span "know" at bounding box center [111, 336] width 16 height 8
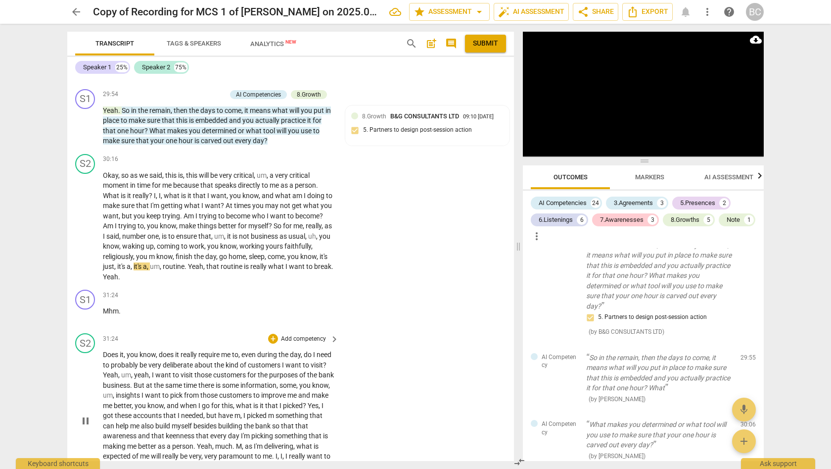
scroll to position [5906, 0]
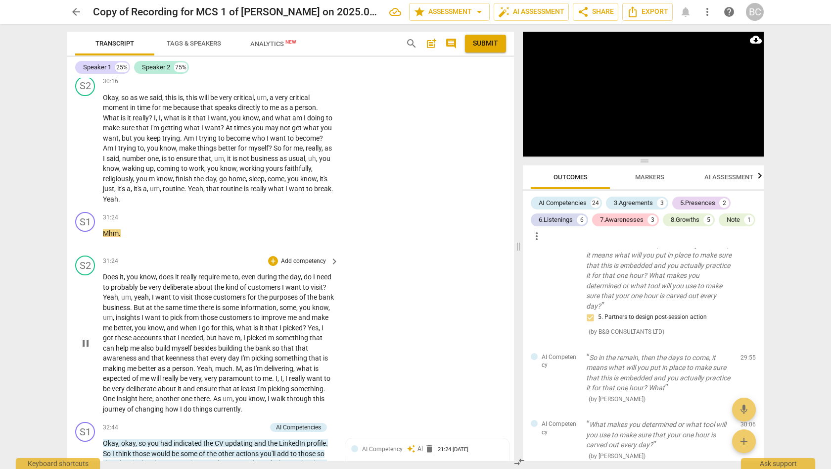
click at [212, 364] on span "Yeah" at bounding box center [204, 368] width 15 height 8
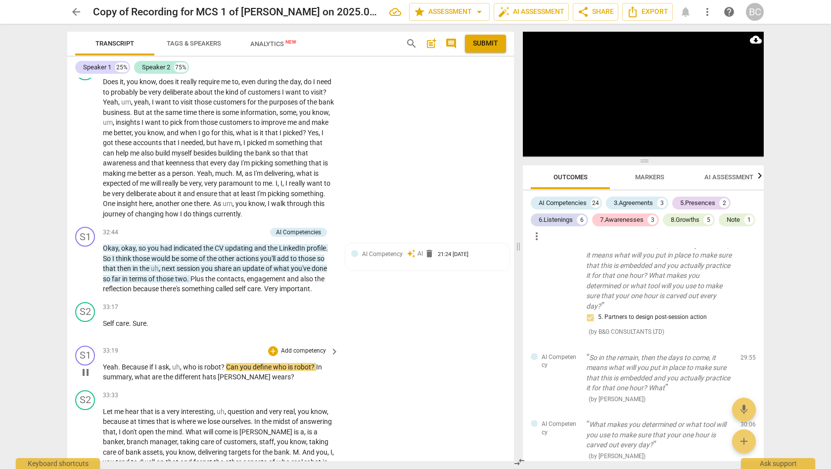
scroll to position [6089, 0]
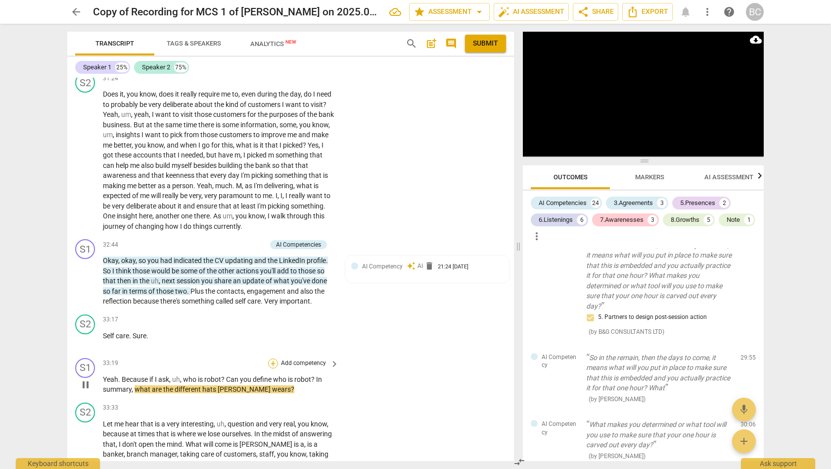
click at [273, 358] on div "+" at bounding box center [273, 363] width 10 height 10
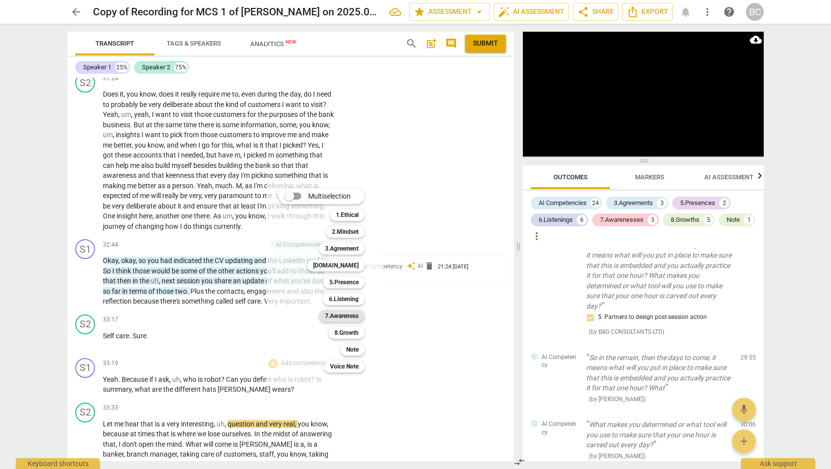
click at [352, 313] on b "7.Awareness" at bounding box center [342, 316] width 34 height 12
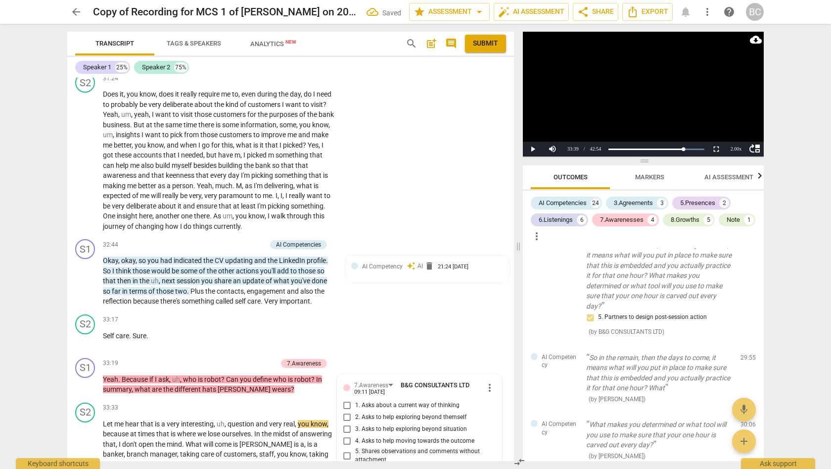
scroll to position [3265, 0]
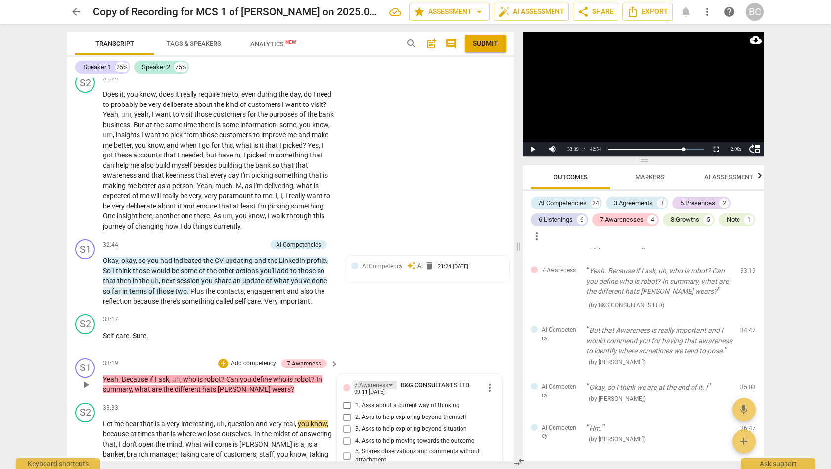
click at [388, 381] on div "7.Awareness" at bounding box center [375, 385] width 43 height 8
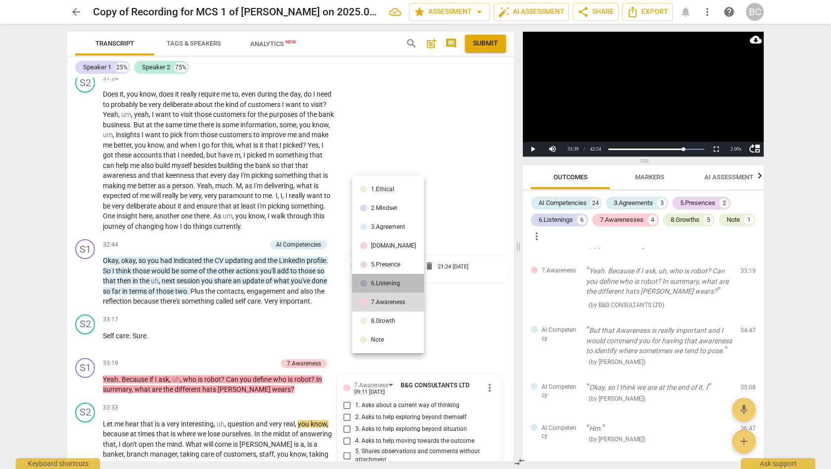
click at [388, 284] on div "6.Listening" at bounding box center [385, 283] width 29 height 6
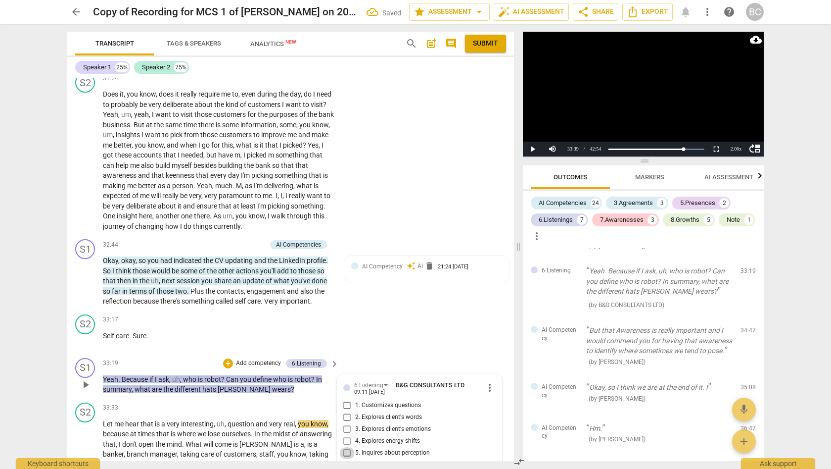
click at [345, 447] on input "5. Inquires about perception" at bounding box center [347, 453] width 16 height 12
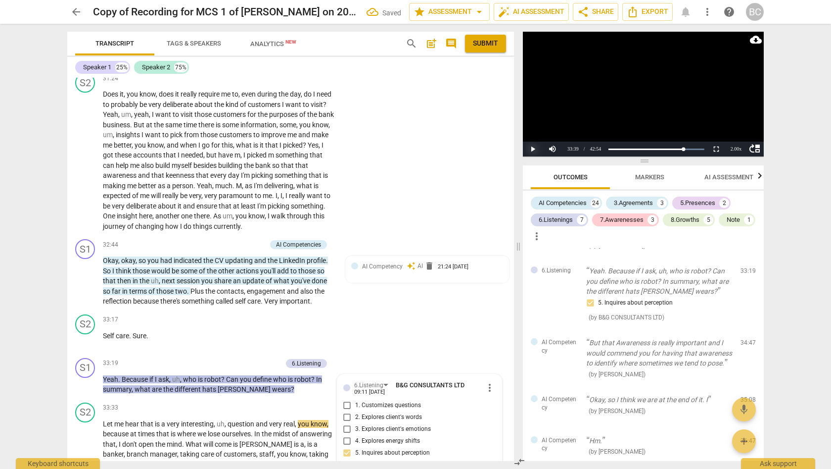
click at [533, 148] on button "Play" at bounding box center [533, 149] width 20 height 15
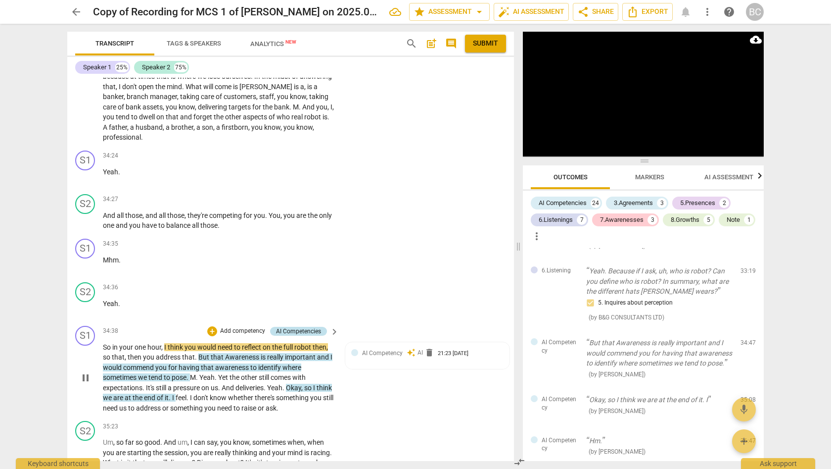
scroll to position [6448, 0]
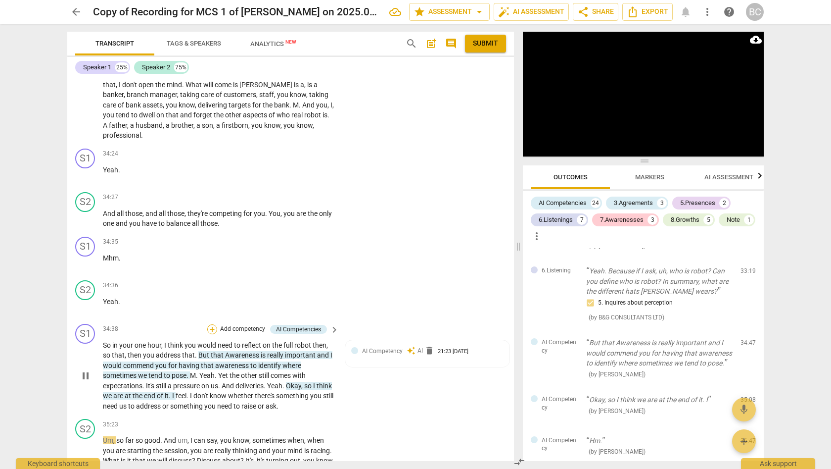
click at [211, 324] on div "+" at bounding box center [212, 329] width 10 height 10
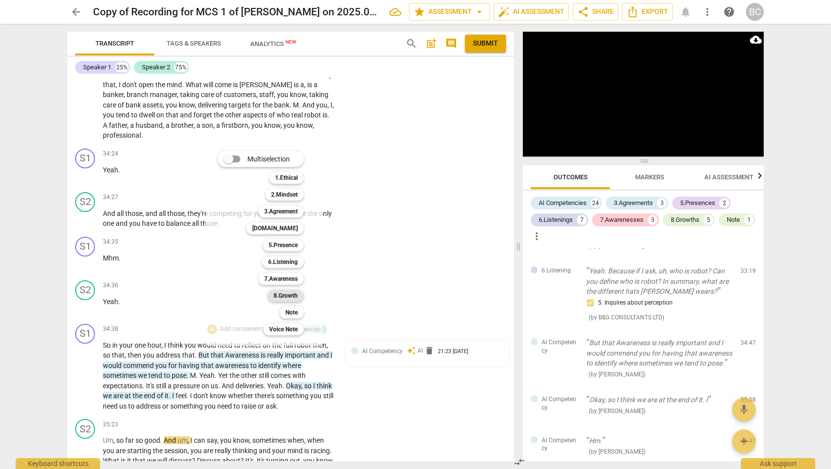
click at [289, 294] on b "8.Growth" at bounding box center [286, 295] width 24 height 12
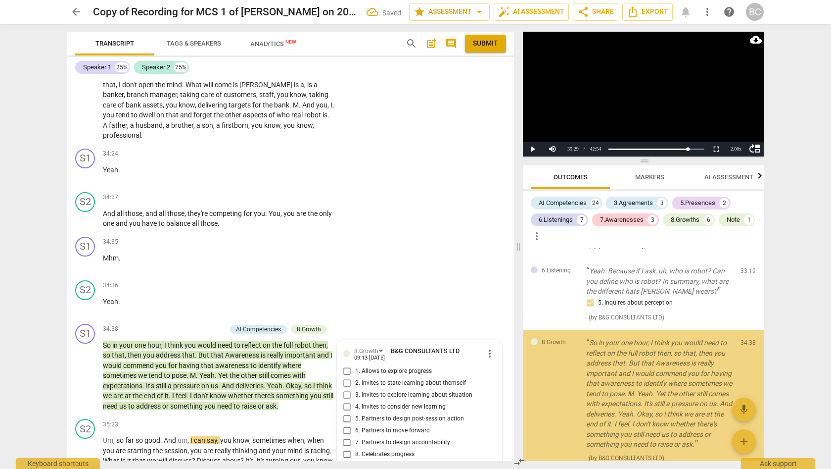
scroll to position [3380, 0]
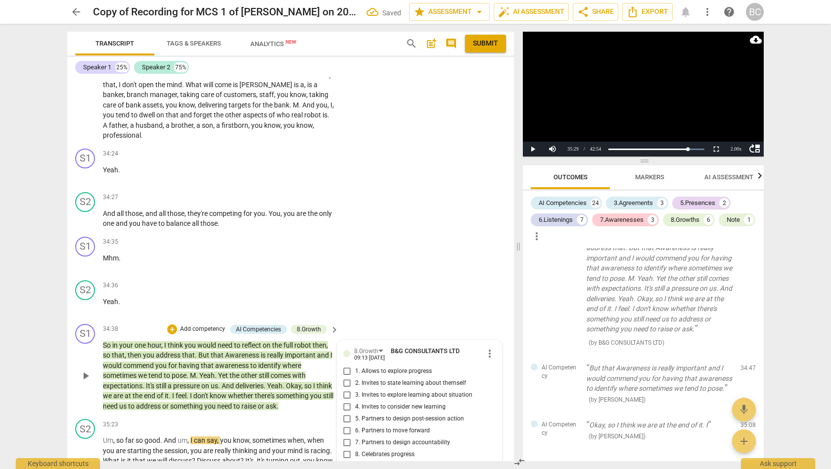
click at [345, 460] on input "9. Partners on how to close session" at bounding box center [347, 466] width 16 height 12
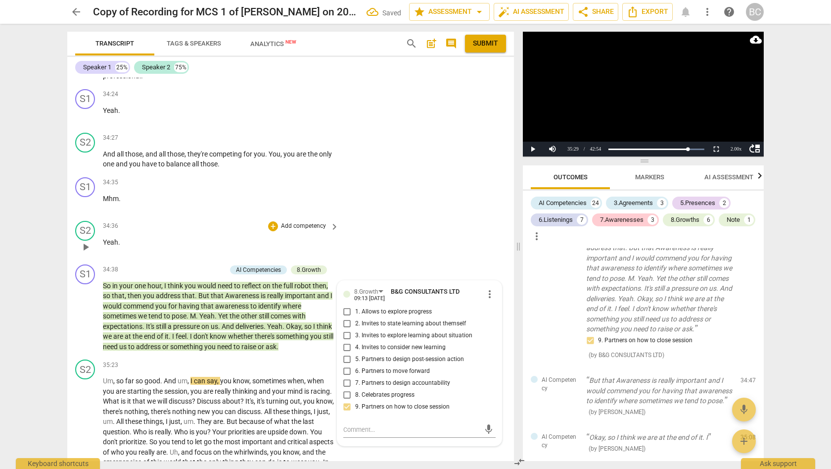
scroll to position [6529, 0]
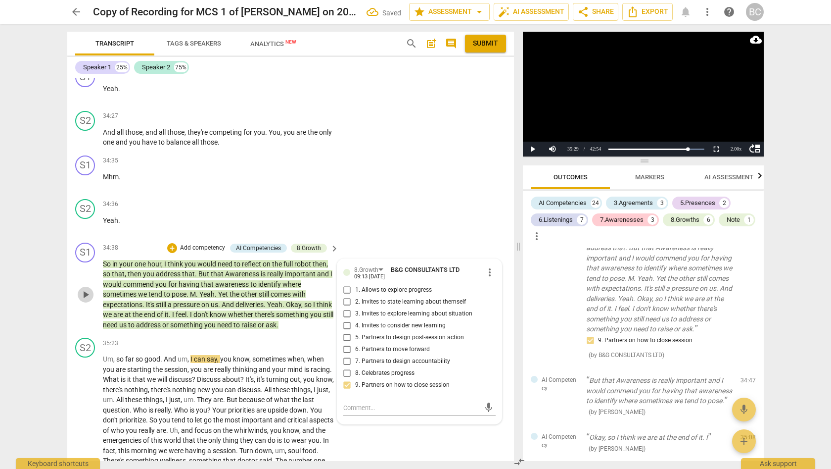
click at [87, 288] on span "play_arrow" at bounding box center [86, 294] width 12 height 12
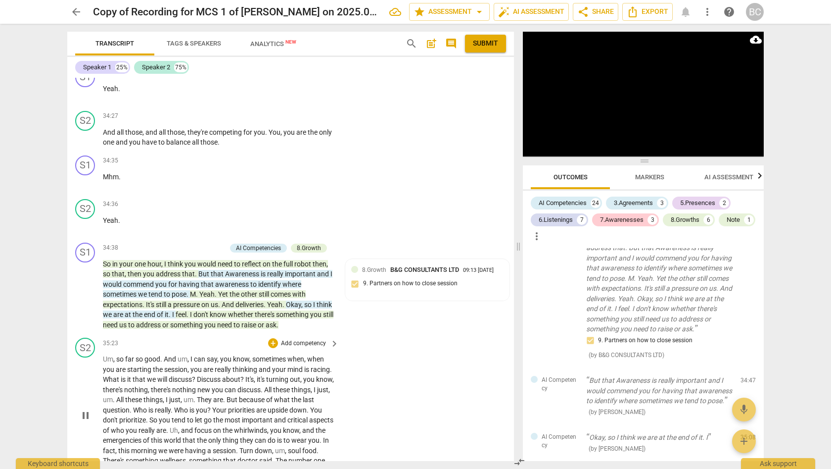
click at [89, 357] on div "play_arrow pause" at bounding box center [90, 414] width 25 height 115
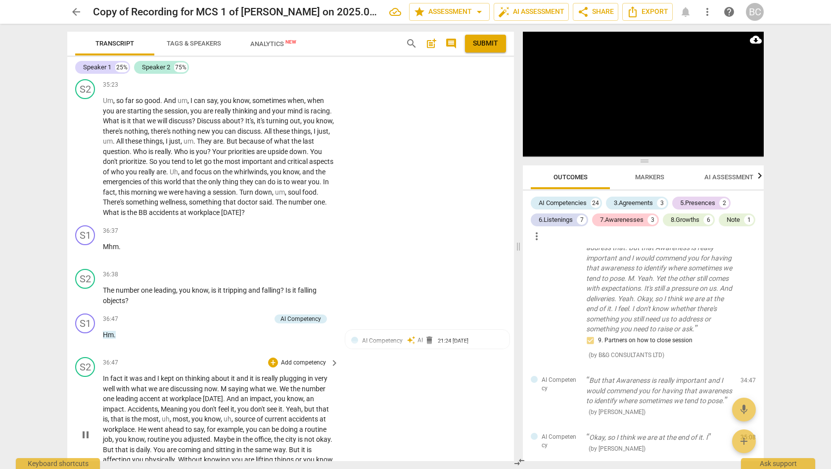
scroll to position [7179, 0]
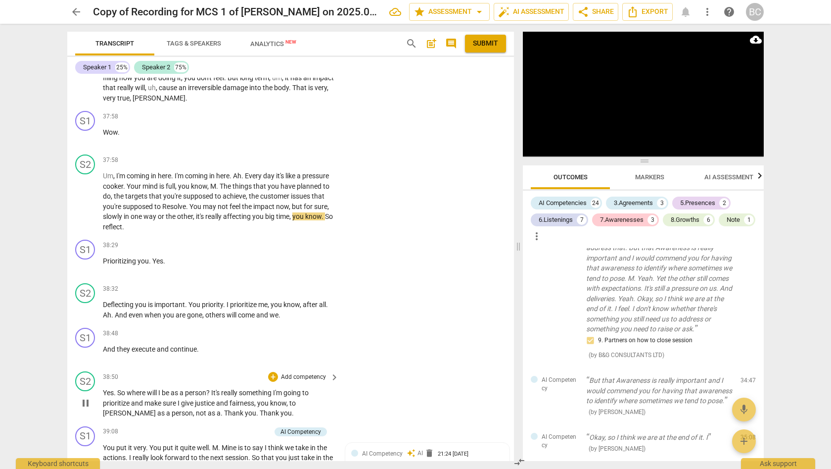
click at [127, 388] on span "where" at bounding box center [137, 392] width 20 height 8
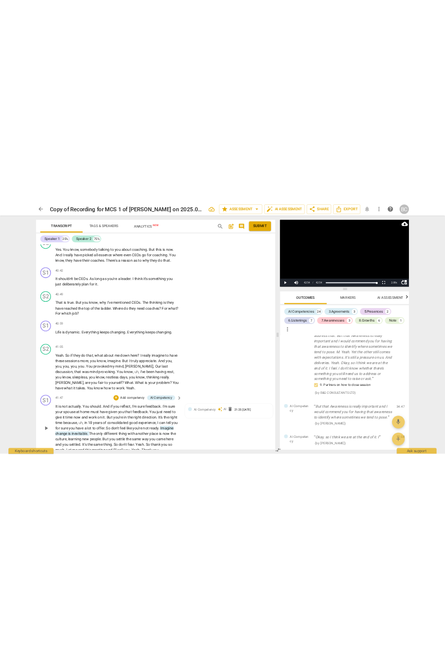
scroll to position [7921, 0]
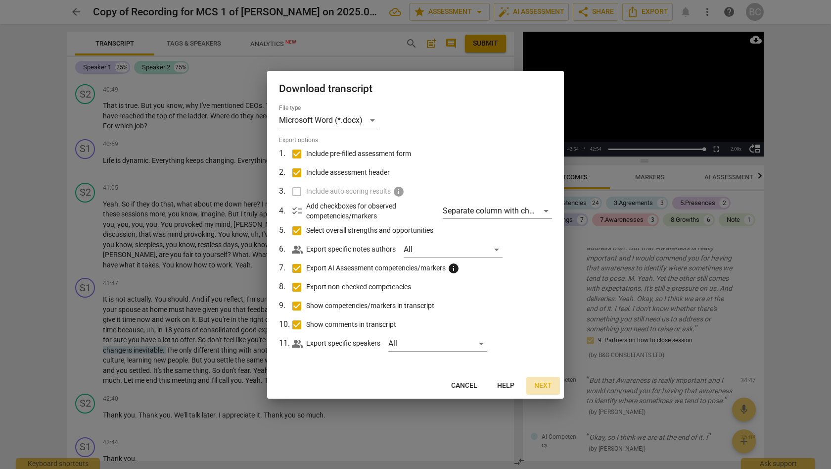
click at [540, 383] on span "Next" at bounding box center [543, 386] width 18 height 10
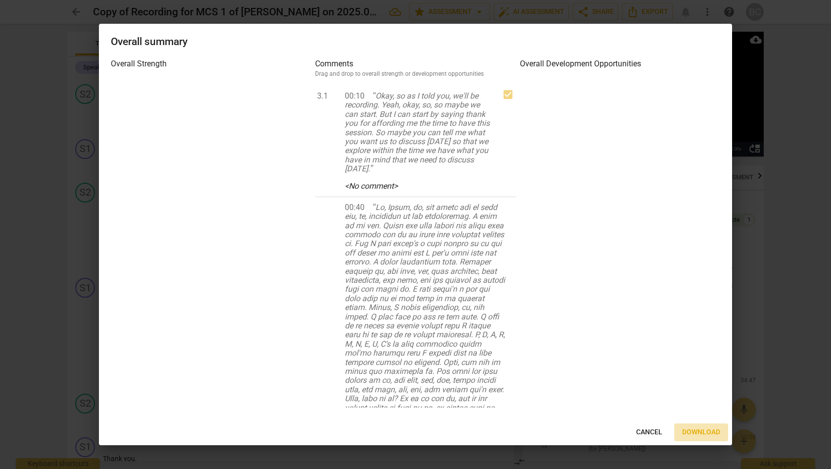
click at [694, 430] on span "Download" at bounding box center [701, 432] width 38 height 10
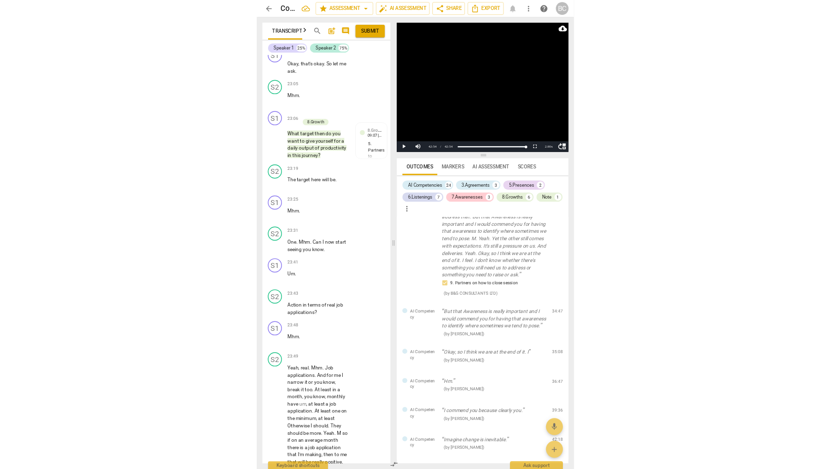
scroll to position [0, 0]
